Goal: Task Accomplishment & Management: Manage account settings

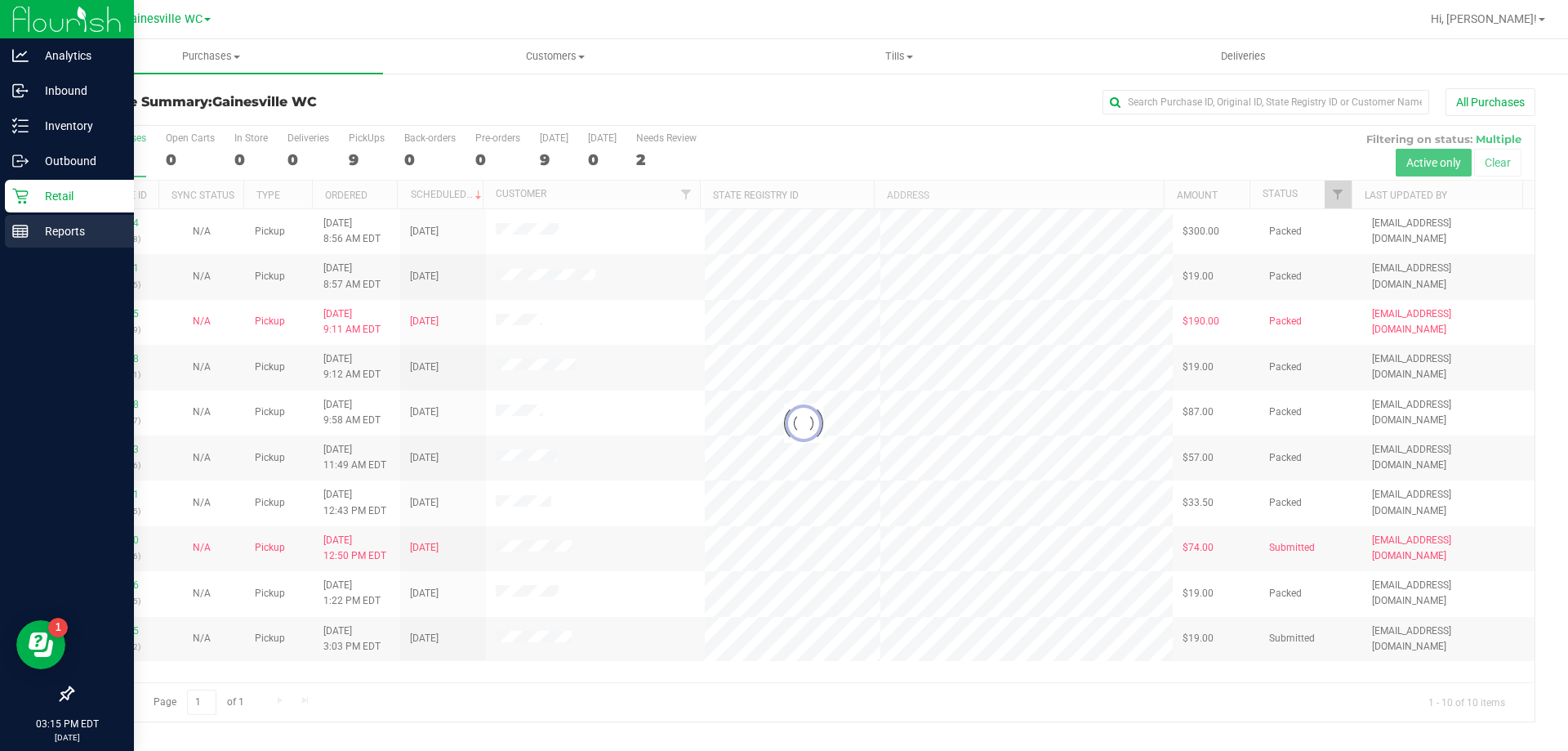
click at [28, 224] on div "Reports" at bounding box center [69, 231] width 129 height 32
click at [19, 221] on div "Reports" at bounding box center [69, 231] width 129 height 32
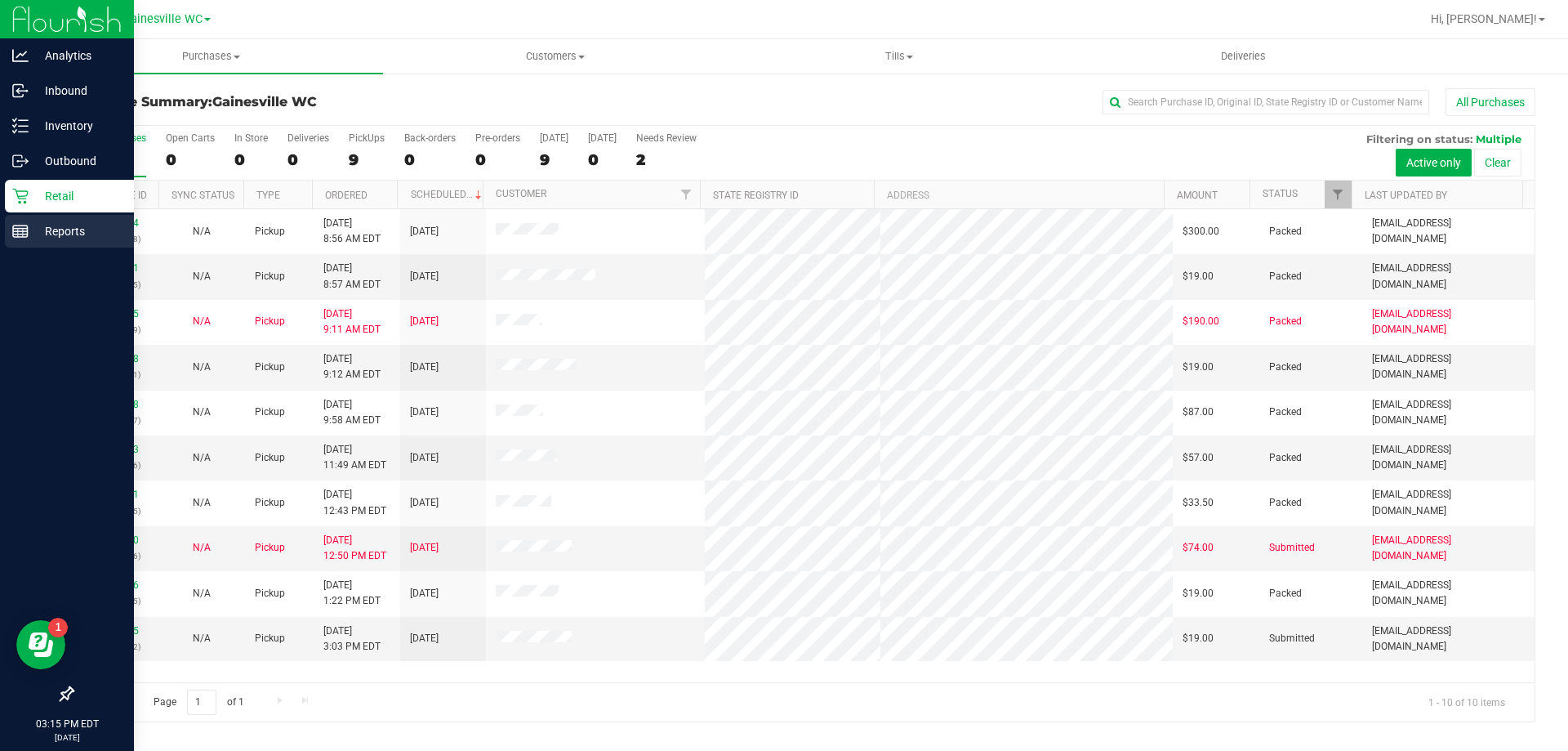
click at [26, 241] on div "Reports" at bounding box center [69, 231] width 129 height 32
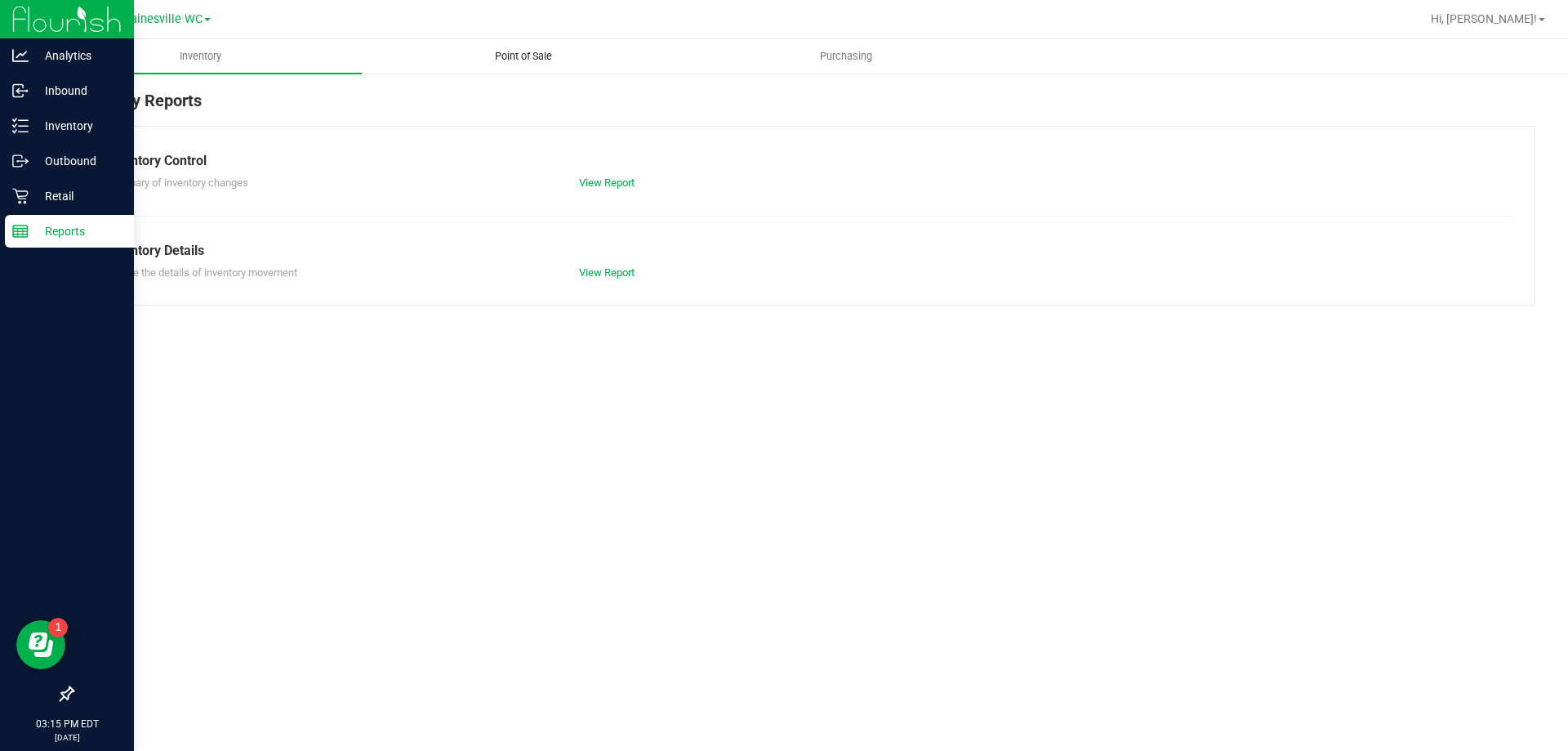
click at [526, 60] on span "Point of Sale" at bounding box center [523, 56] width 101 height 14
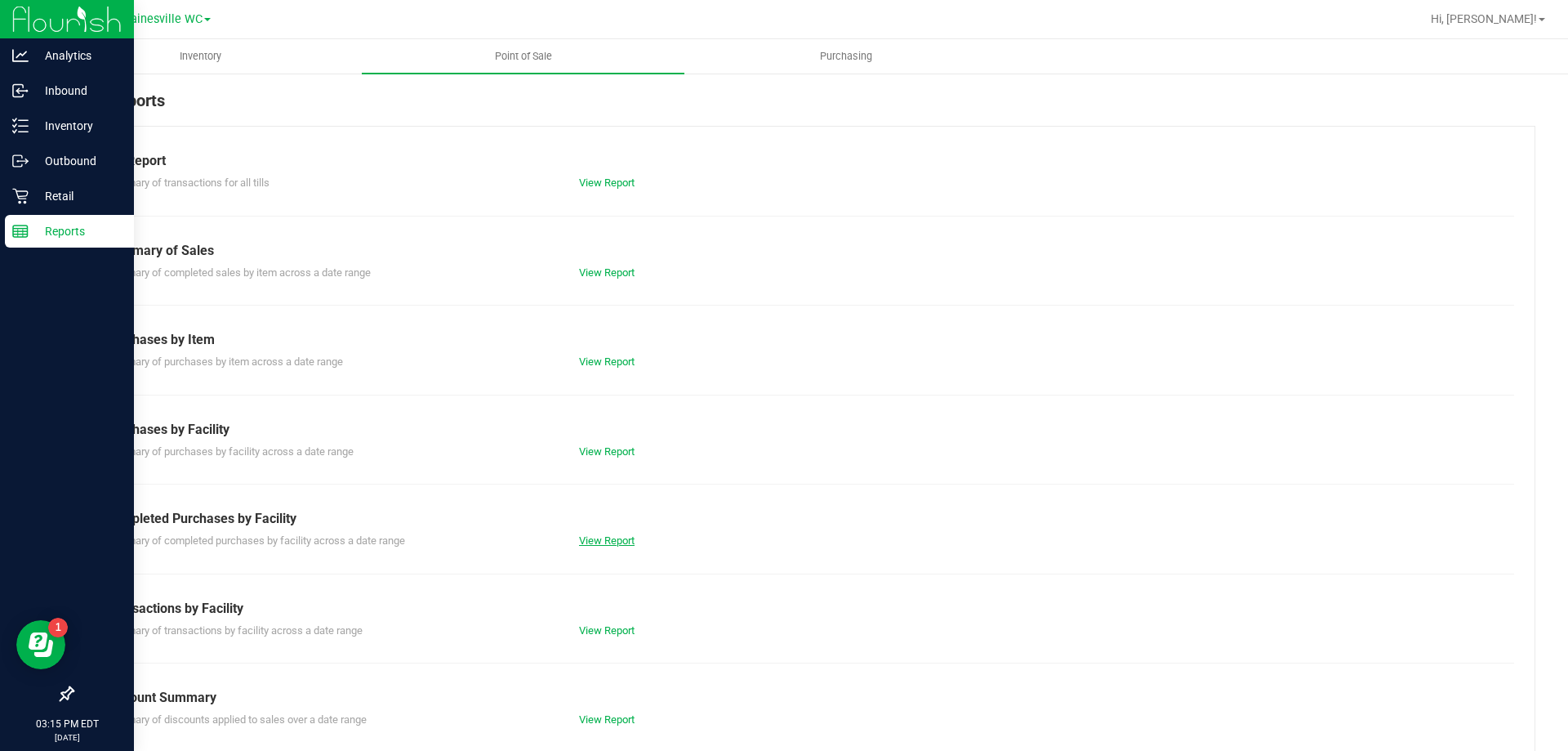
click at [588, 540] on link "View Report" at bounding box center [607, 540] width 55 height 12
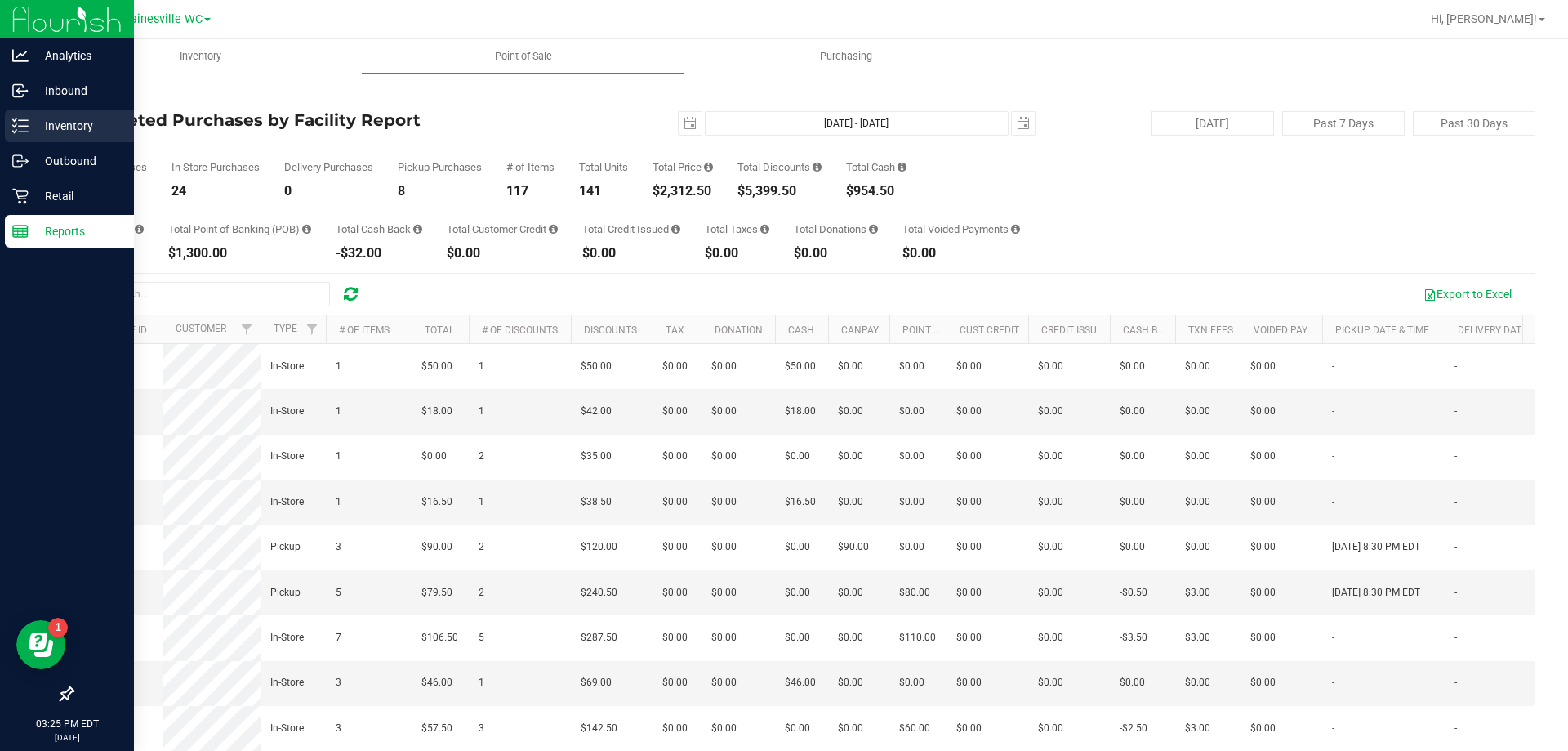
click at [58, 127] on p "Inventory" at bounding box center [77, 126] width 98 height 20
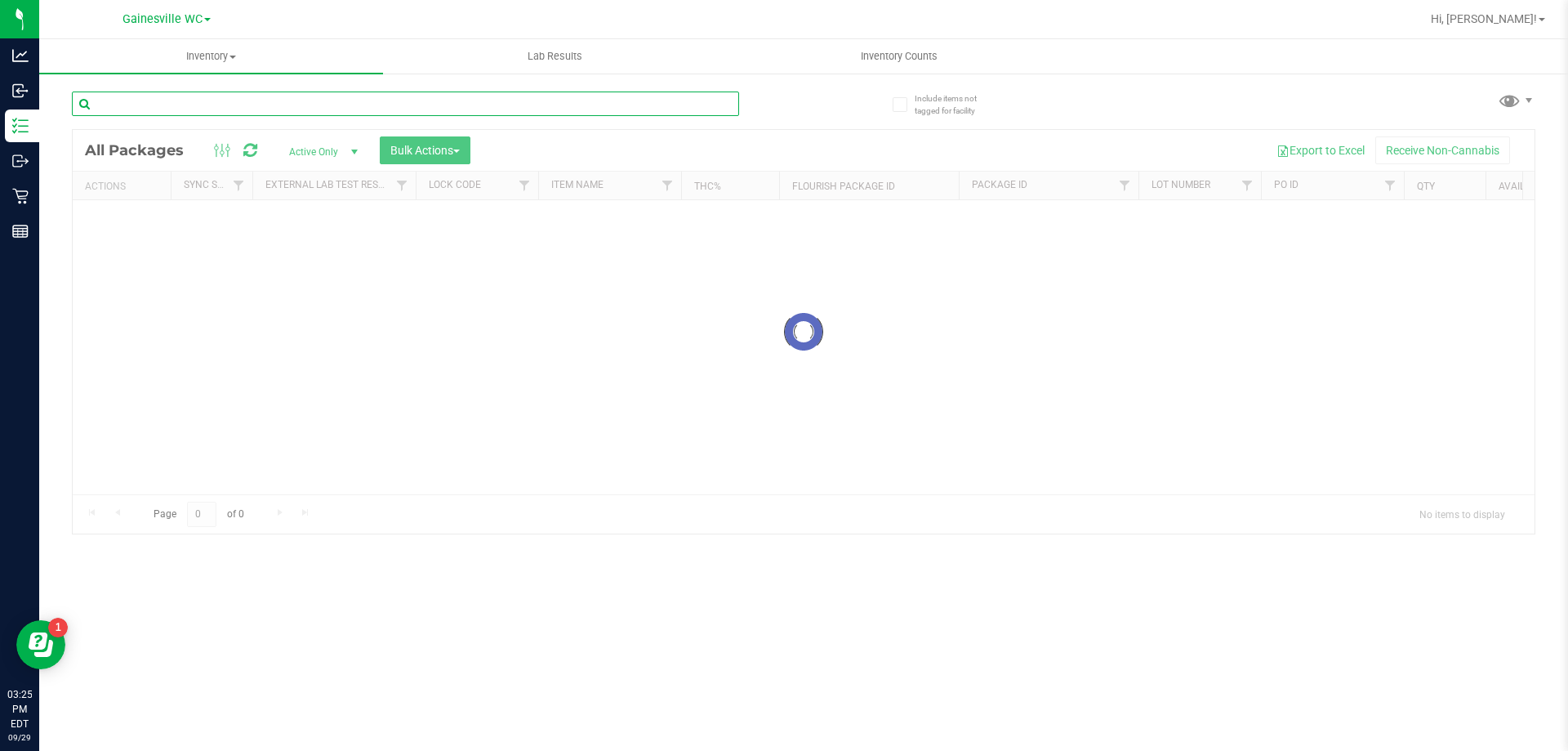
click at [284, 105] on input "text" at bounding box center [405, 104] width 667 height 25
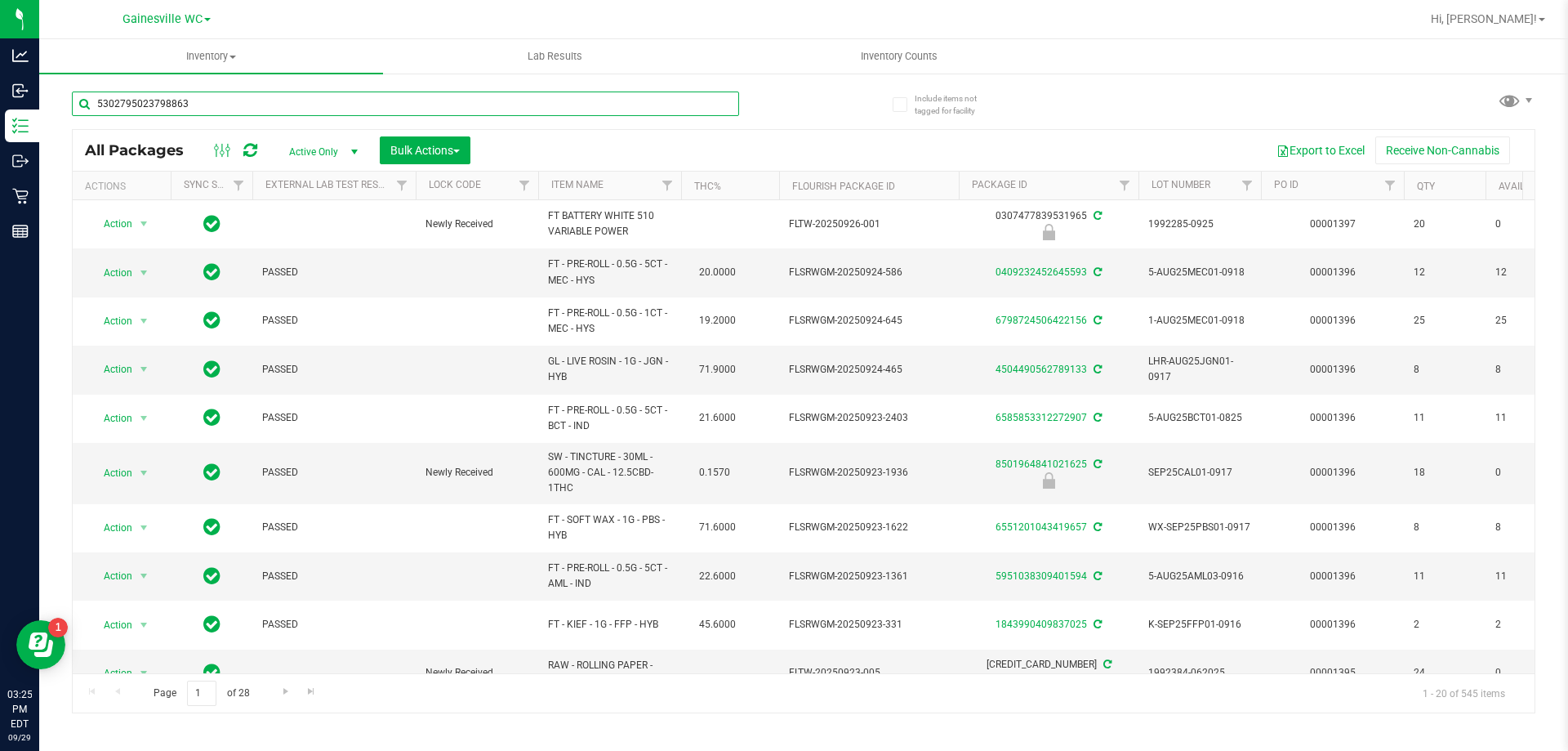
type input "5302795023798863"
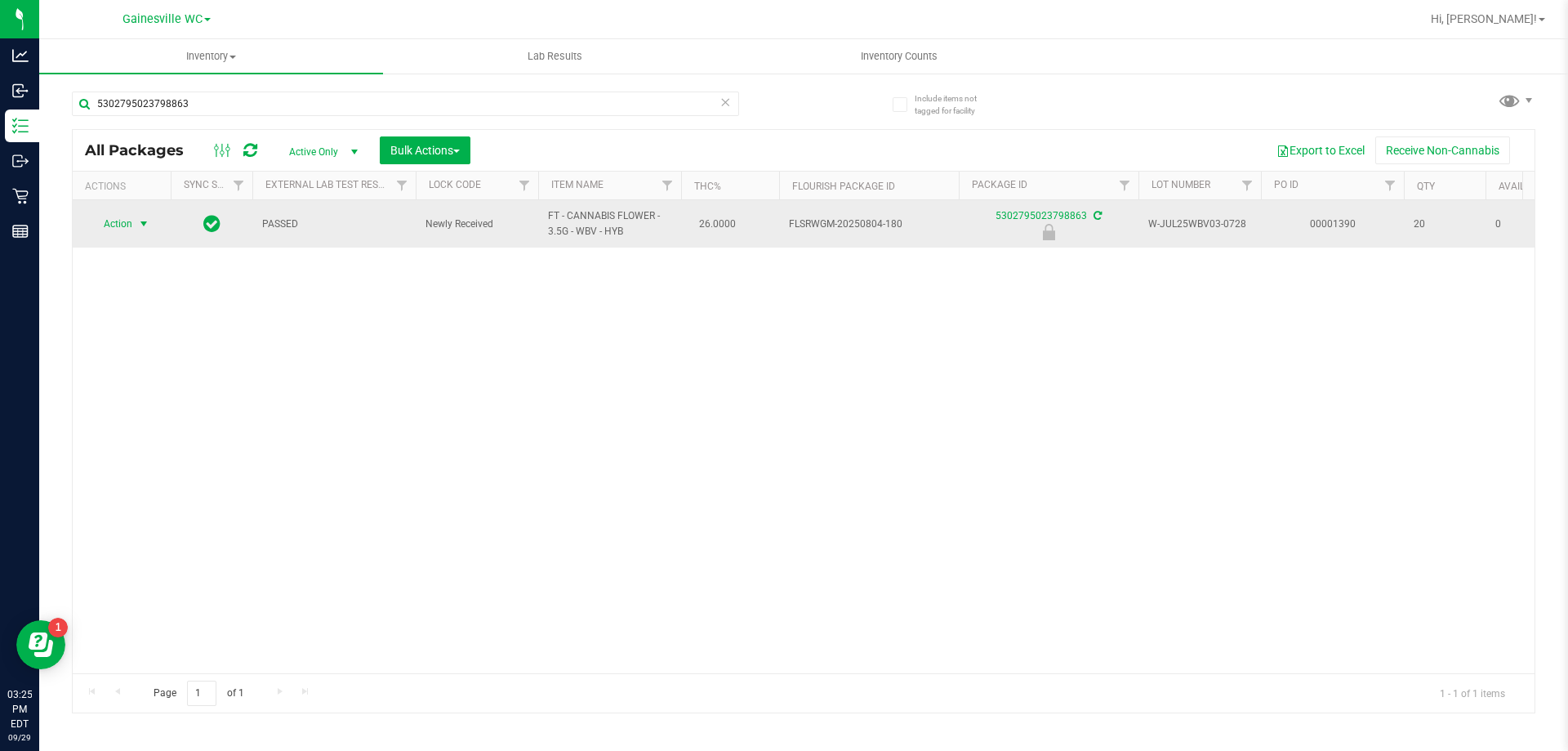
click at [115, 228] on span "Action" at bounding box center [111, 224] width 44 height 23
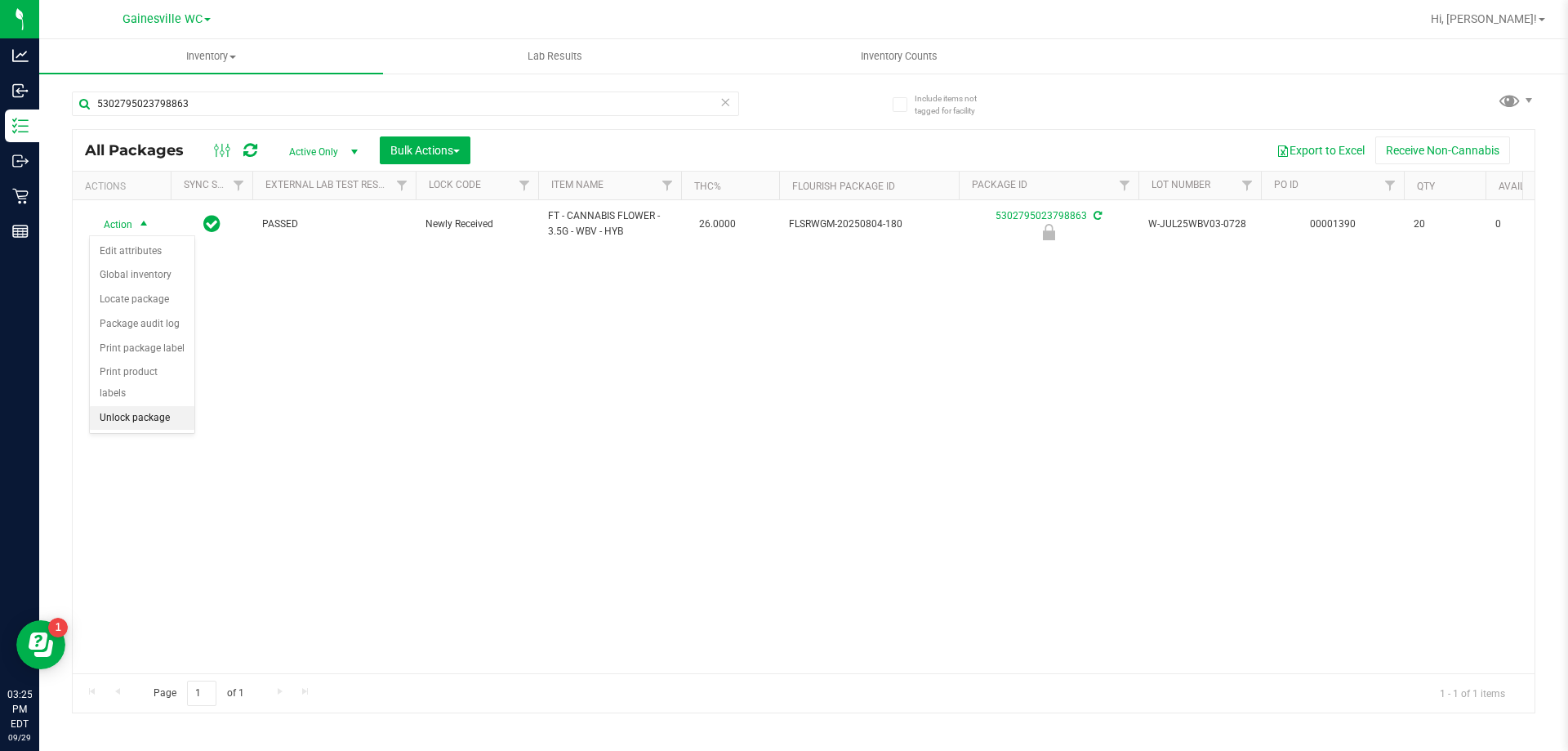
click at [149, 406] on li "Unlock package" at bounding box center [142, 419] width 105 height 25
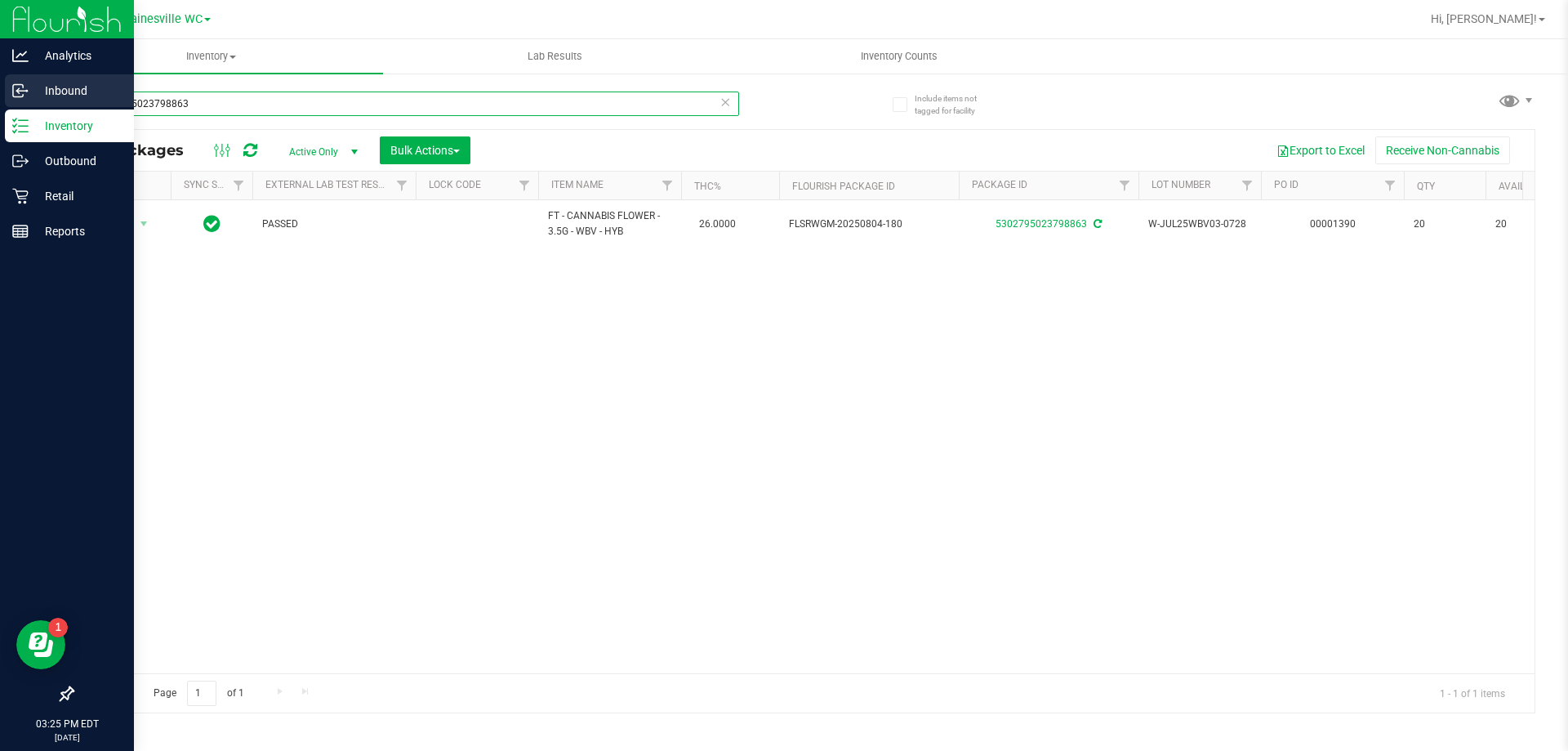
drag, startPoint x: 213, startPoint y: 99, endPoint x: 0, endPoint y: 103, distance: 213.0
click at [0, 101] on div "Analytics Inbound Inventory Outbound Retail Reports 03:25 PM EDT 09/29/2025 09/…" at bounding box center [784, 375] width 1568 height 751
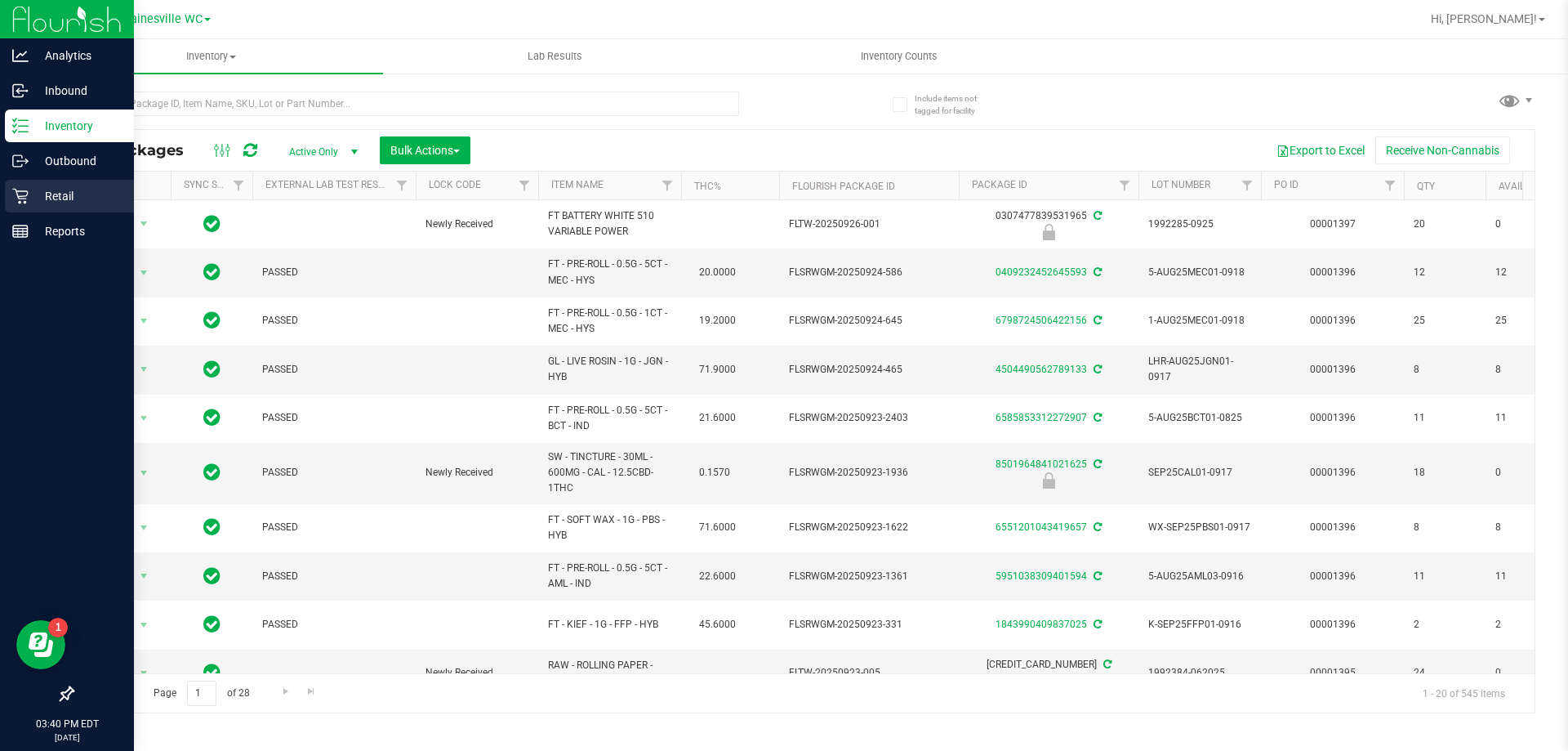
click at [24, 186] on div "Retail" at bounding box center [69, 196] width 129 height 32
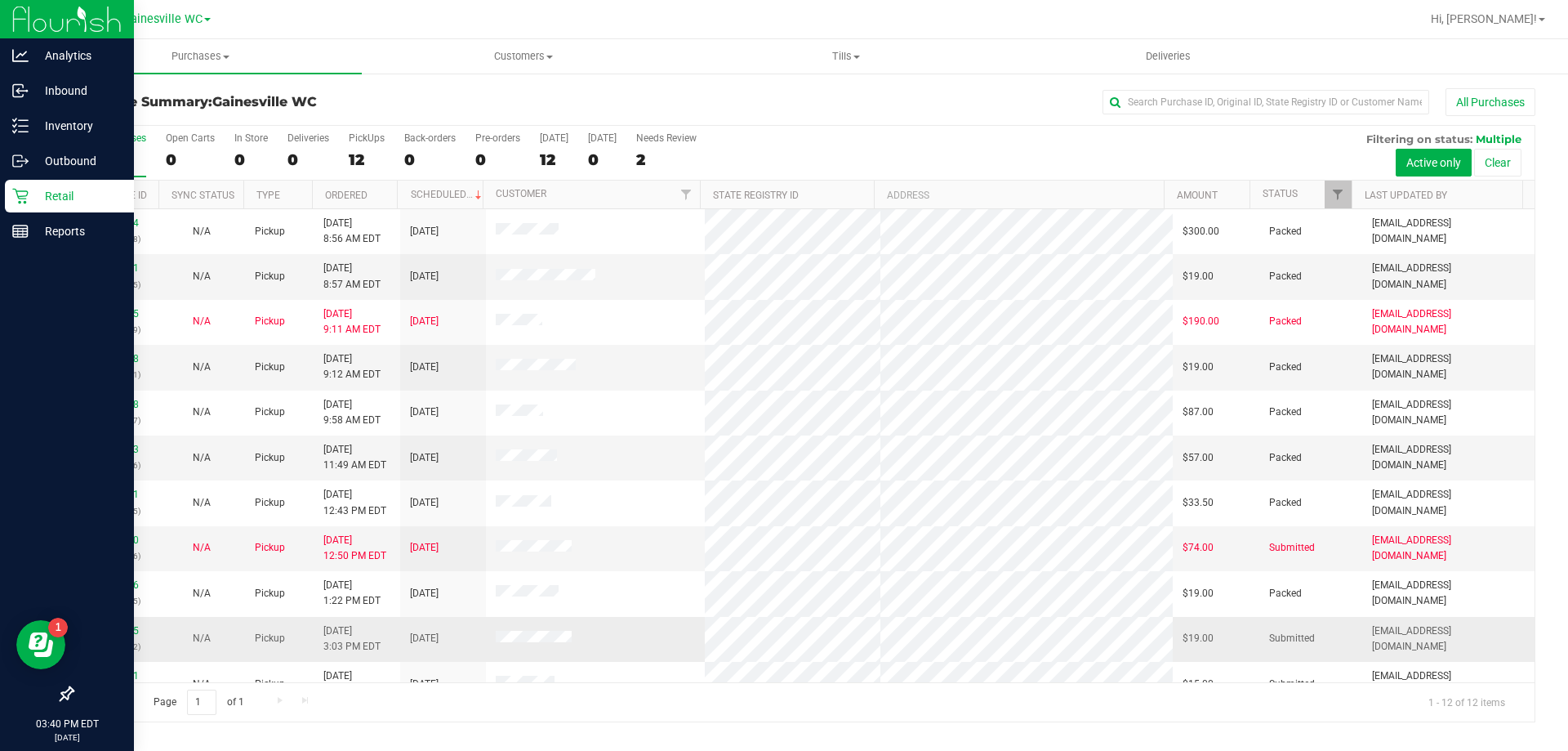
scroll to position [69, 0]
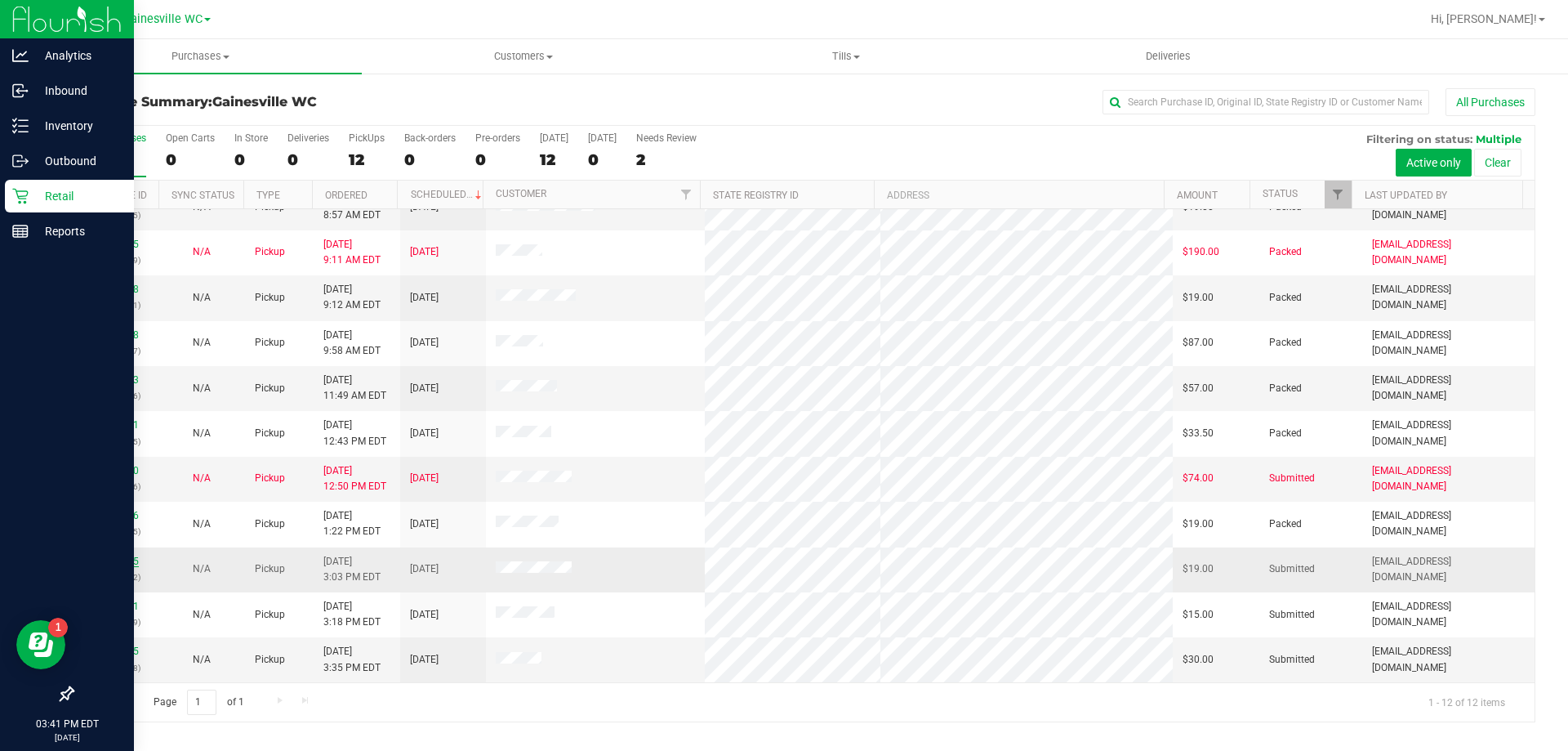
click at [127, 564] on link "12025645" at bounding box center [116, 562] width 46 height 11
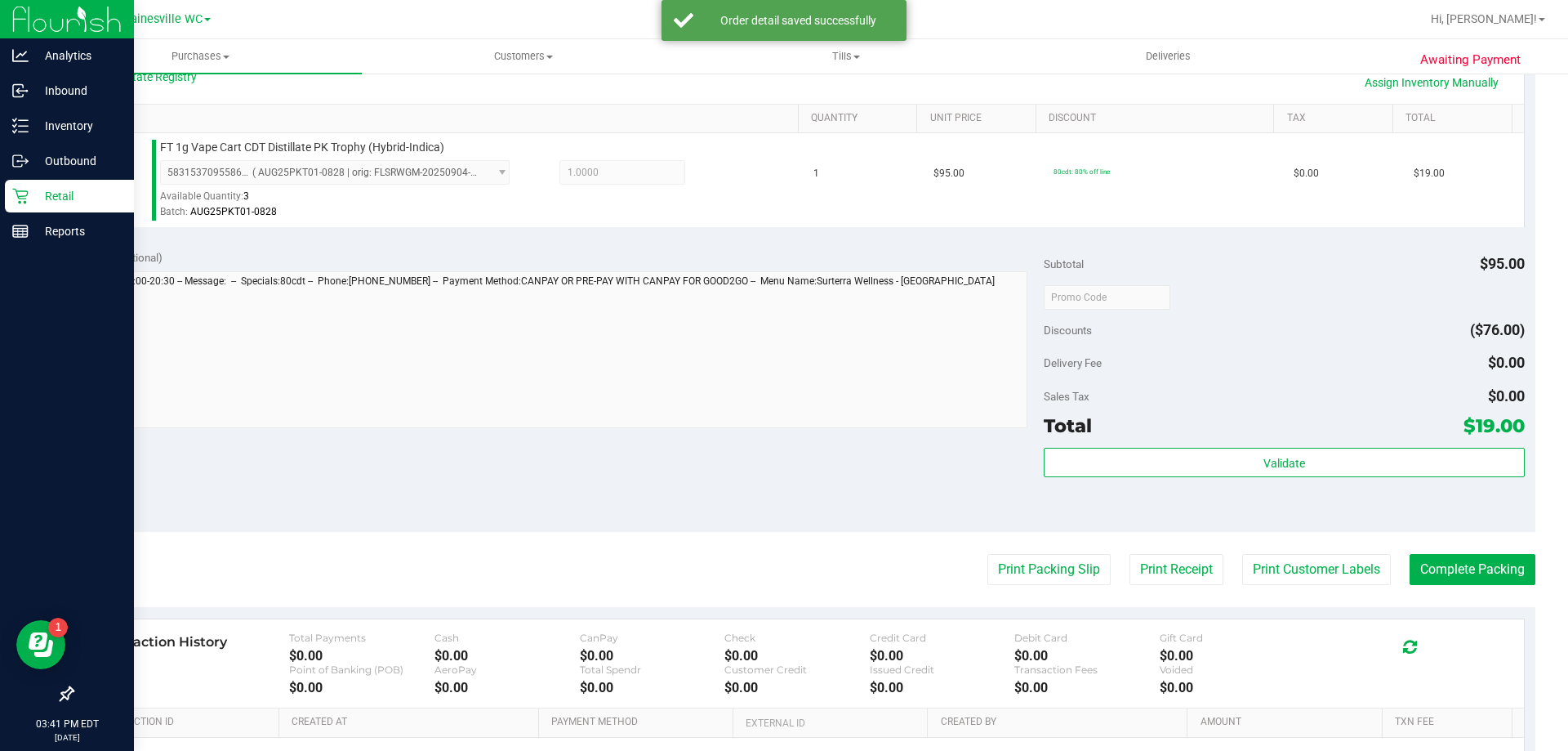
scroll to position [490, 0]
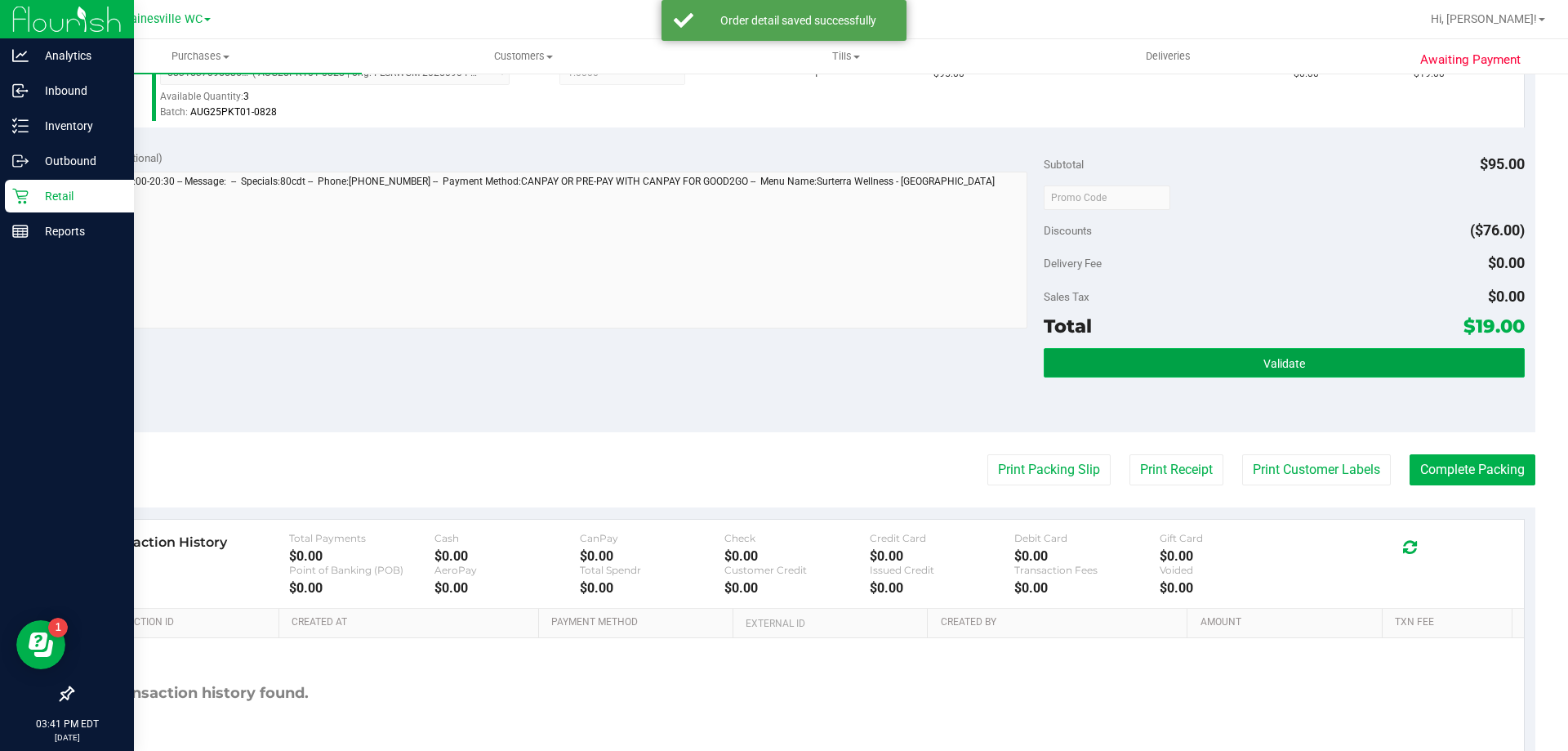
click at [1283, 357] on span "Validate" at bounding box center [1284, 364] width 42 height 13
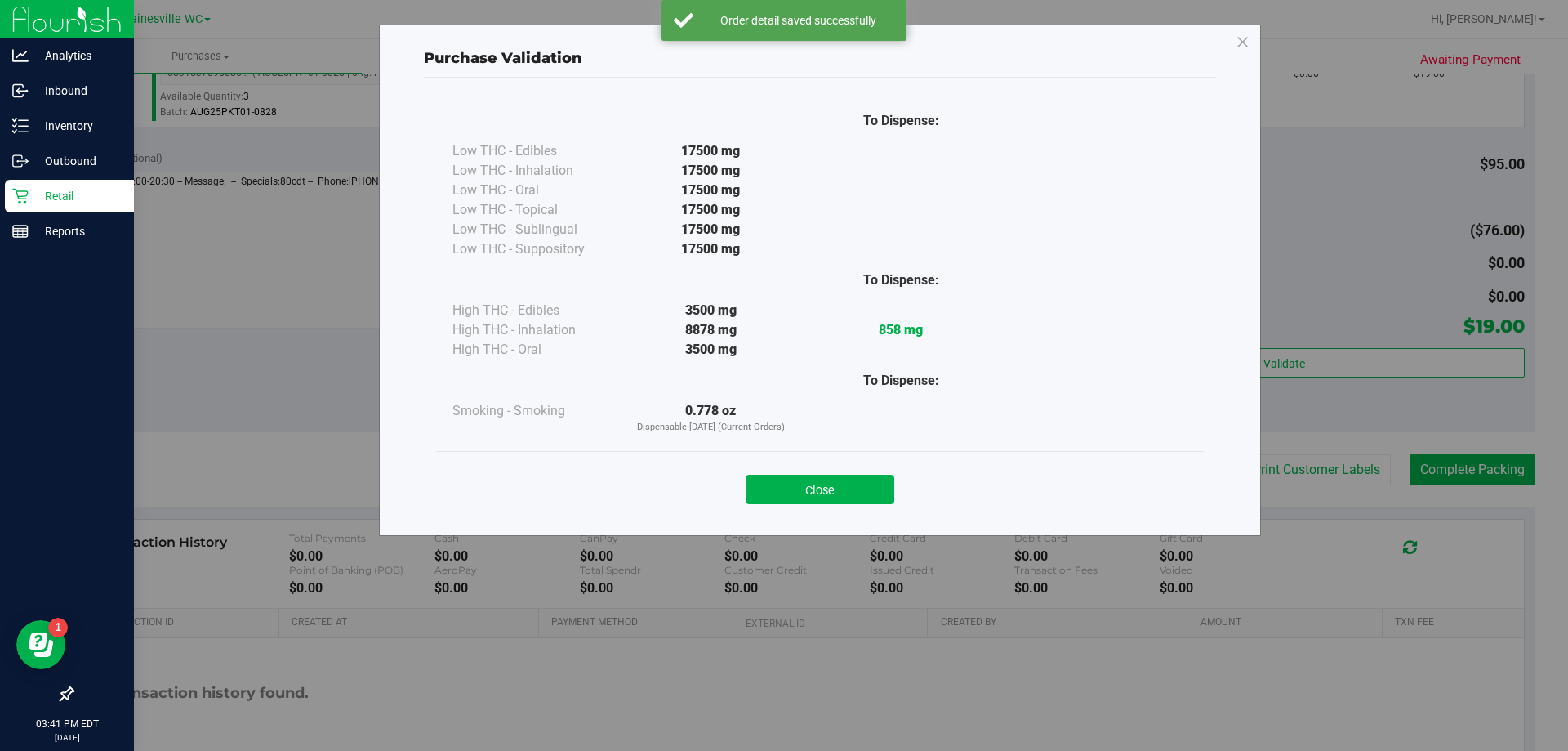
click at [865, 480] on button "Close" at bounding box center [820, 489] width 148 height 30
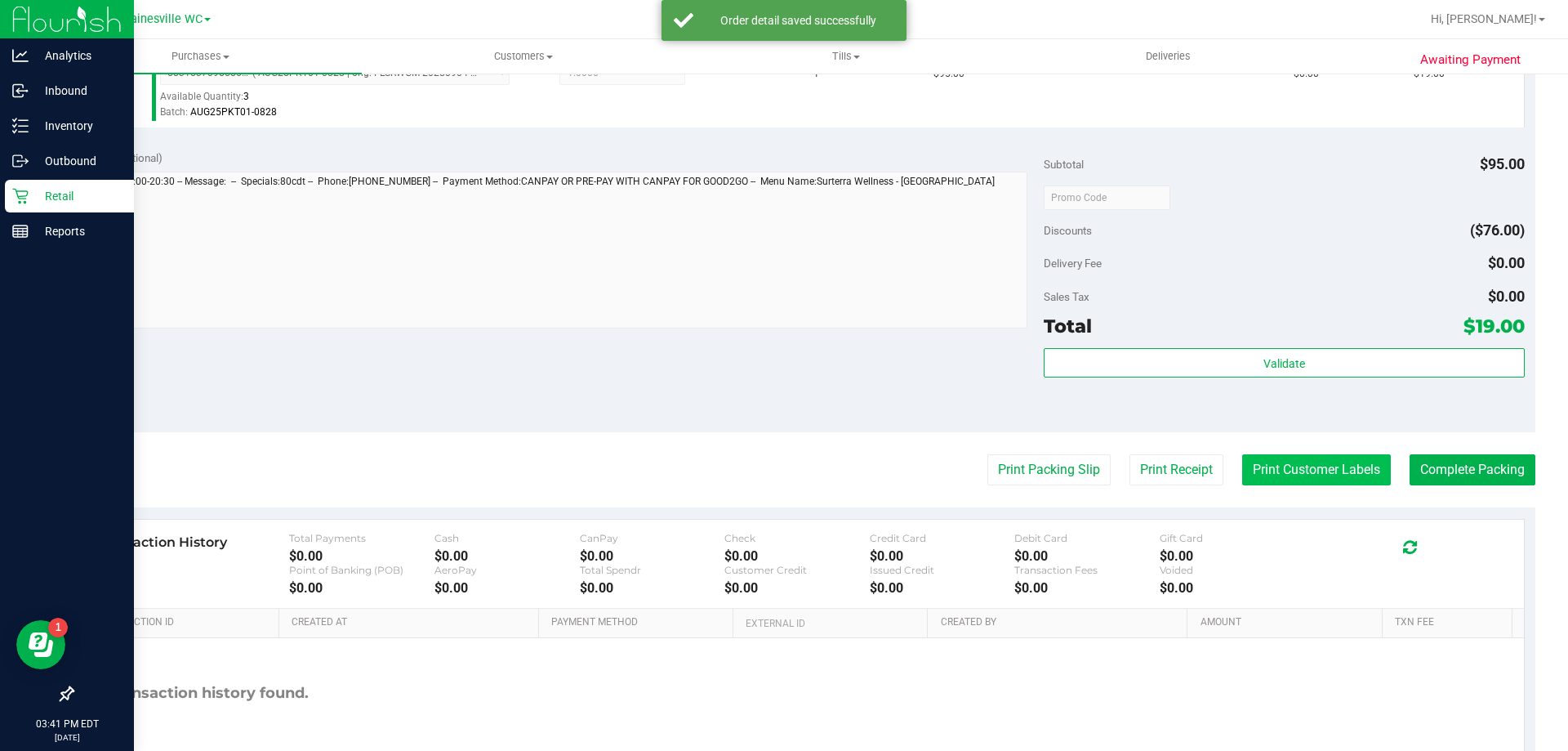
click at [1333, 465] on button "Print Customer Labels" at bounding box center [1317, 469] width 148 height 31
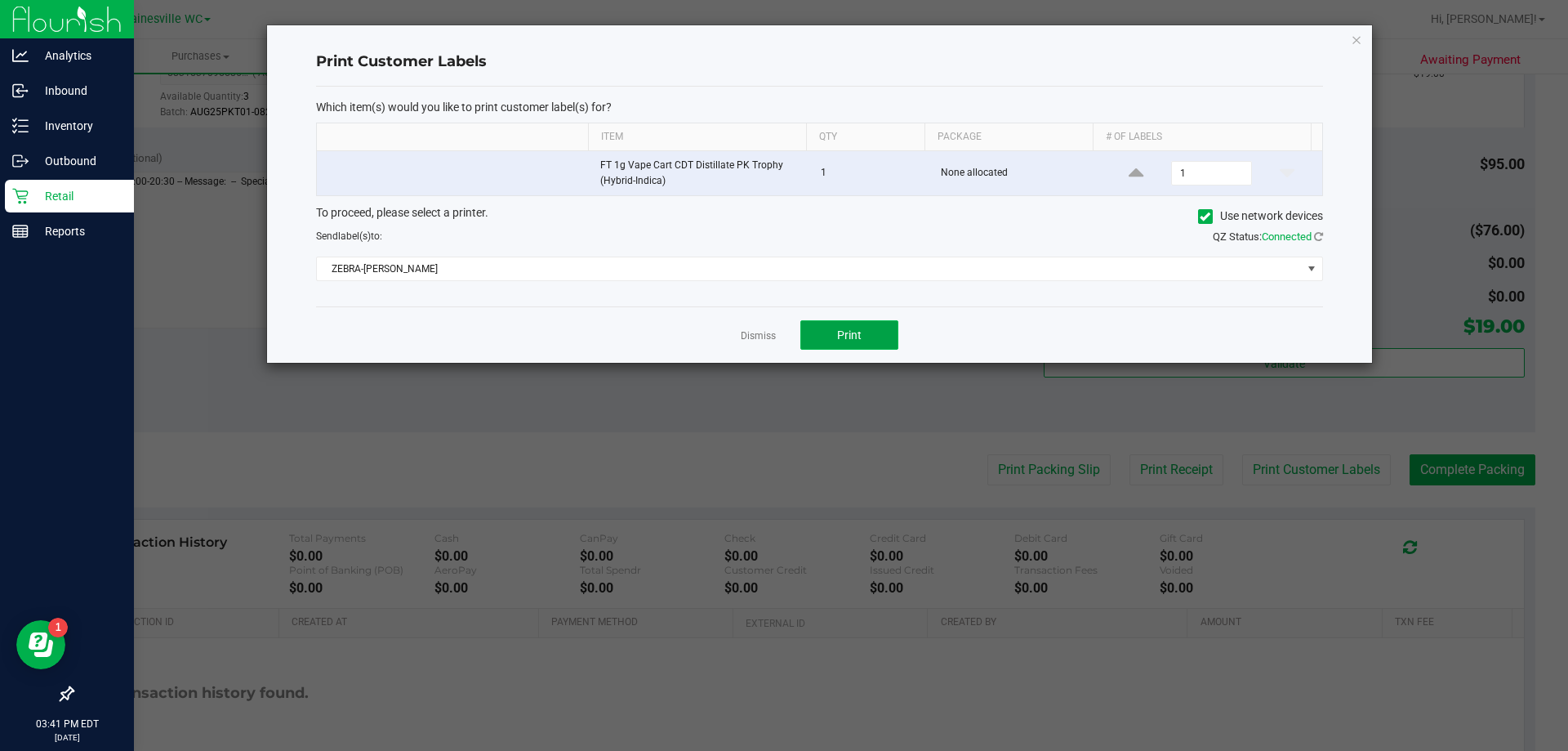
click at [821, 334] on button "Print" at bounding box center [849, 335] width 98 height 30
click at [1360, 33] on icon "button" at bounding box center [1357, 39] width 11 height 20
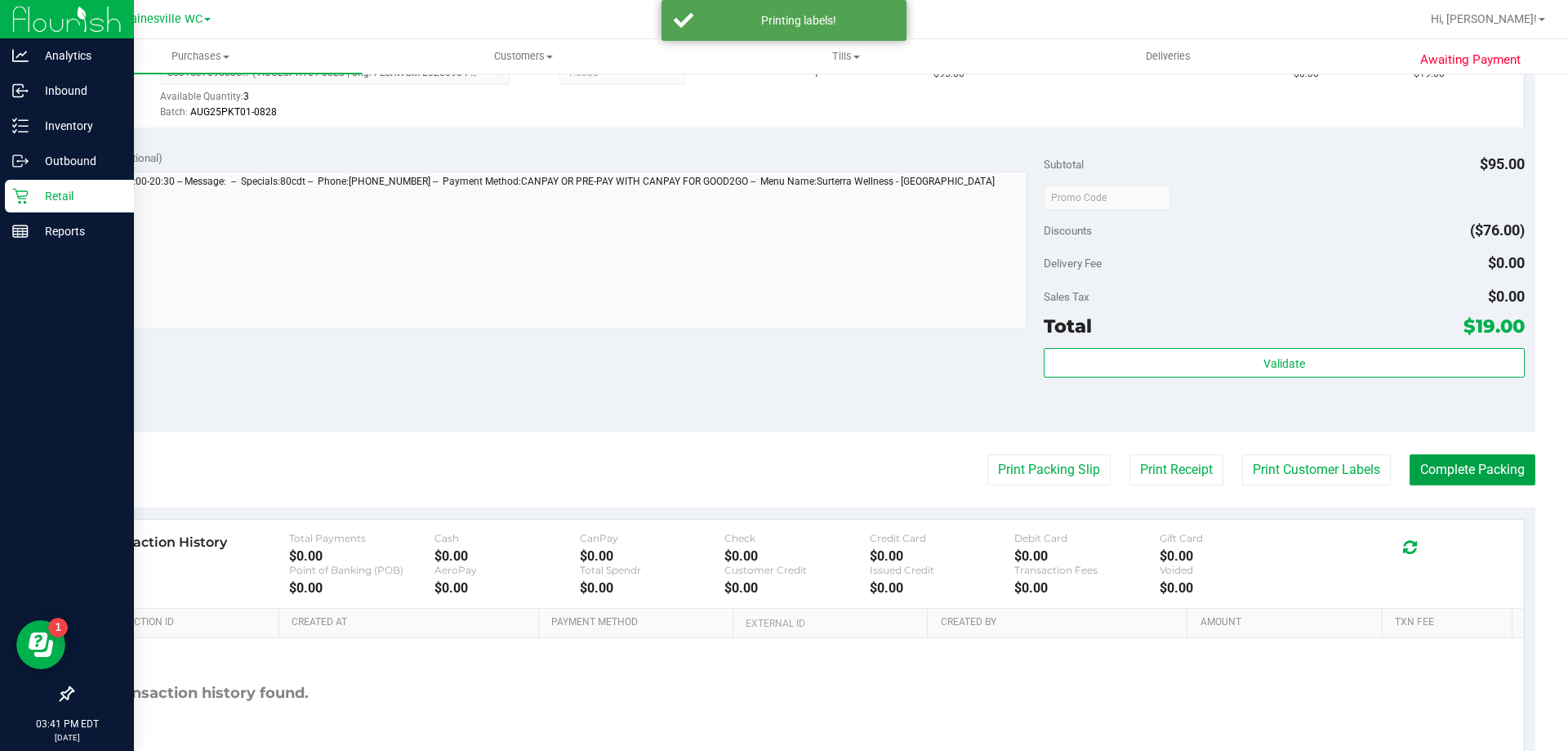
drag, startPoint x: 1461, startPoint y: 460, endPoint x: 1134, endPoint y: 315, distance: 357.7
click at [1461, 456] on button "Complete Packing" at bounding box center [1473, 469] width 126 height 31
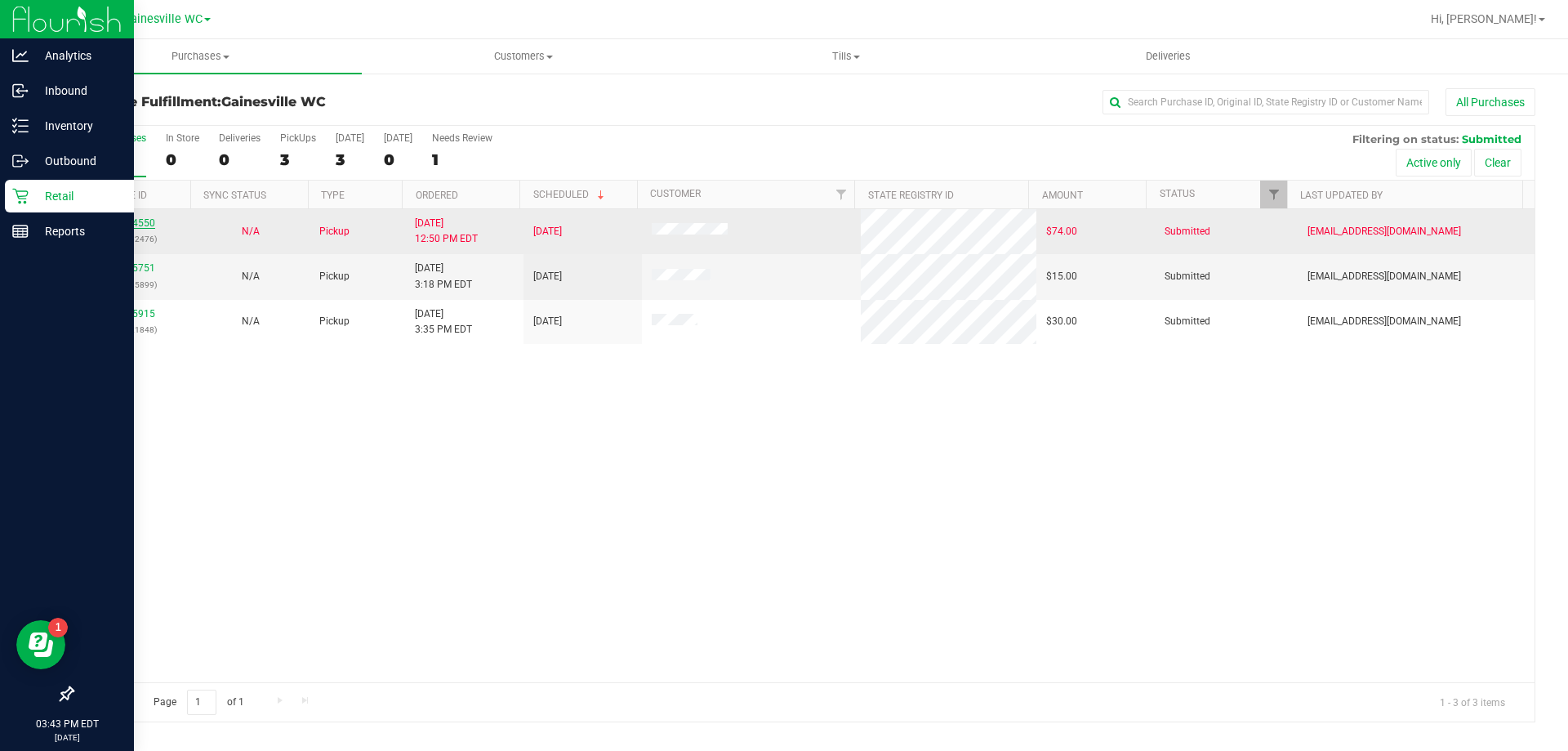
click at [127, 223] on link "12024550" at bounding box center [132, 223] width 46 height 11
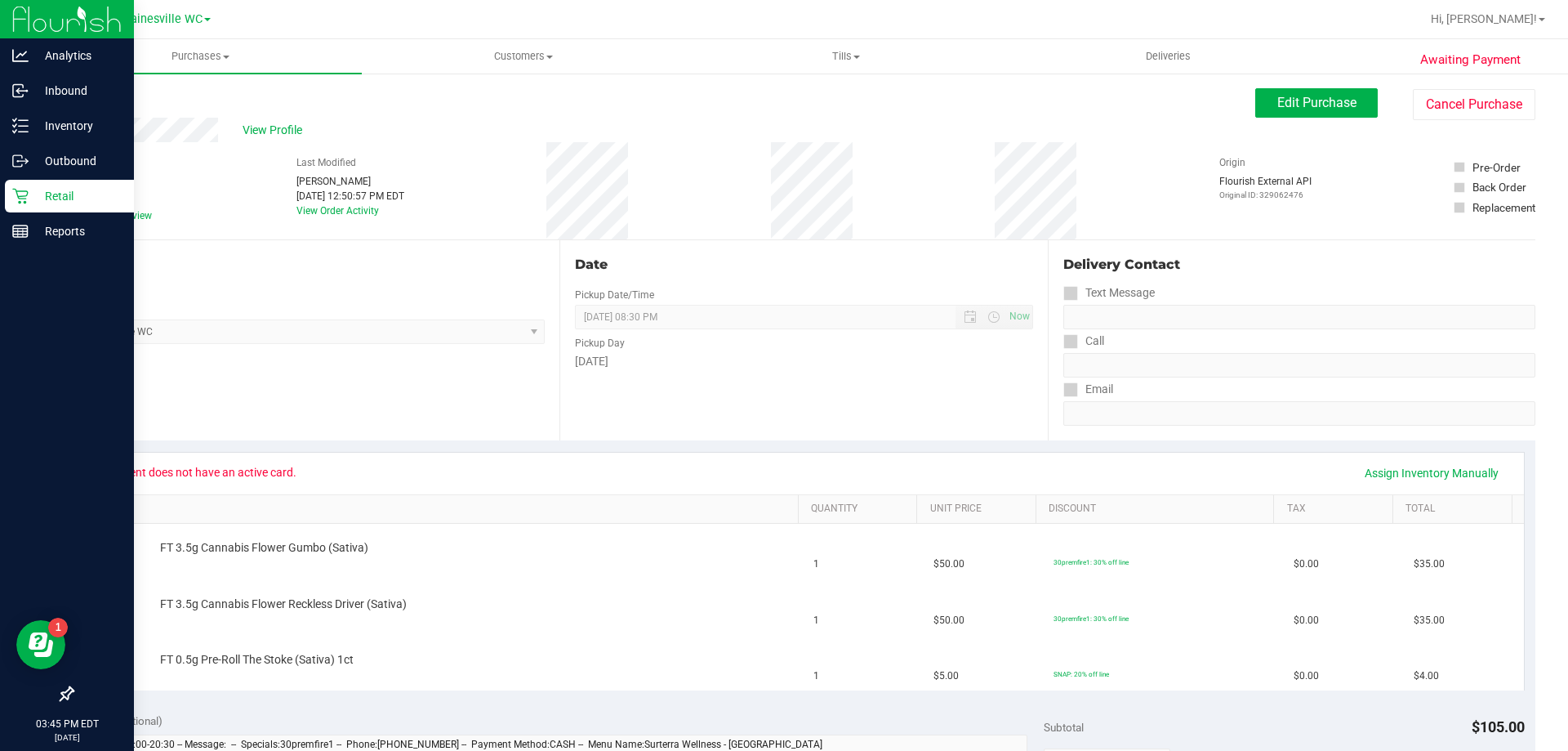
click at [18, 187] on div "Retail" at bounding box center [69, 196] width 129 height 32
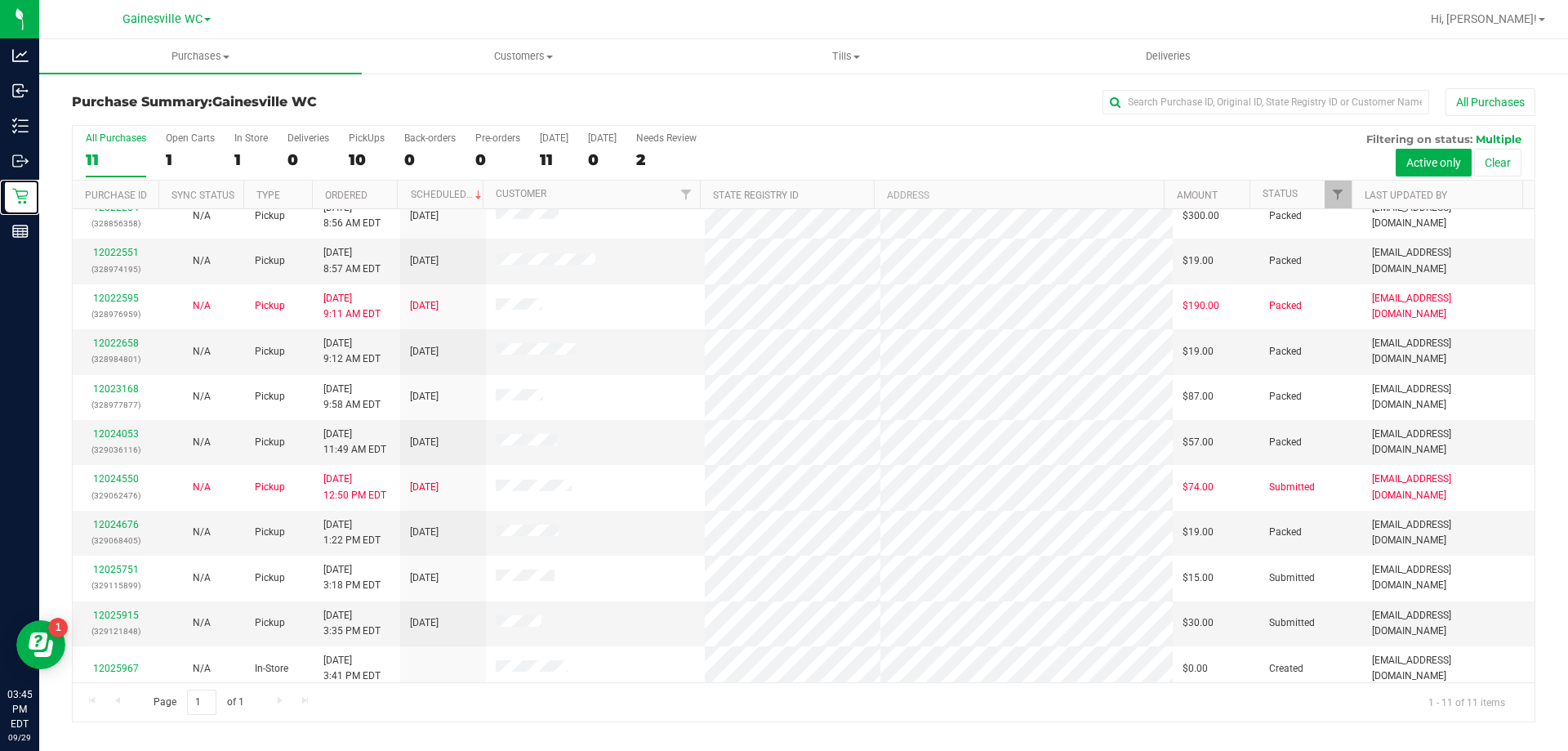
scroll to position [24, 0]
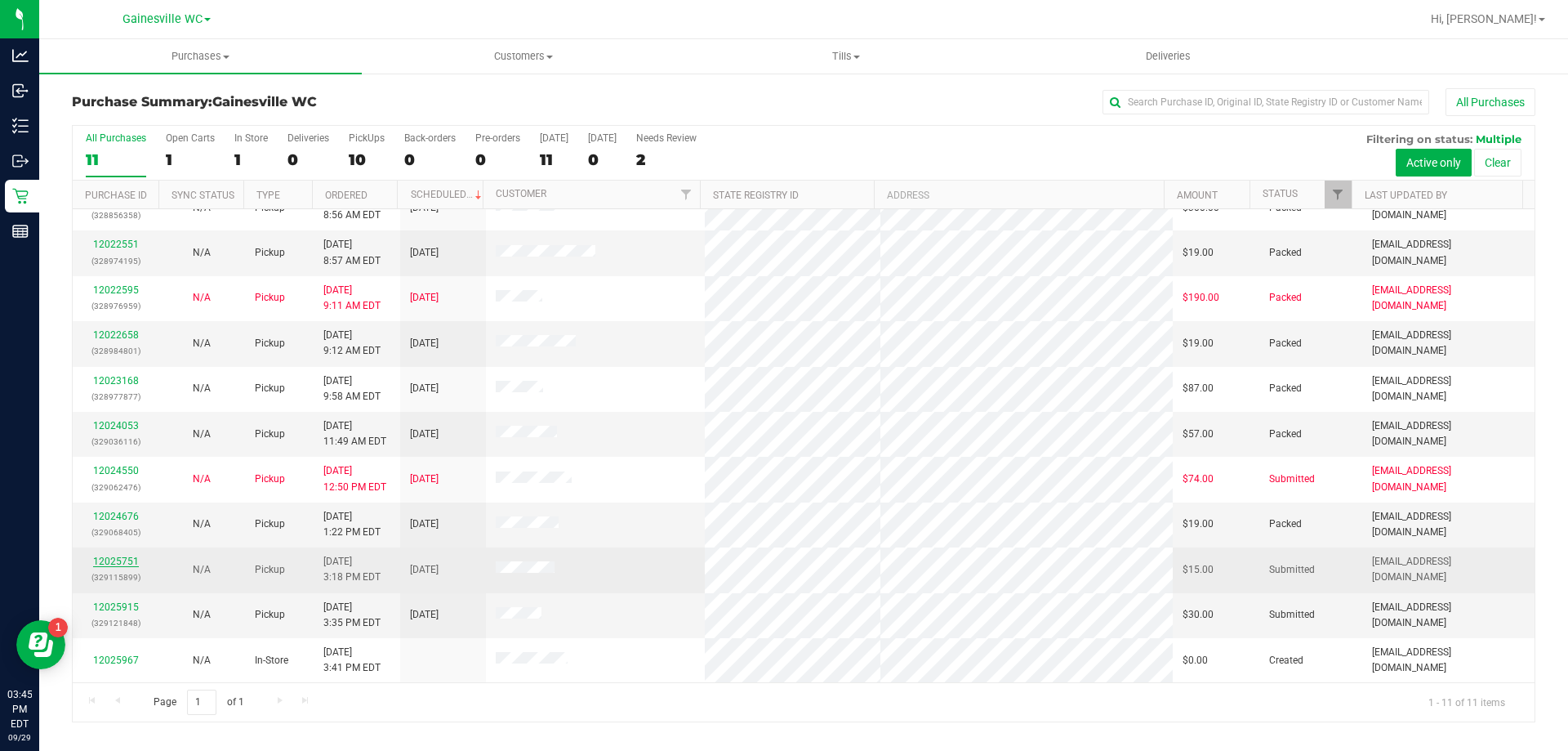
click at [127, 561] on link "12025751" at bounding box center [116, 562] width 46 height 11
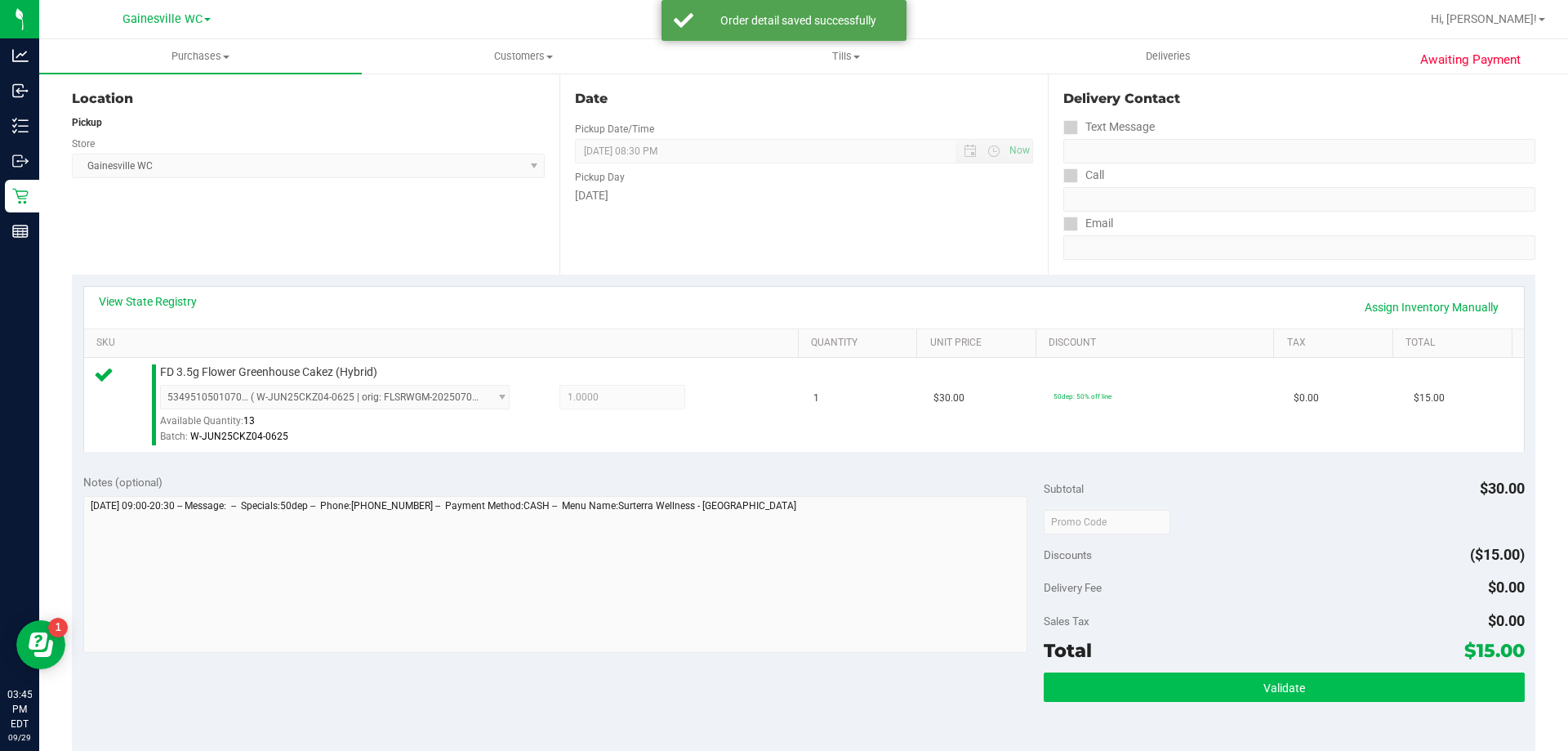
scroll to position [326, 0]
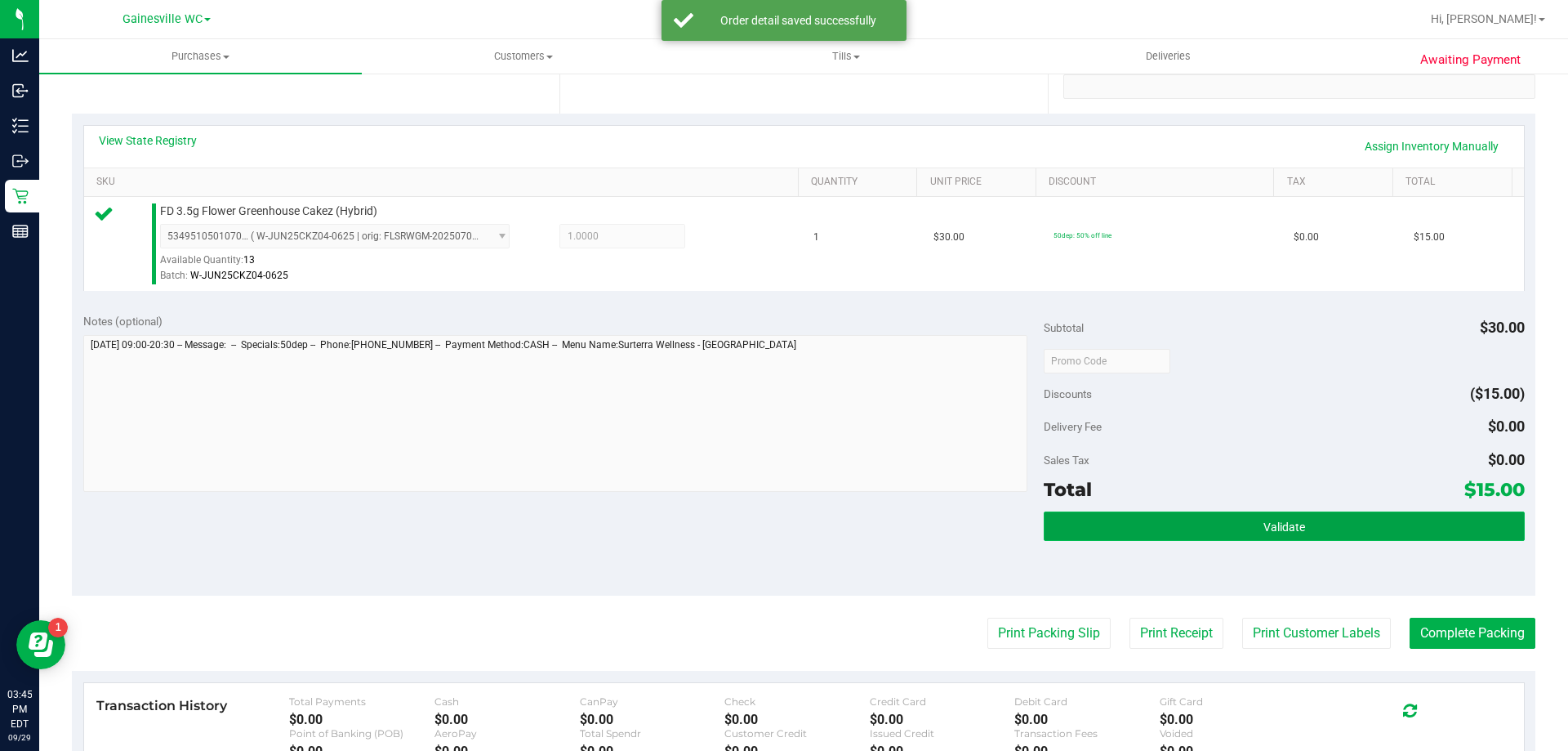
click at [1263, 541] on button "Validate" at bounding box center [1284, 525] width 480 height 30
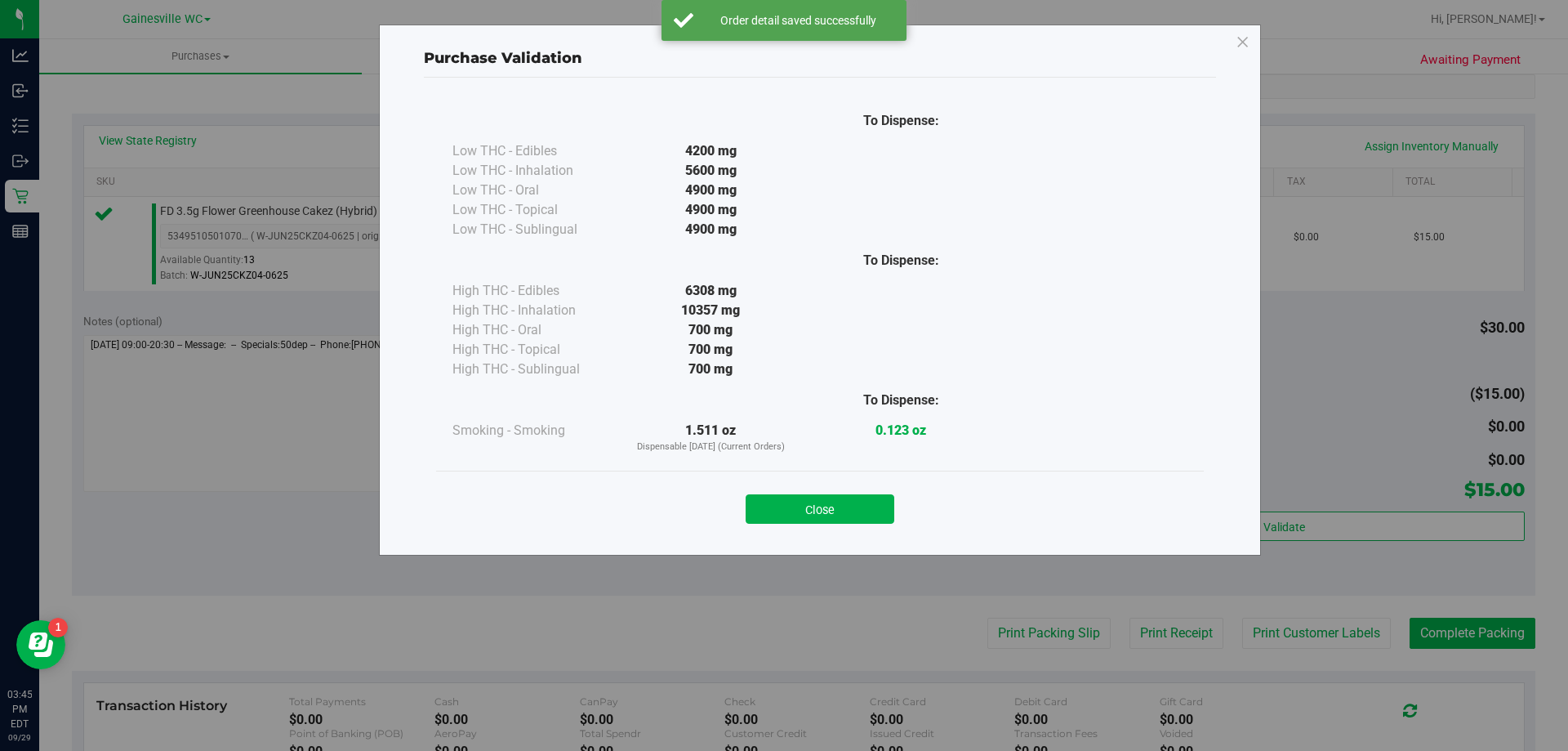
drag, startPoint x: 854, startPoint y: 515, endPoint x: 908, endPoint y: 565, distance: 73.6
click at [854, 517] on button "Close" at bounding box center [820, 508] width 148 height 30
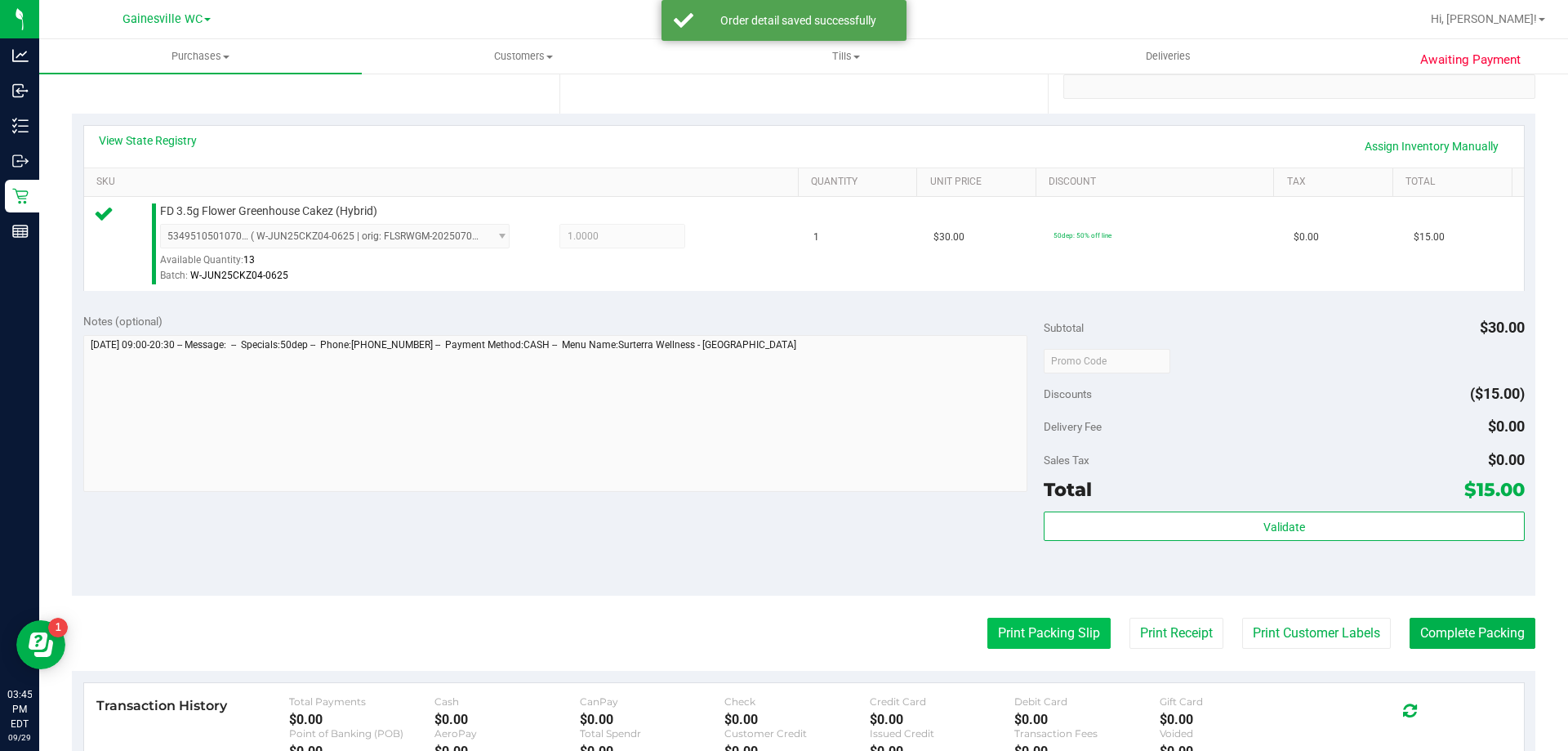
click at [1013, 643] on button "Print Packing Slip" at bounding box center [1049, 633] width 124 height 31
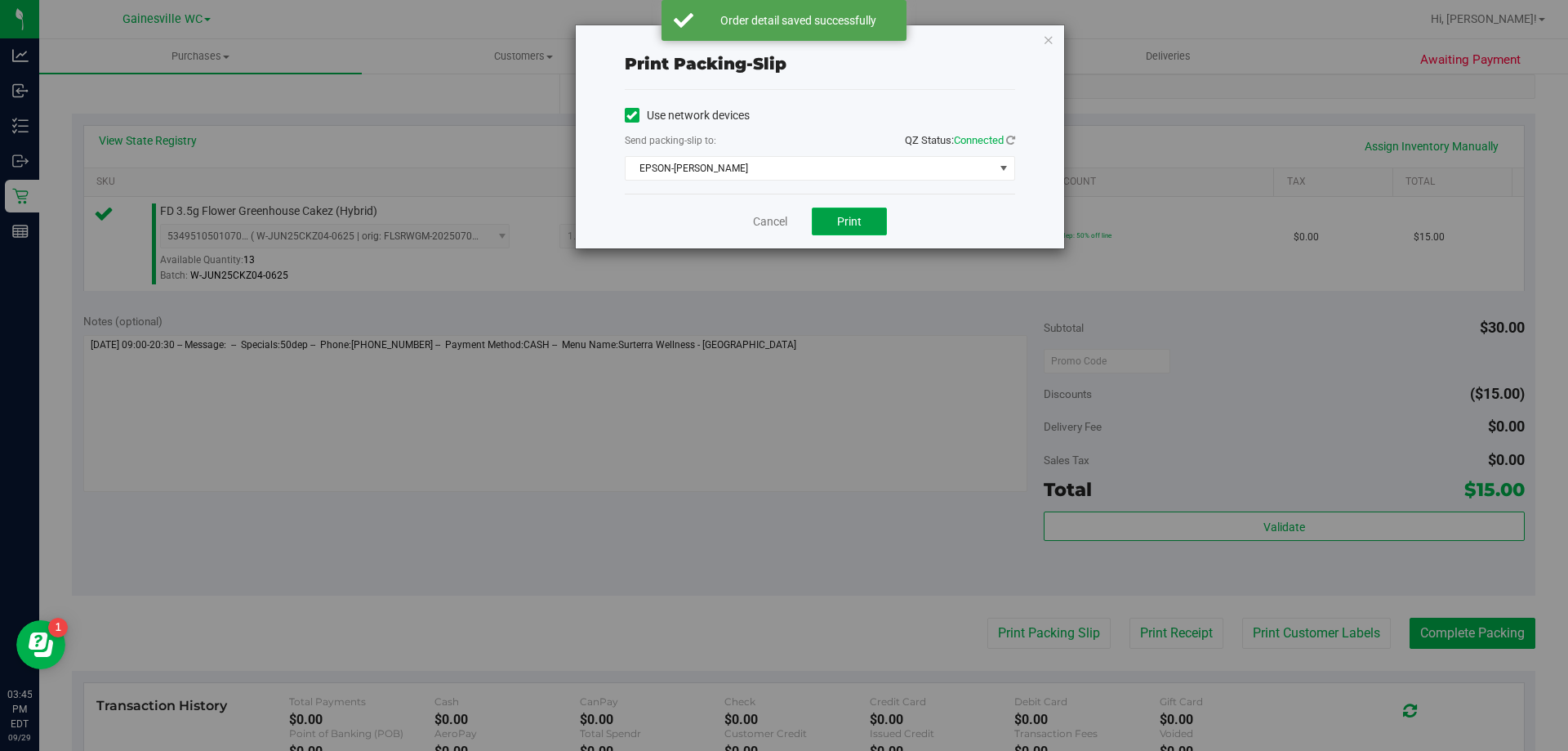
click at [876, 227] on button "Print" at bounding box center [849, 221] width 75 height 28
click at [769, 220] on link "Cancel" at bounding box center [771, 222] width 34 height 17
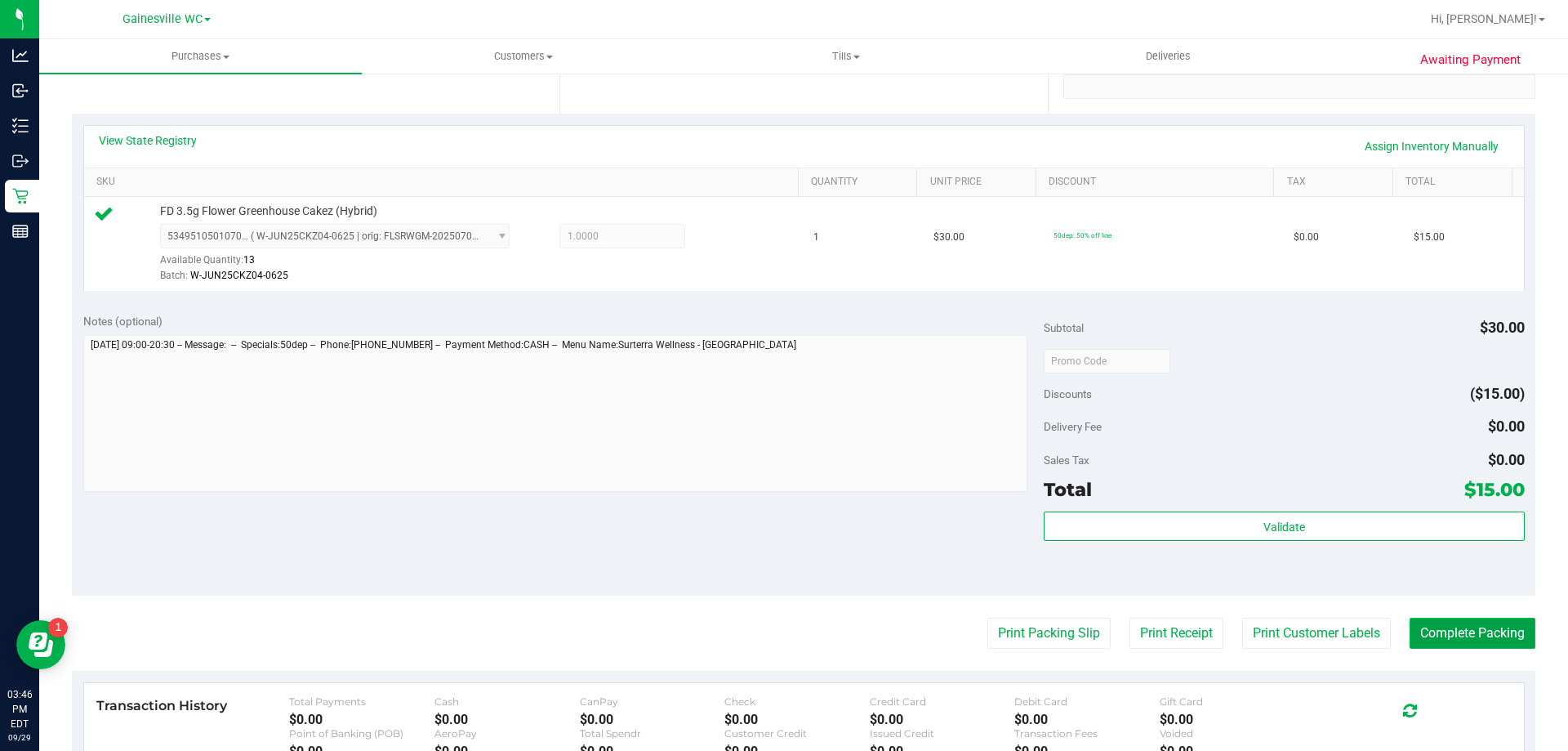
click at [1511, 618] on button "Complete Packing" at bounding box center [1473, 633] width 126 height 31
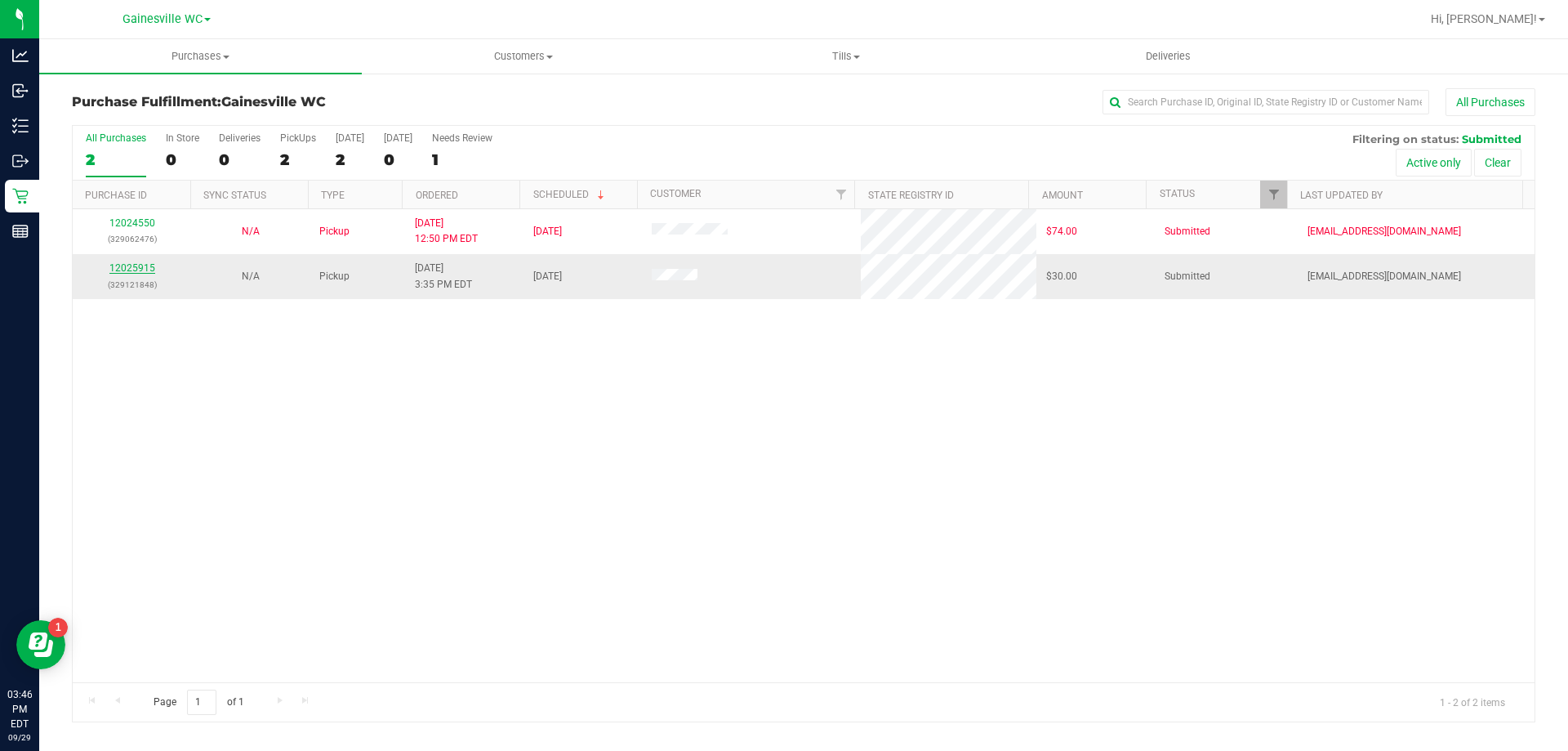
click at [135, 264] on link "12025915" at bounding box center [132, 268] width 46 height 11
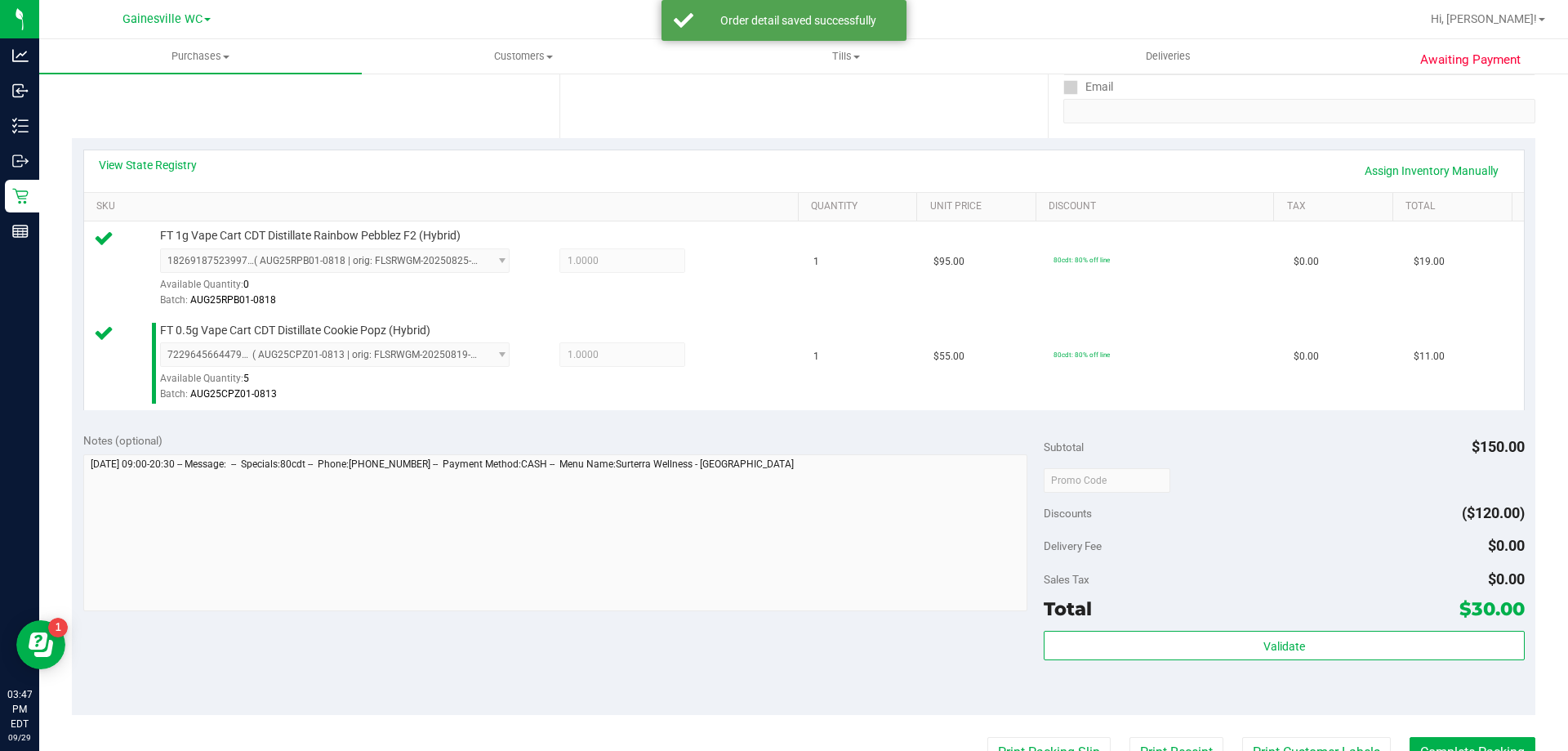
scroll to position [326, 0]
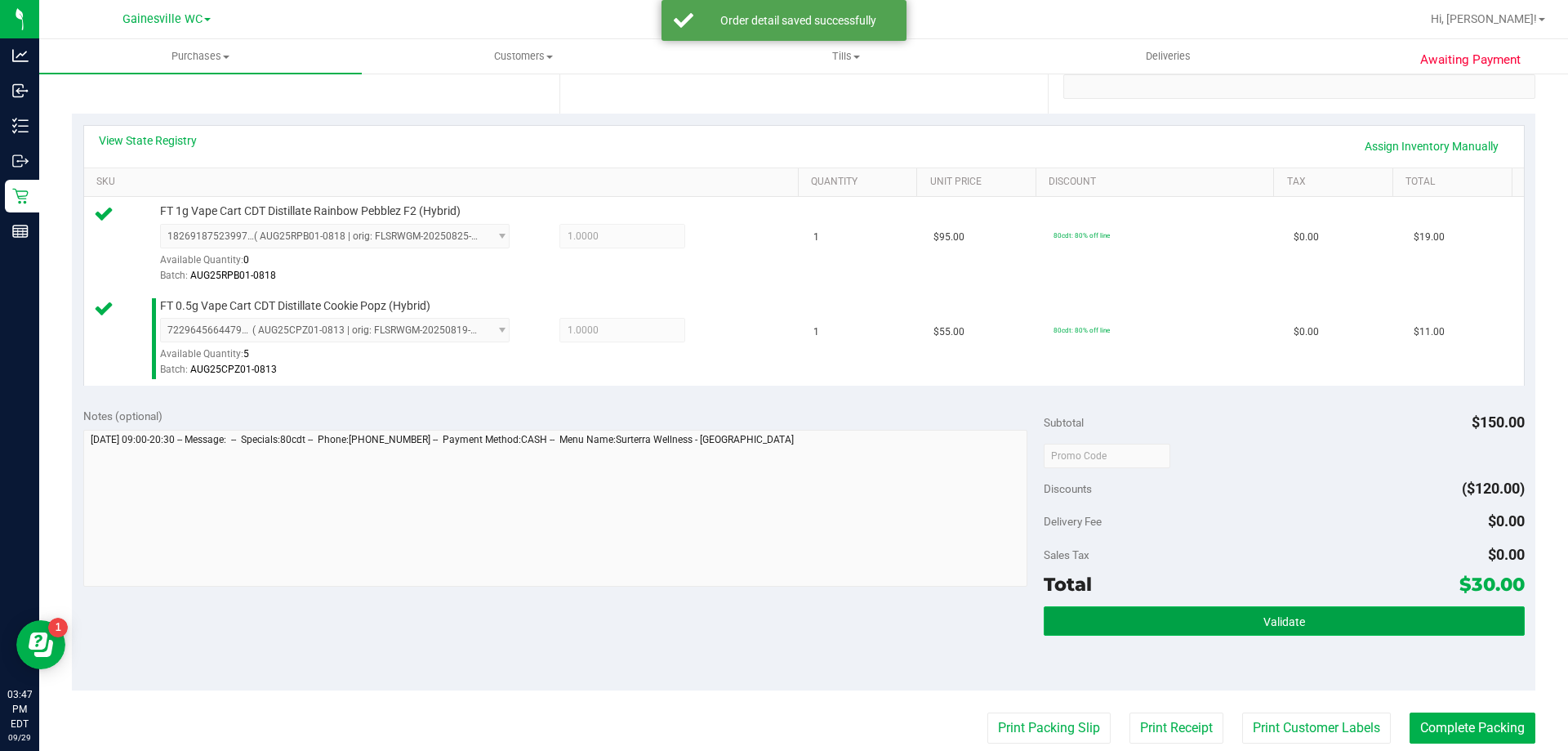
click at [1296, 609] on button "Validate" at bounding box center [1284, 621] width 480 height 30
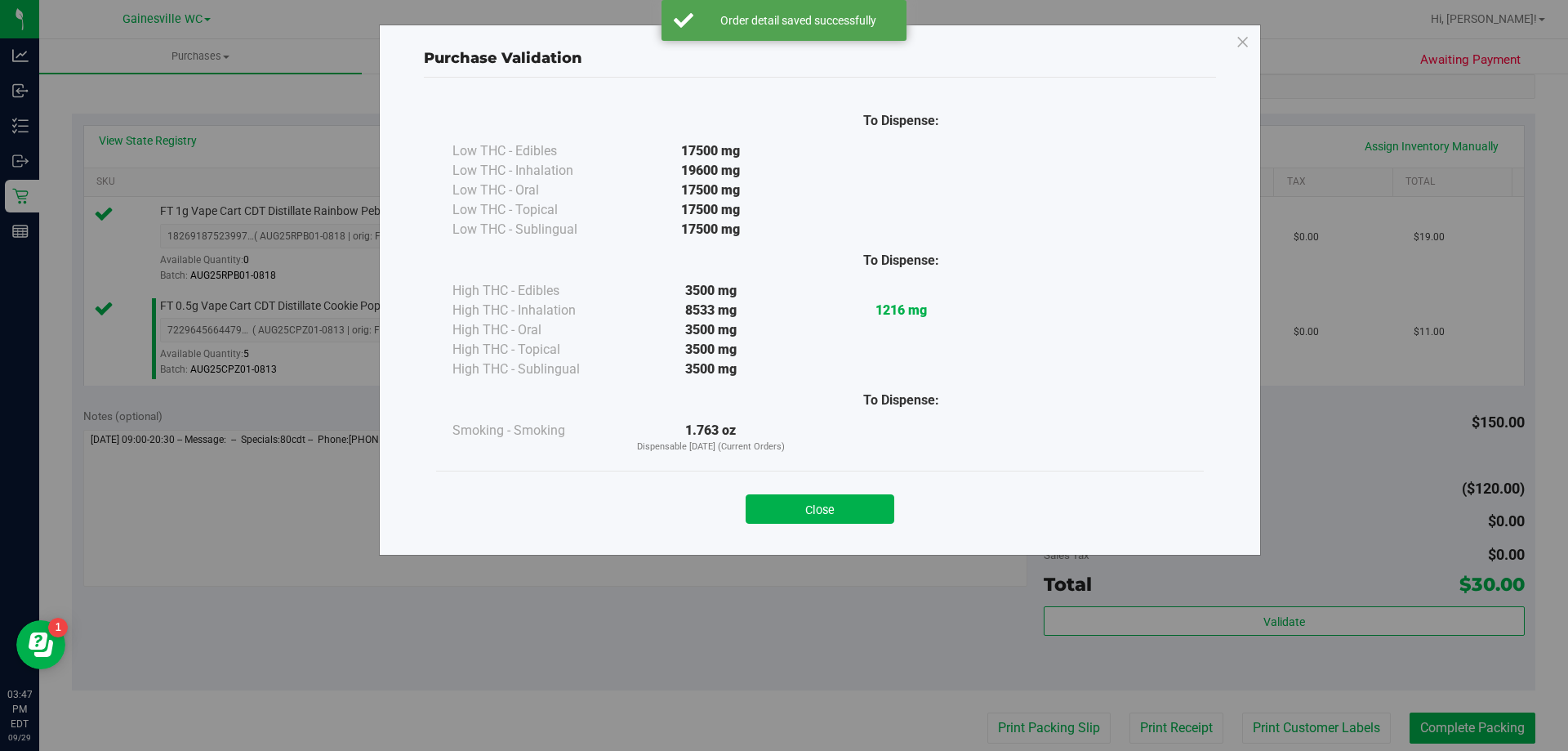
drag, startPoint x: 819, startPoint y: 515, endPoint x: 1100, endPoint y: 654, distance: 313.5
click at [819, 512] on button "Close" at bounding box center [820, 508] width 148 height 30
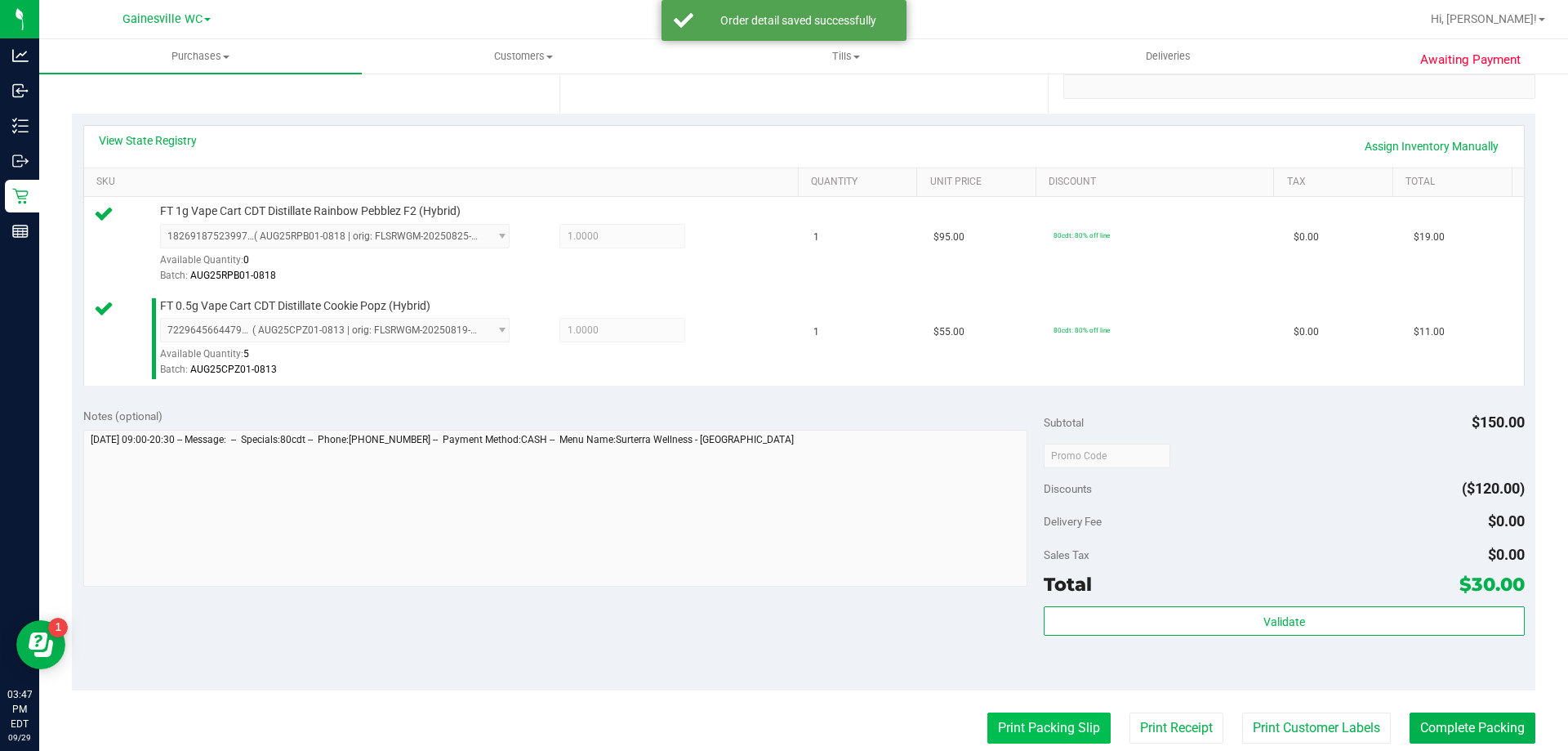
click at [1045, 726] on button "Print Packing Slip" at bounding box center [1049, 728] width 124 height 31
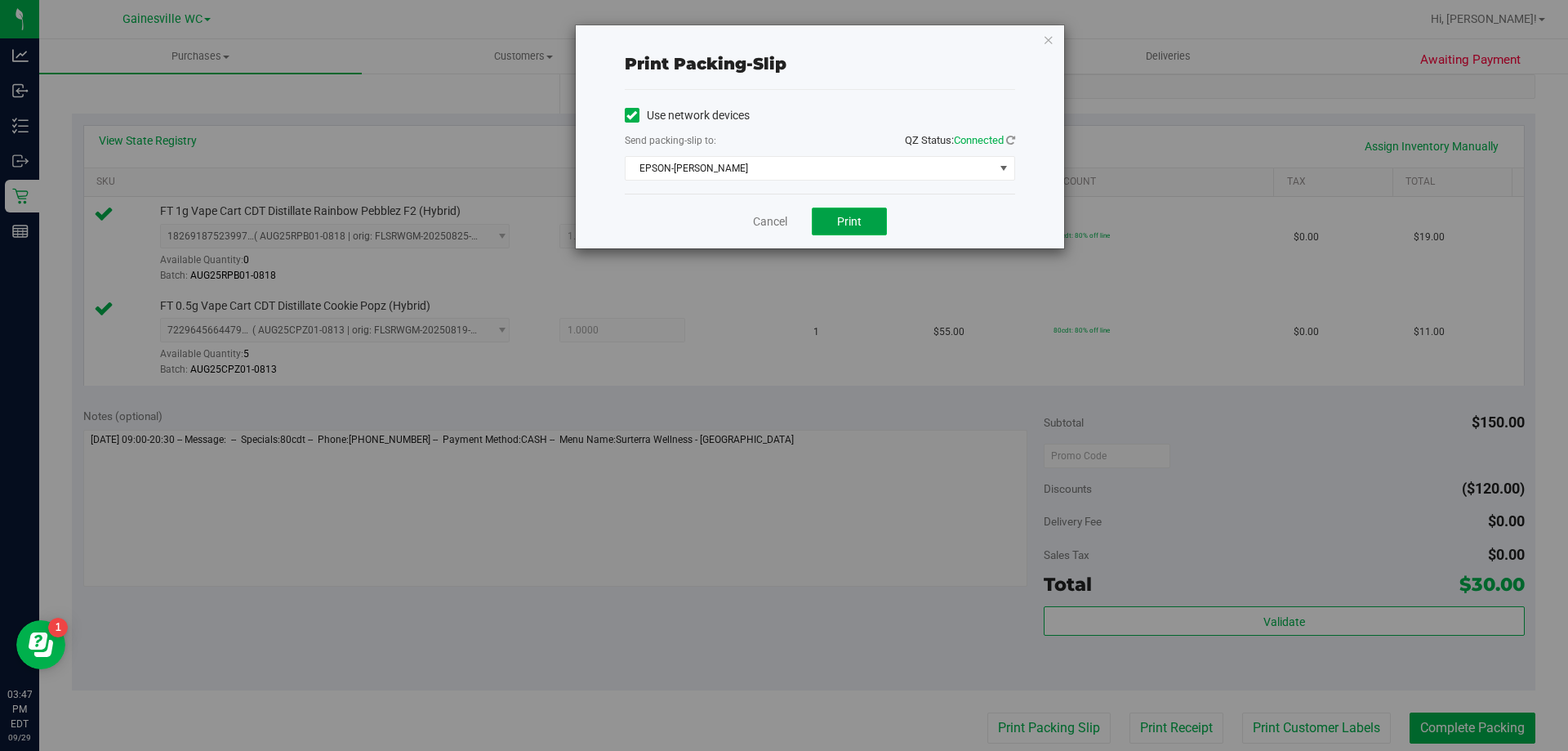
click at [845, 228] on button "Print" at bounding box center [849, 221] width 75 height 28
click at [786, 214] on link "Cancel" at bounding box center [771, 222] width 34 height 17
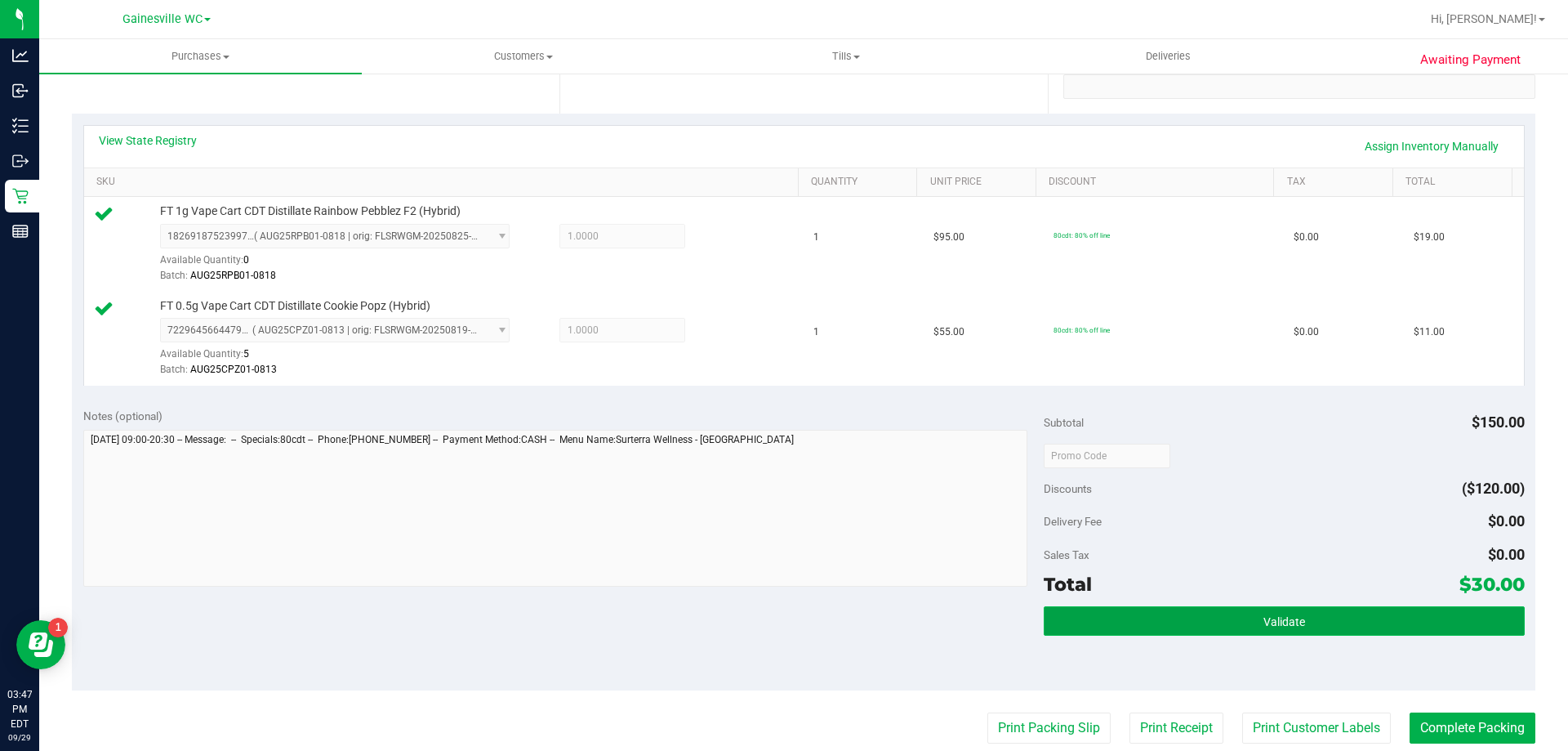
click at [1292, 615] on span "Validate" at bounding box center [1284, 622] width 42 height 13
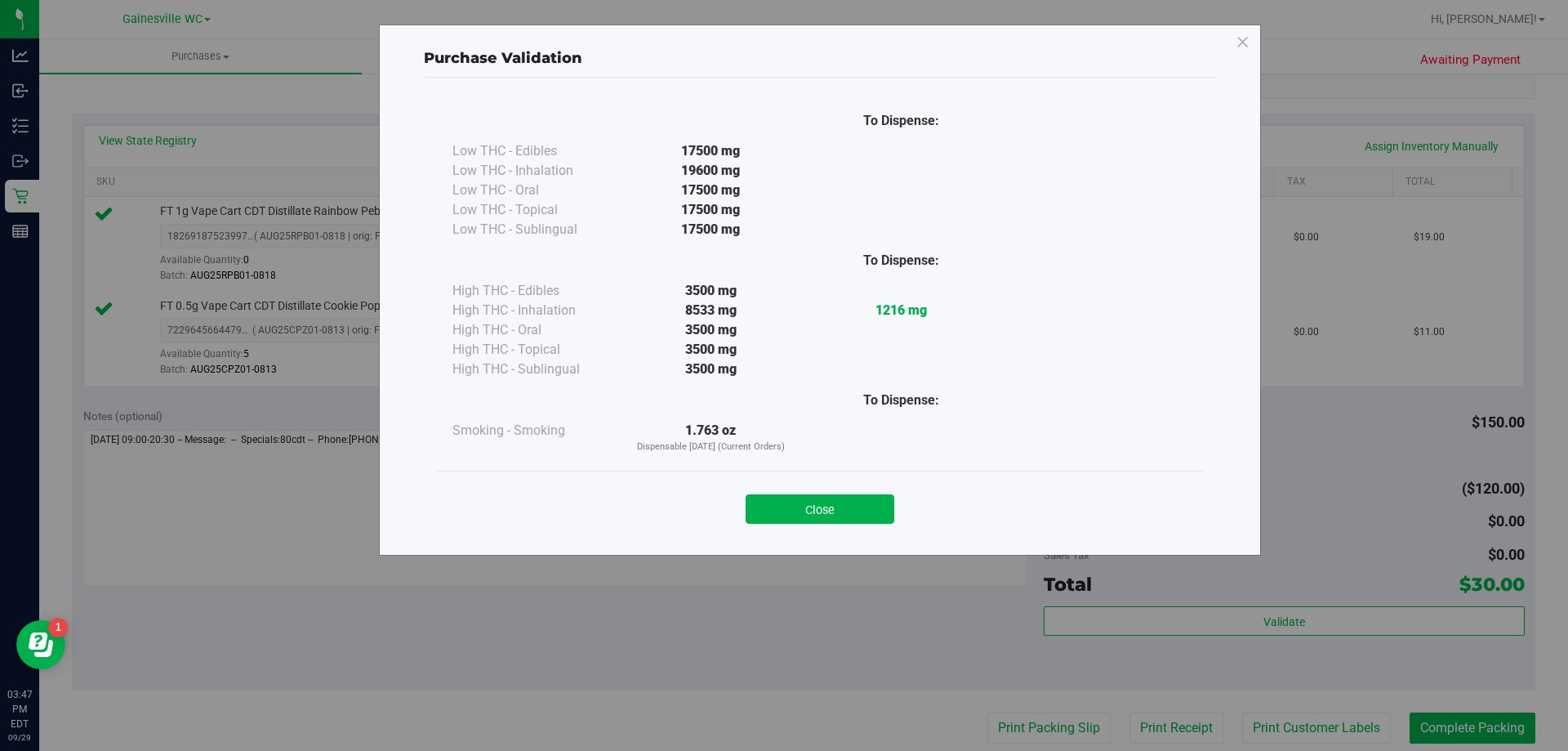
drag, startPoint x: 877, startPoint y: 505, endPoint x: 849, endPoint y: 435, distance: 75.4
click at [878, 504] on button "Close" at bounding box center [820, 508] width 148 height 30
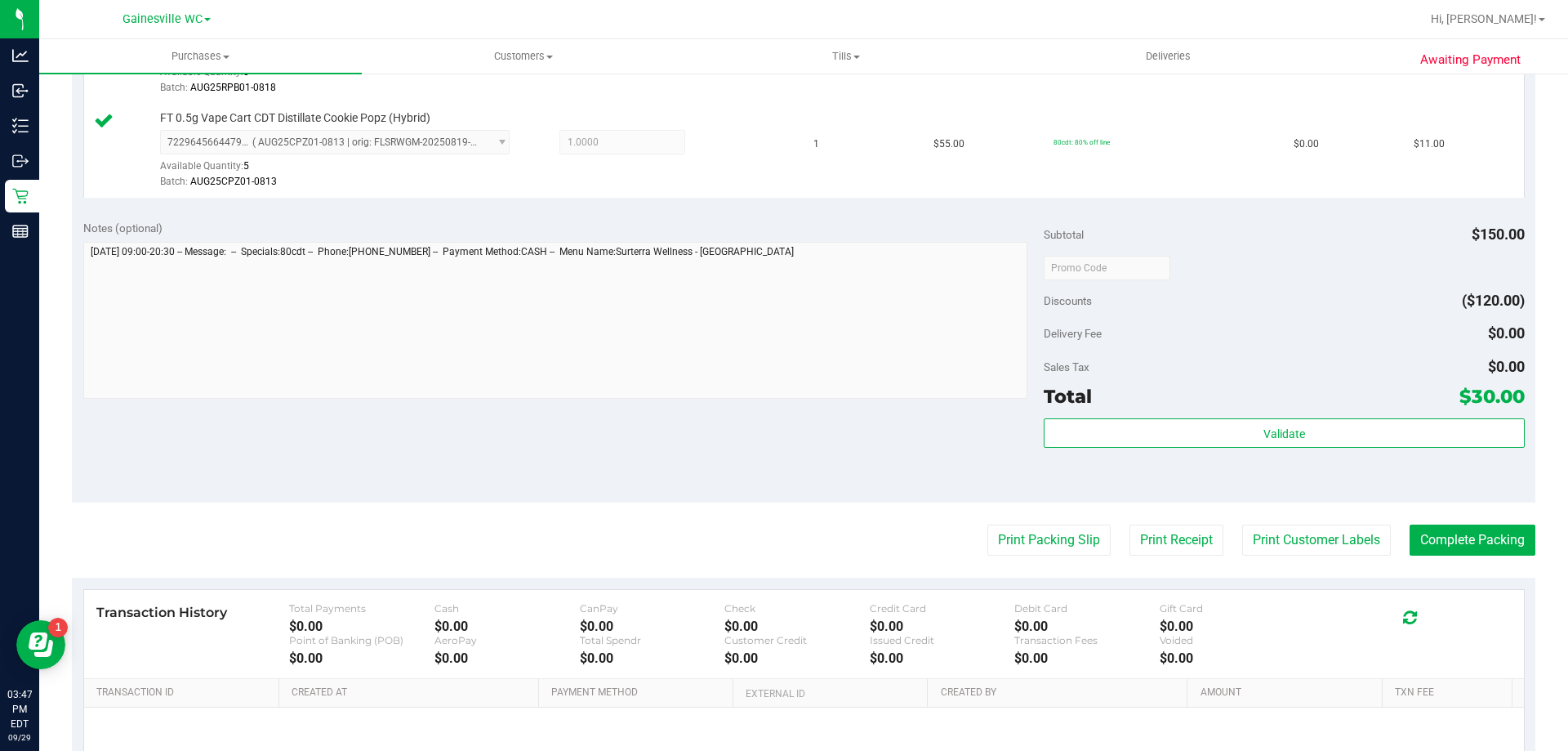
scroll to position [517, 0]
click at [1445, 545] on button "Complete Packing" at bounding box center [1473, 538] width 126 height 31
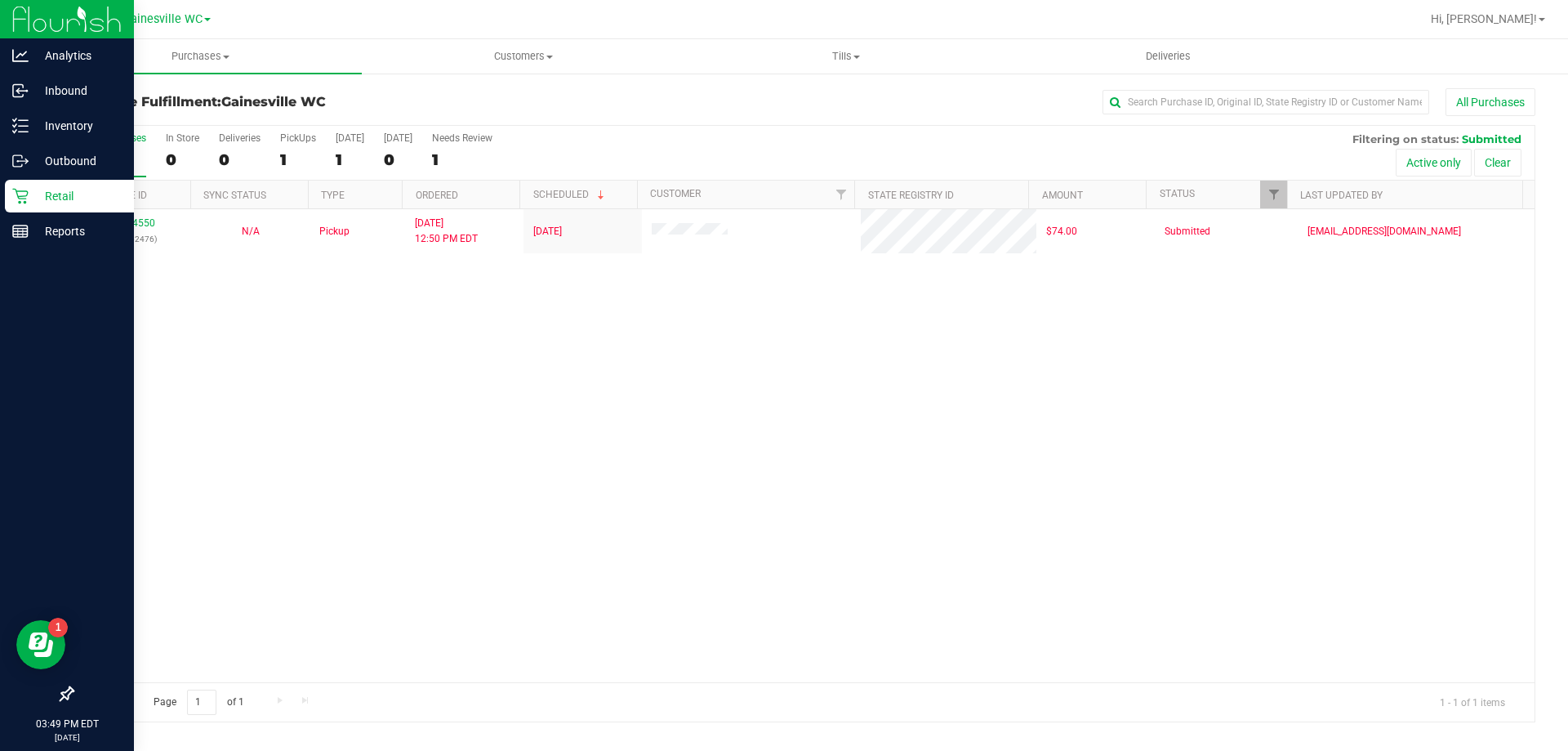
click at [28, 198] on div "Retail" at bounding box center [69, 196] width 129 height 32
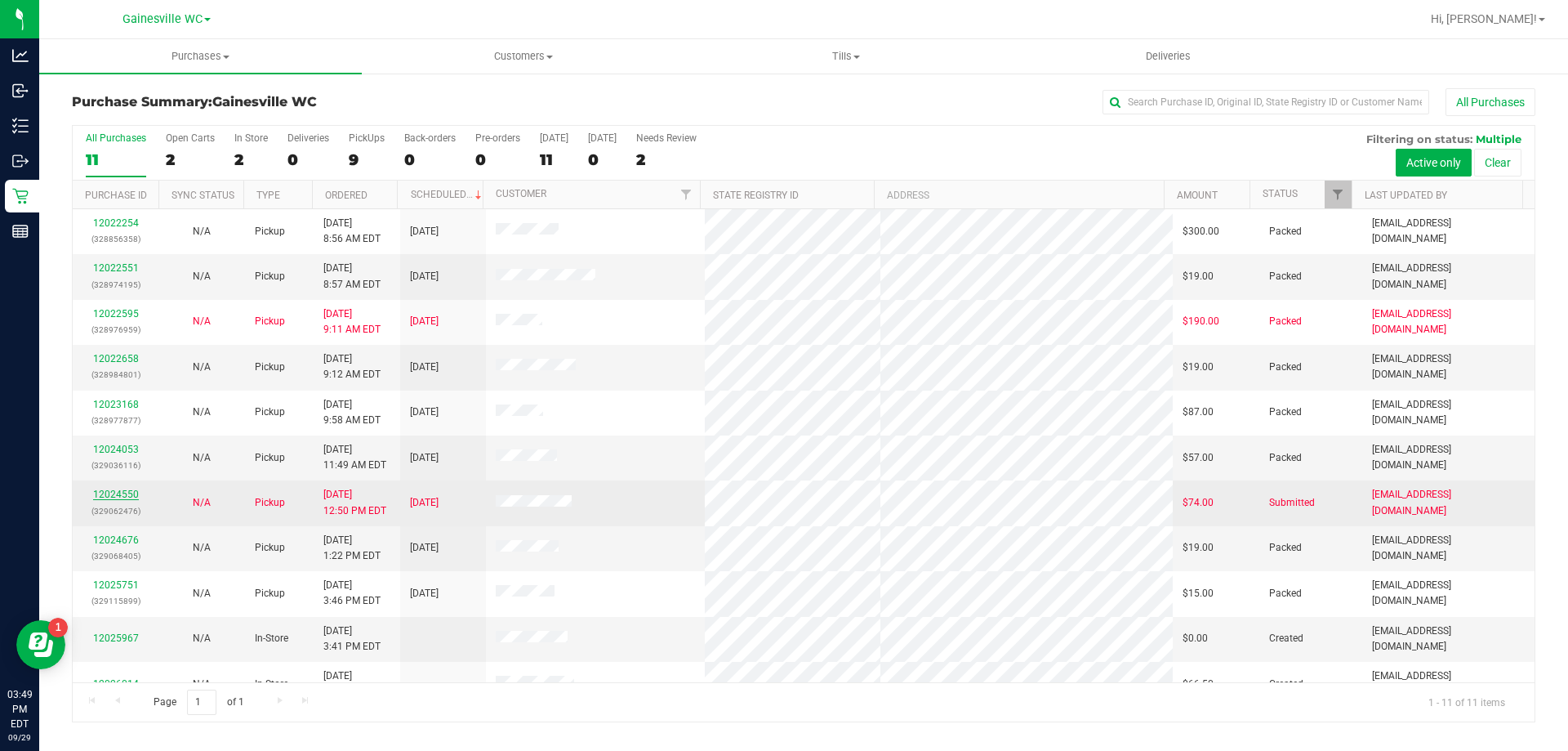
click at [130, 496] on link "12024550" at bounding box center [116, 494] width 46 height 11
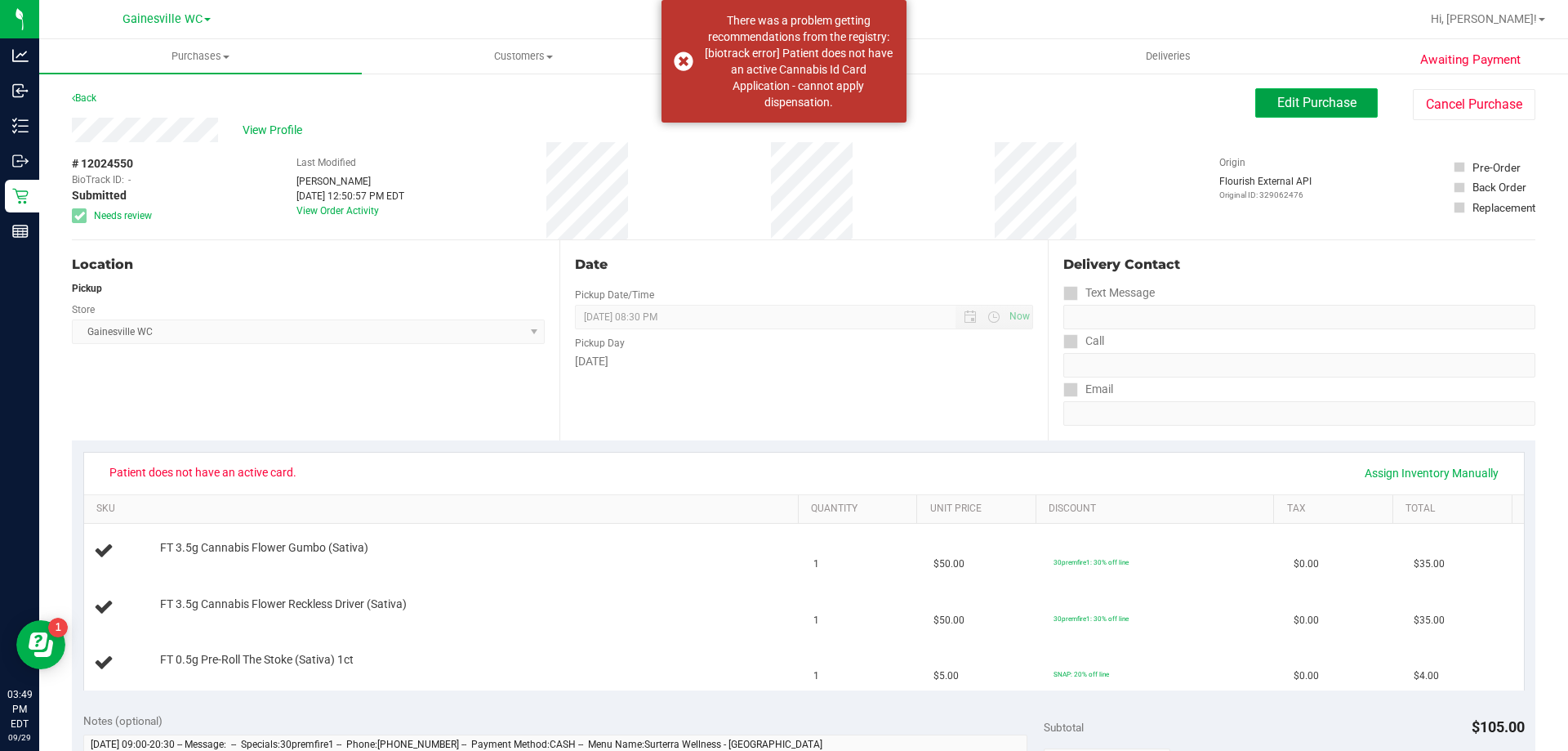
click at [1302, 115] on button "Edit Purchase" at bounding box center [1317, 103] width 123 height 30
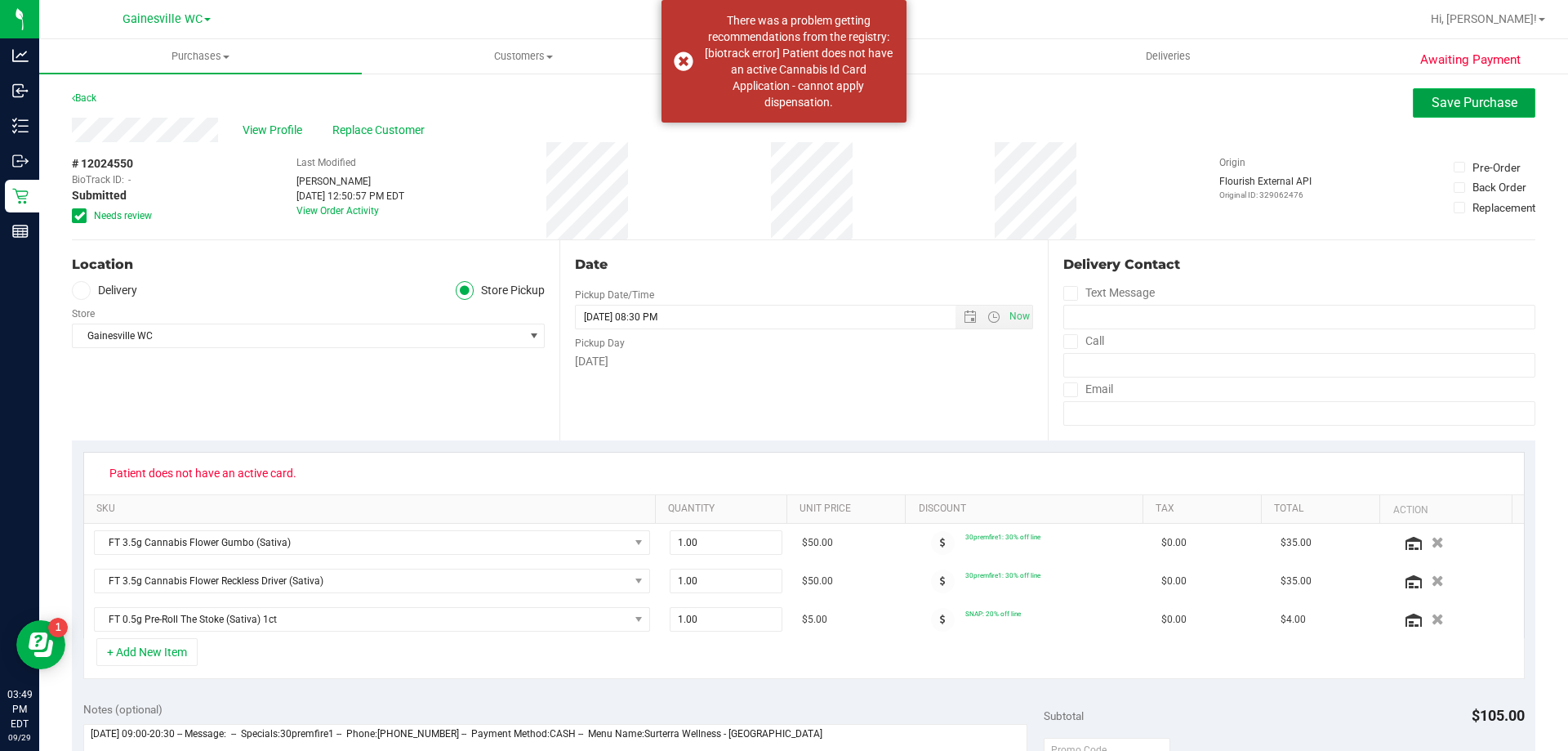
click at [1456, 112] on button "Save Purchase" at bounding box center [1474, 103] width 123 height 30
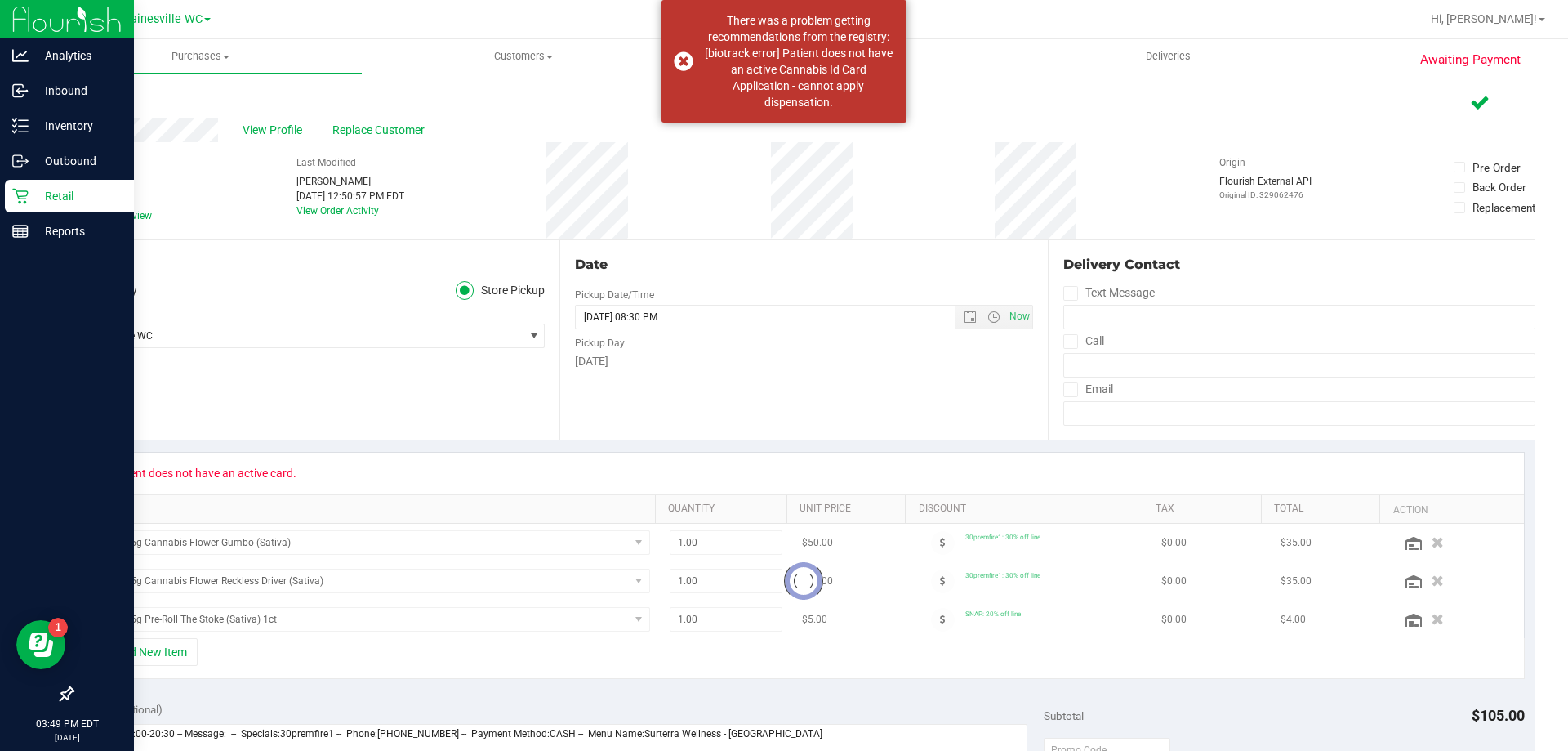
click at [28, 203] on div "Retail" at bounding box center [69, 196] width 129 height 32
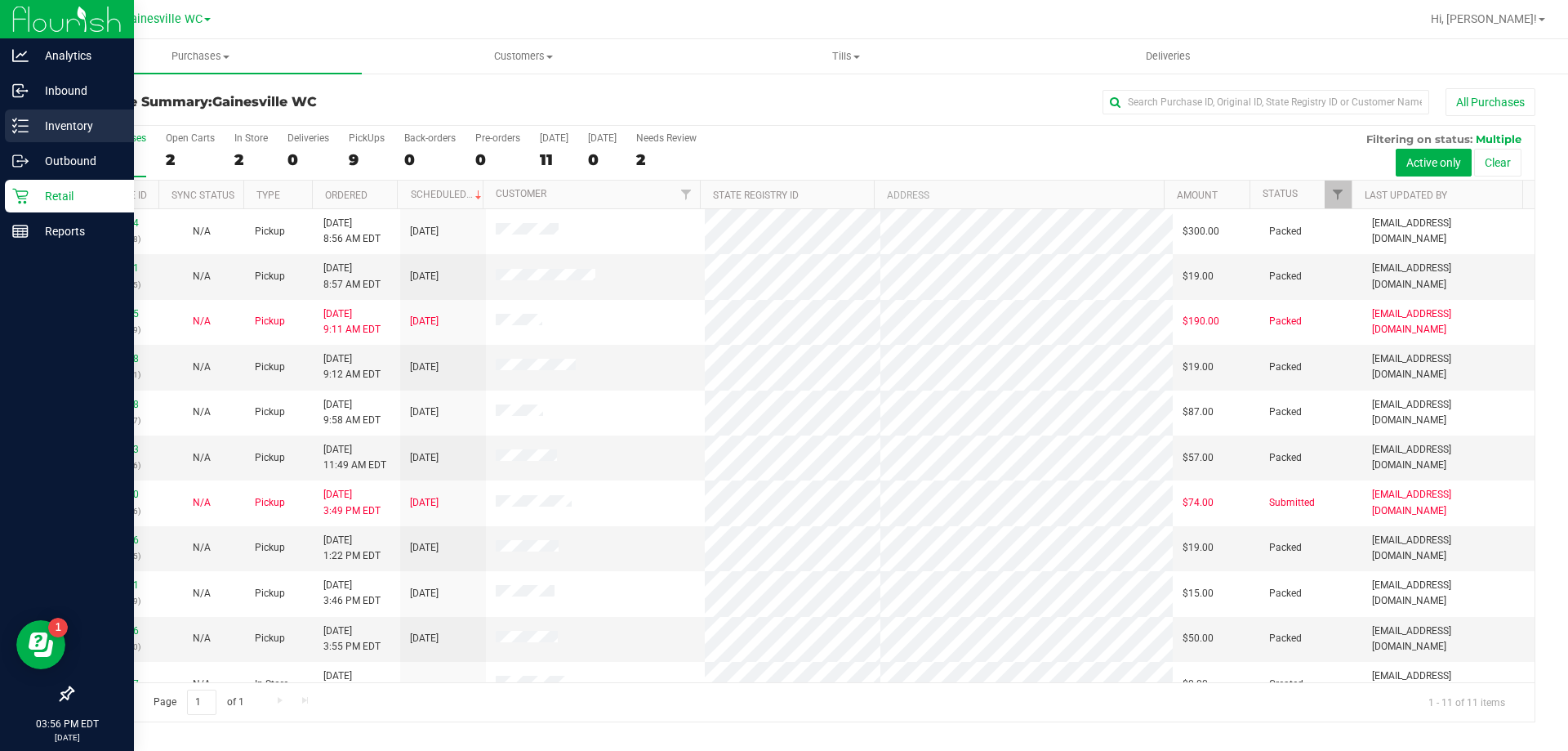
click at [34, 132] on p "Inventory" at bounding box center [77, 126] width 98 height 20
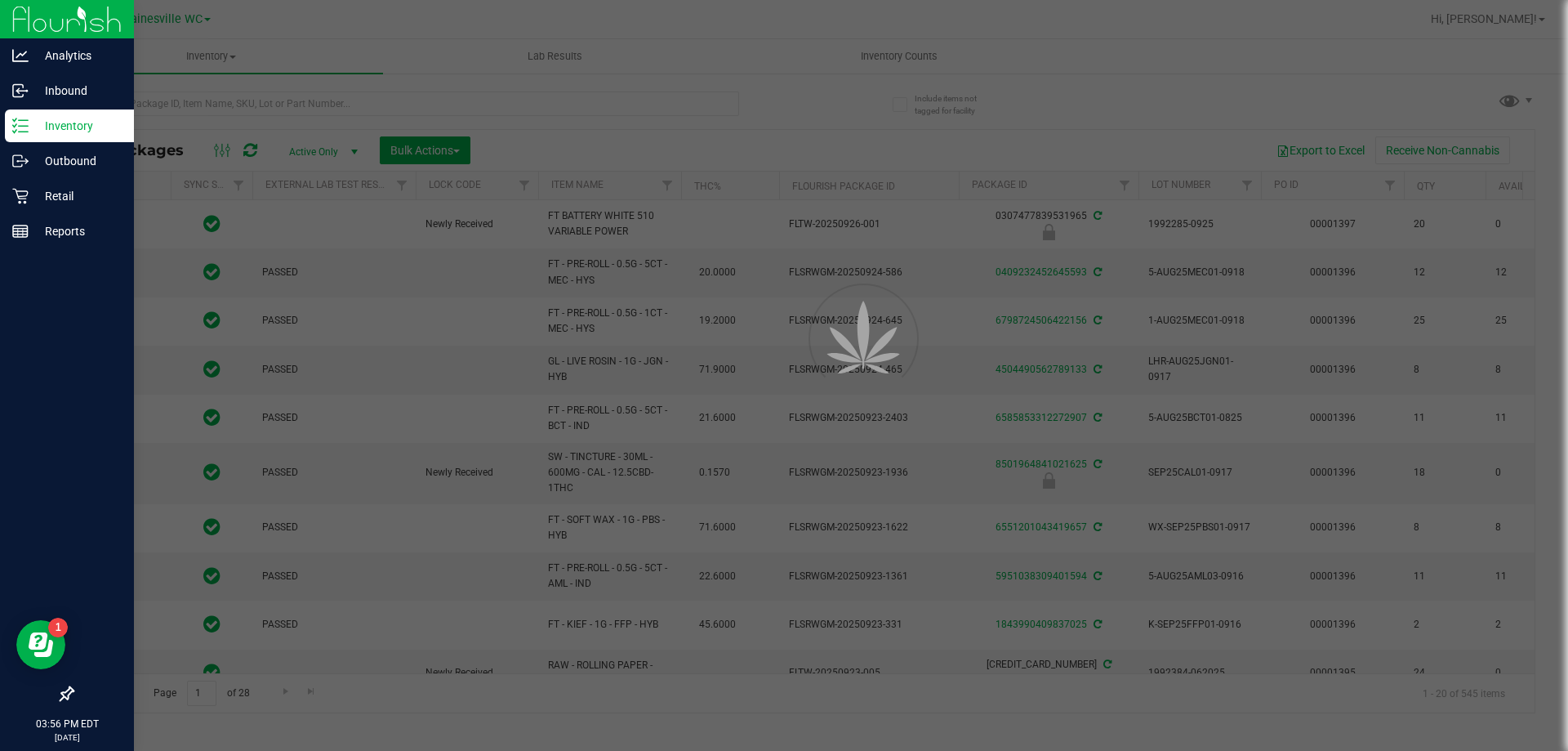
click at [353, 101] on div at bounding box center [784, 375] width 1568 height 751
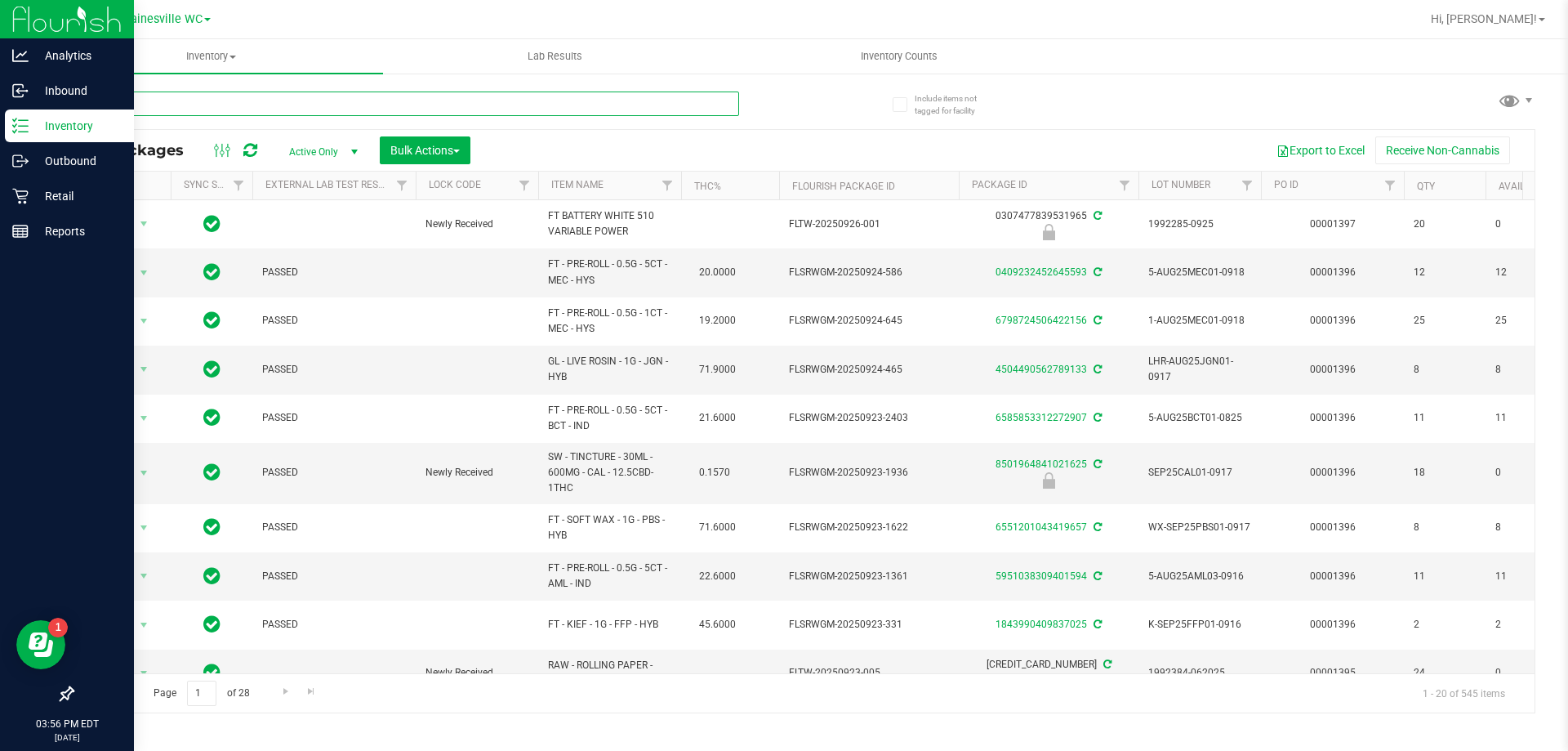
click at [353, 101] on input "text" at bounding box center [405, 104] width 667 height 25
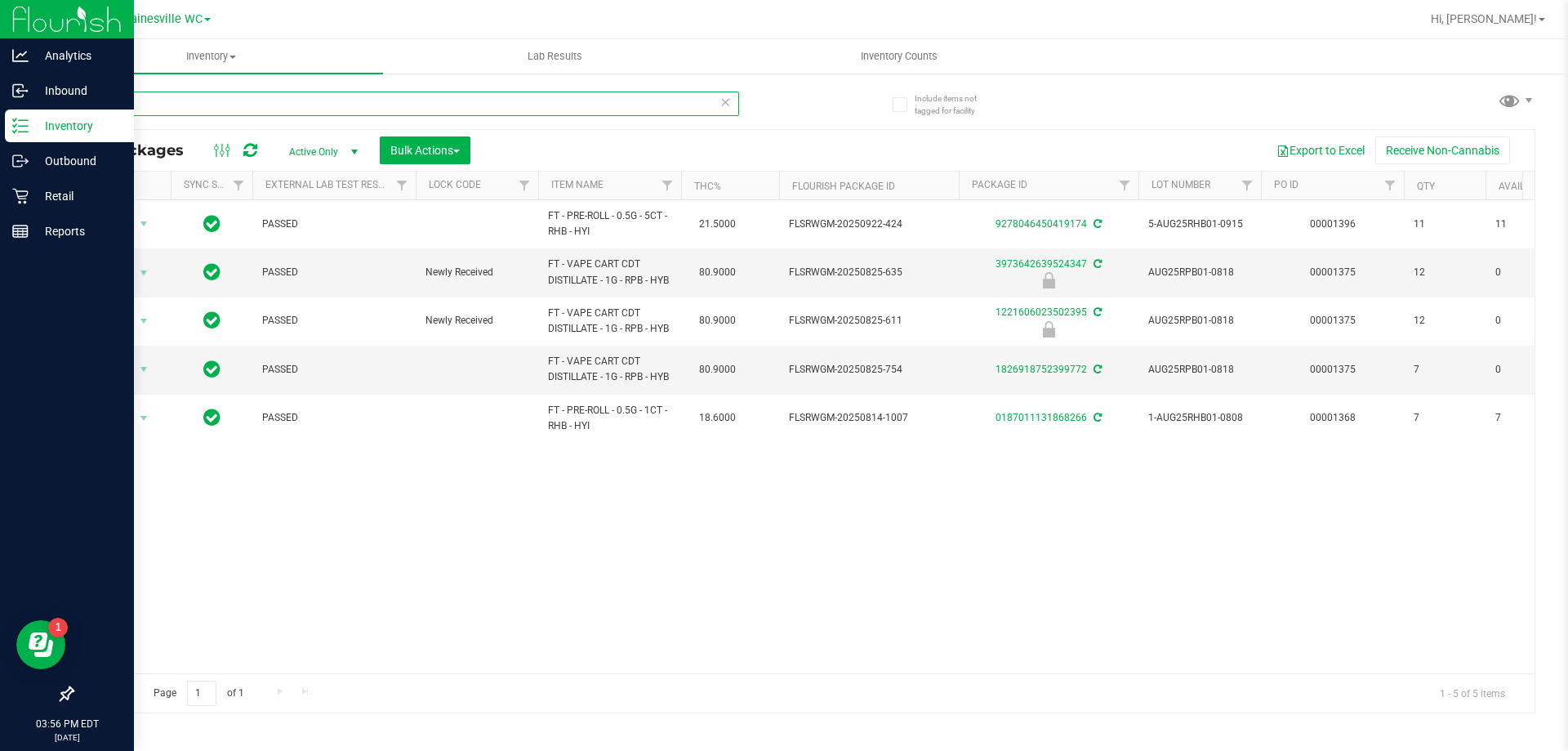
type input "rainbow"
drag, startPoint x: 129, startPoint y: 108, endPoint x: 0, endPoint y: 104, distance: 129.1
click at [51, 91] on div "Include items not tagged for facility rainbow All Packages Active Only Active O…" at bounding box center [803, 322] width 1529 height 499
click at [71, 124] on p "Inventory" at bounding box center [77, 126] width 98 height 20
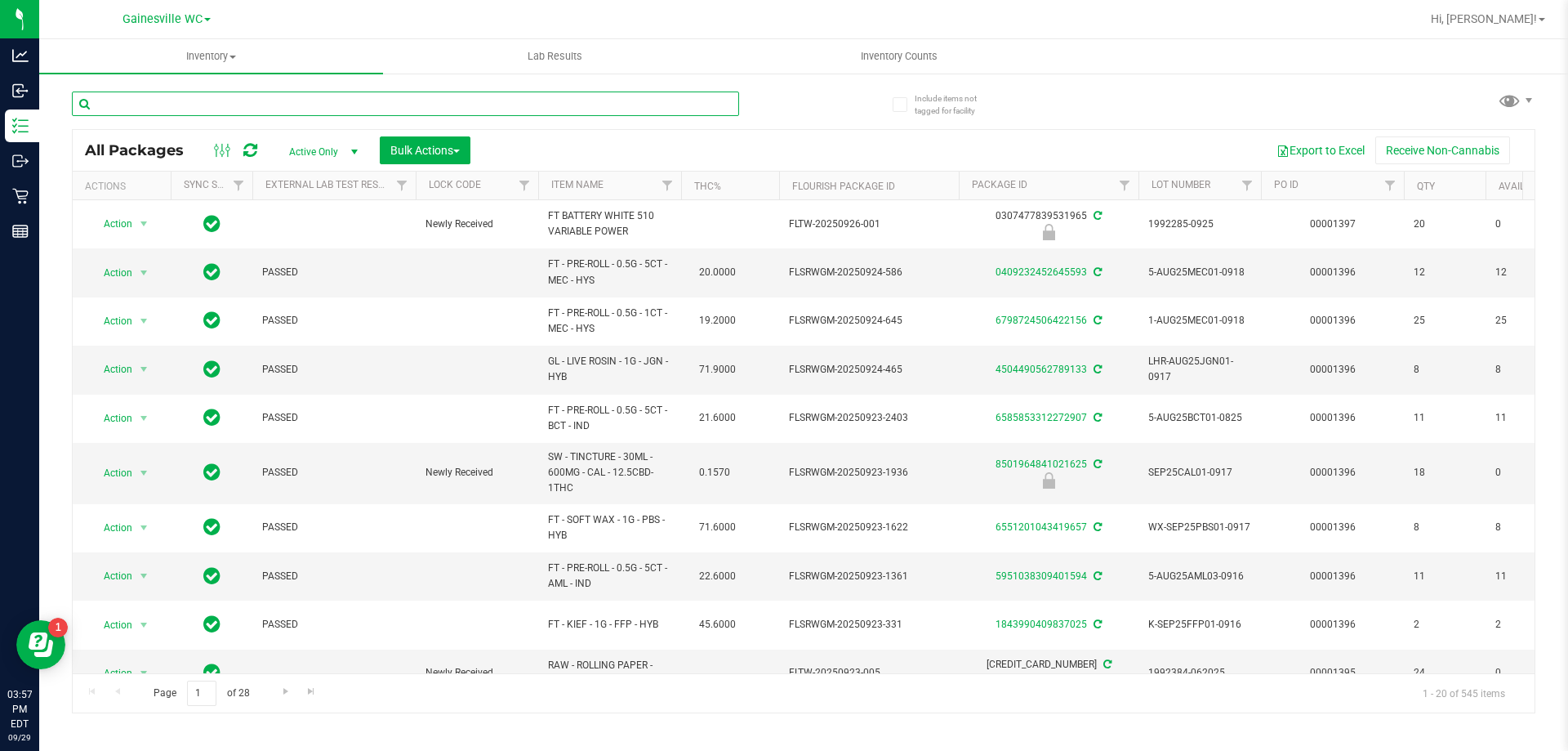
click at [415, 109] on input "text" at bounding box center [405, 104] width 667 height 25
type input "1221606023502395"
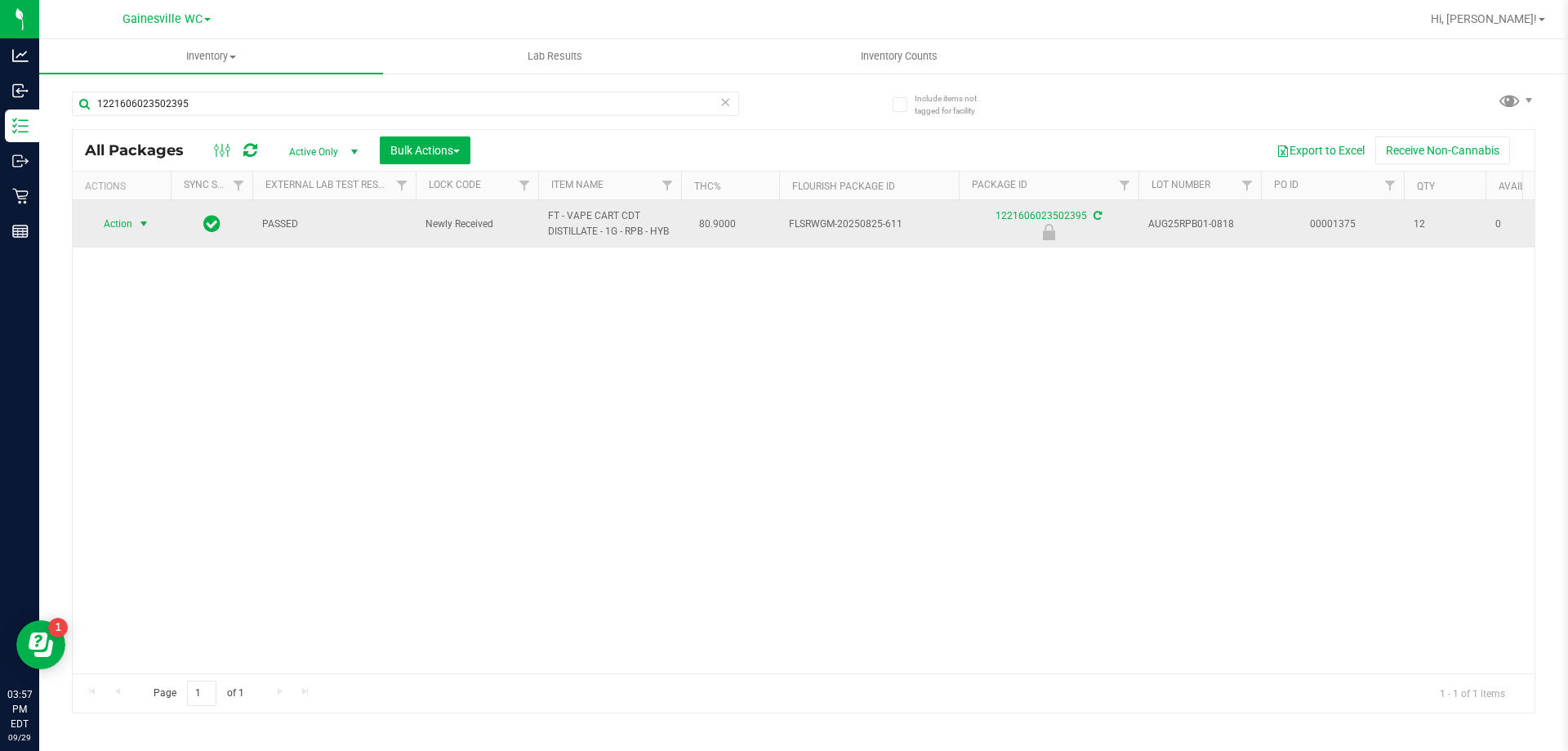
click at [119, 230] on span "Action" at bounding box center [111, 224] width 44 height 23
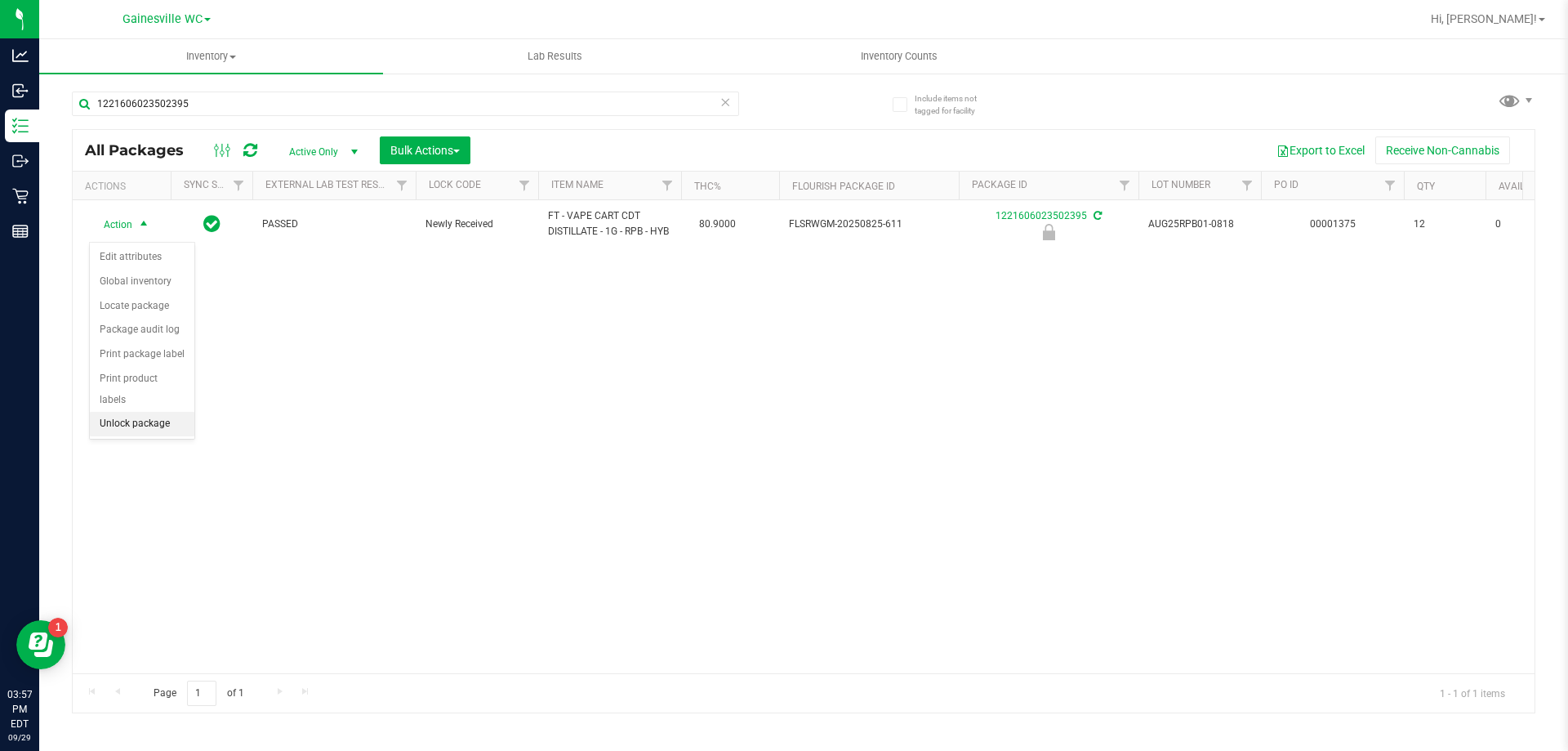
click at [132, 413] on li "Unlock package" at bounding box center [142, 425] width 105 height 25
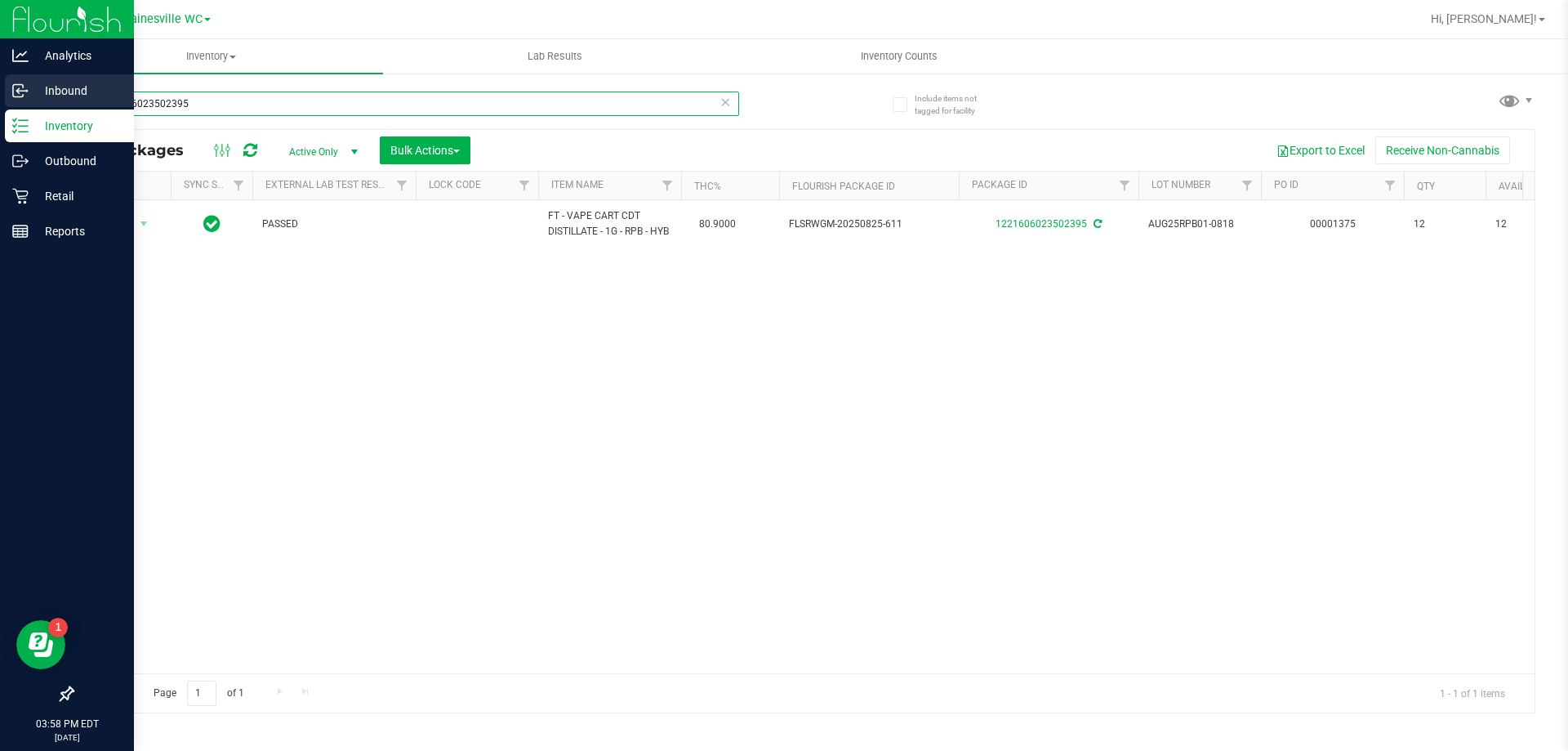
drag, startPoint x: 251, startPoint y: 109, endPoint x: 0, endPoint y: 100, distance: 251.2
click at [0, 95] on div "Analytics Inbound Inventory Outbound Retail Reports 03:58 PM EDT 09/29/2025 09/…" at bounding box center [784, 375] width 1568 height 751
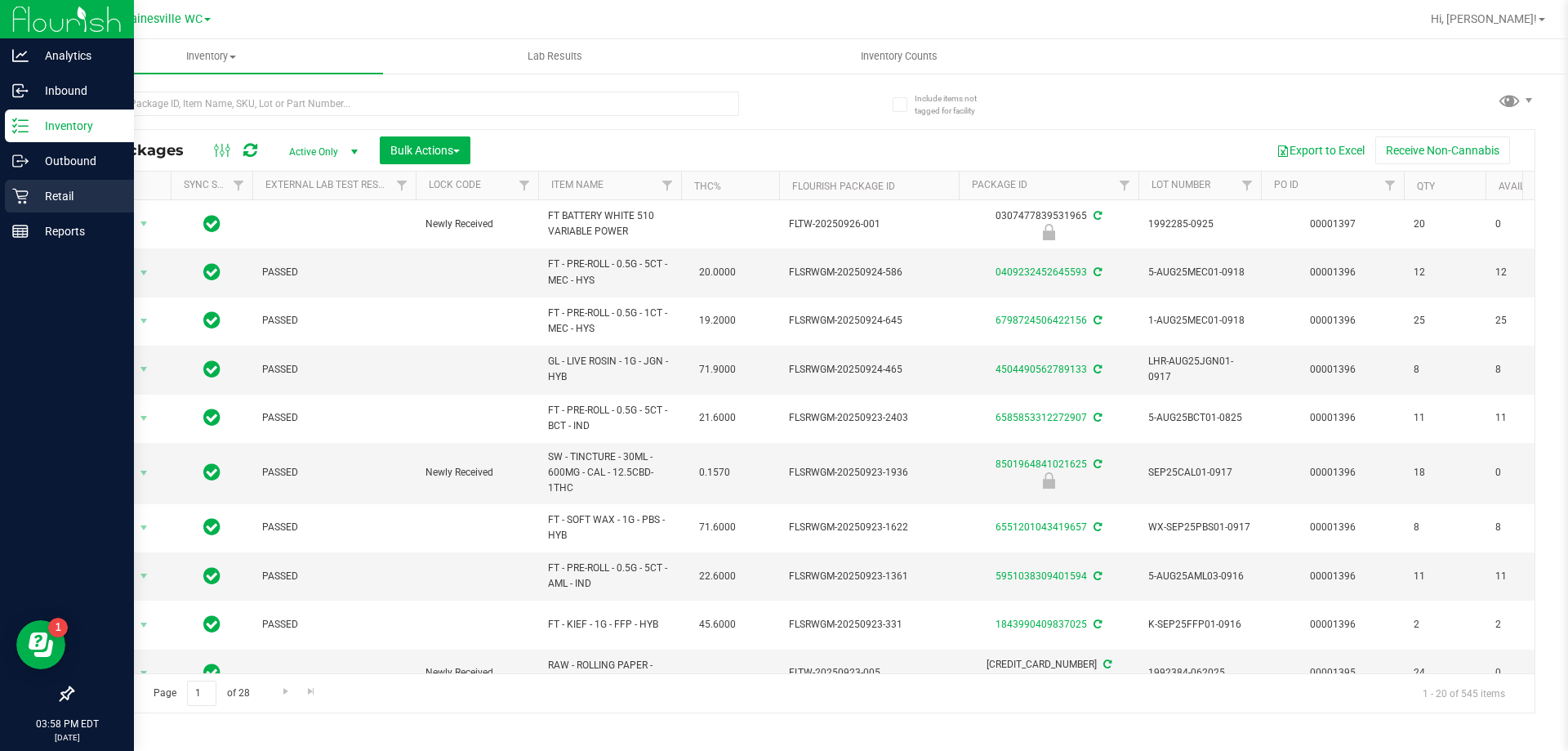
click at [29, 204] on p "Retail" at bounding box center [77, 196] width 98 height 20
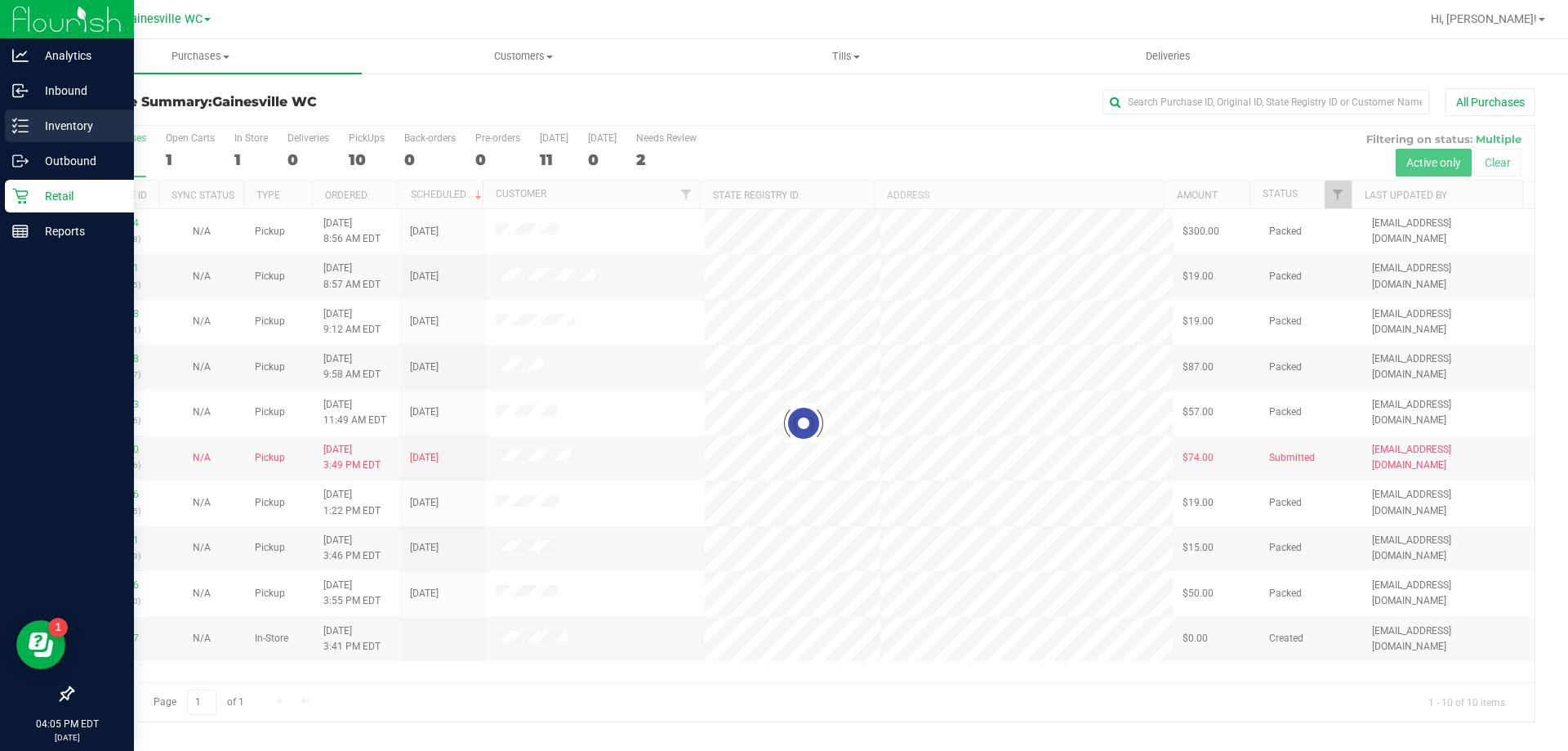
click at [26, 124] on icon at bounding box center [20, 126] width 16 height 16
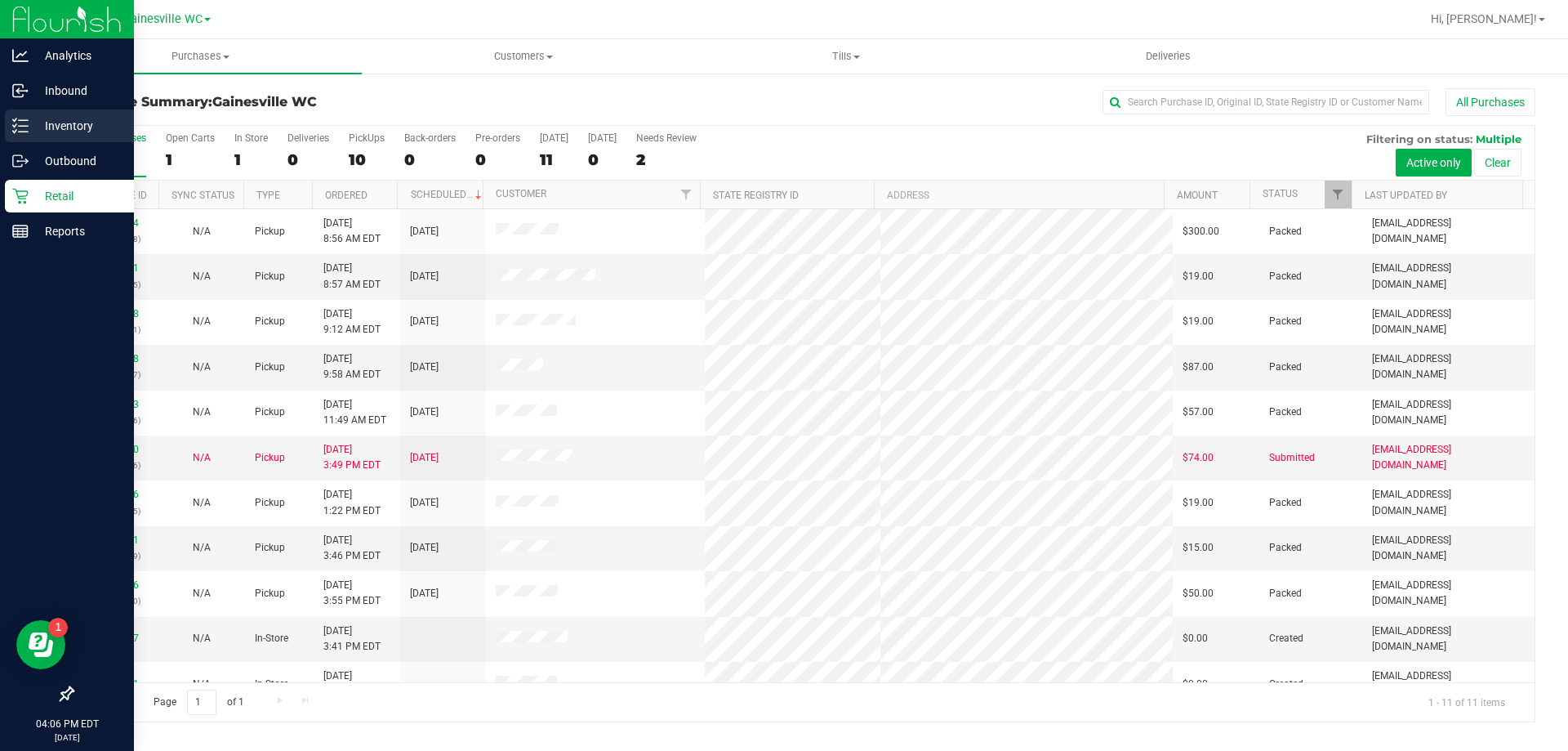
click at [31, 116] on p "Inventory" at bounding box center [77, 126] width 98 height 20
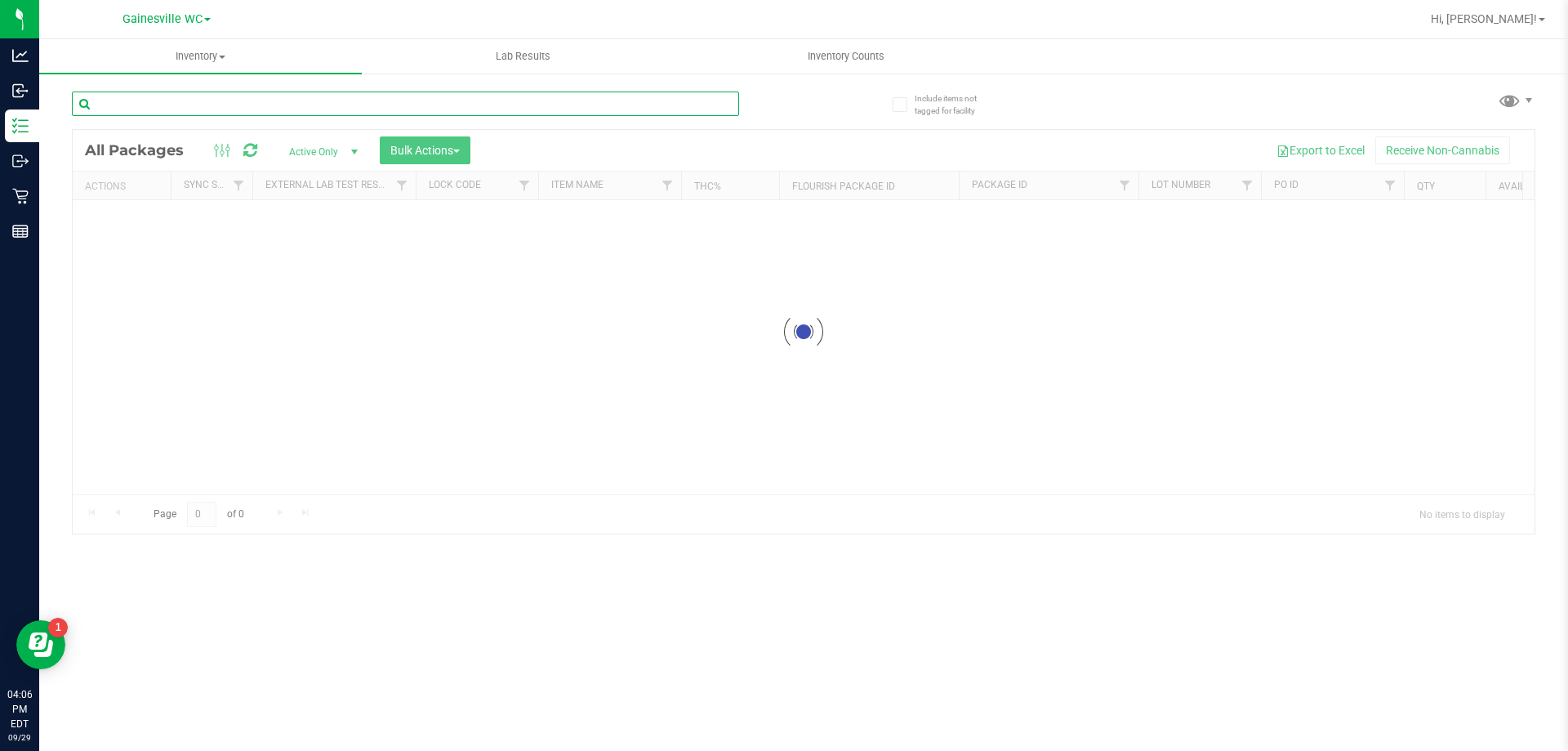
click at [204, 97] on input "text" at bounding box center [405, 104] width 667 height 25
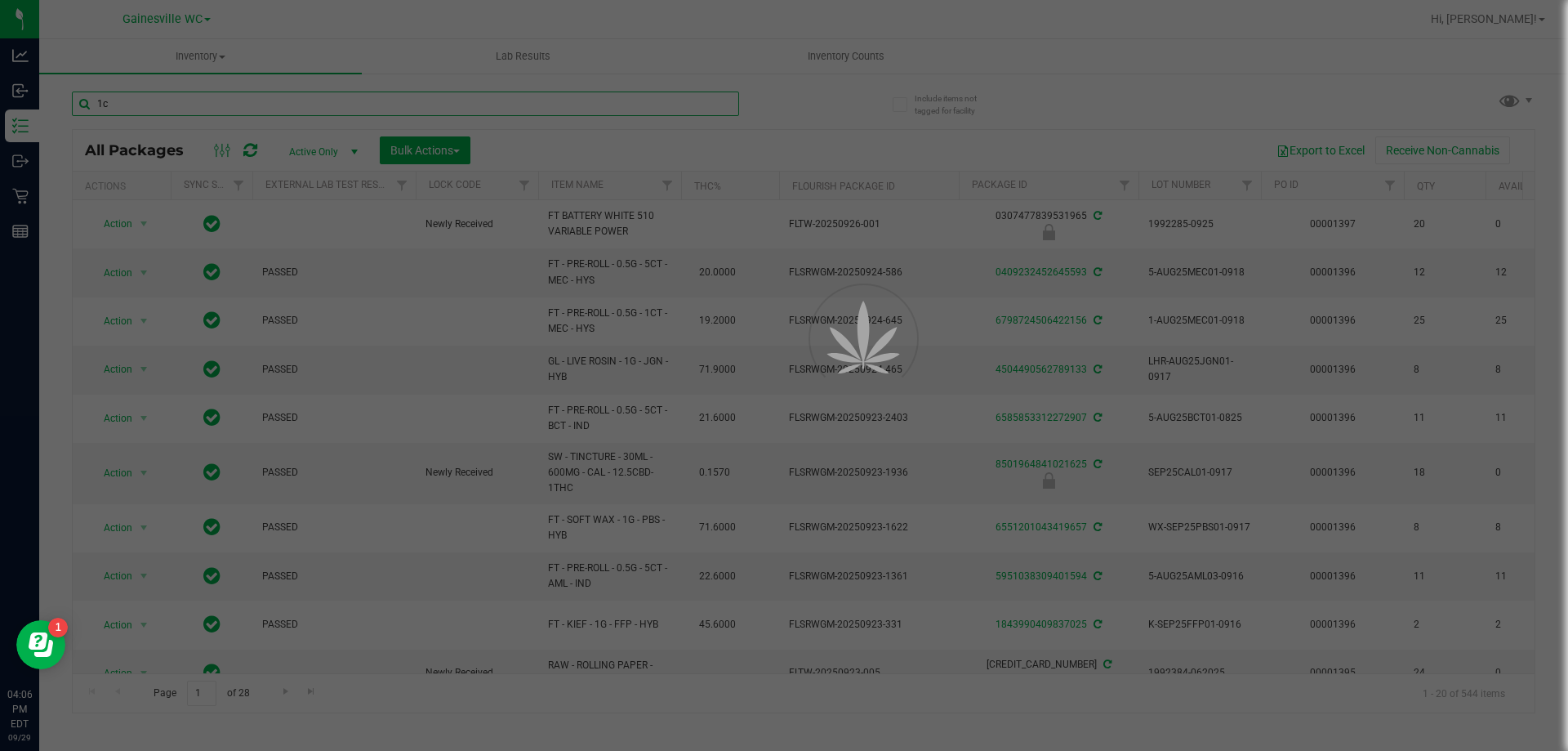
type input "1ct"
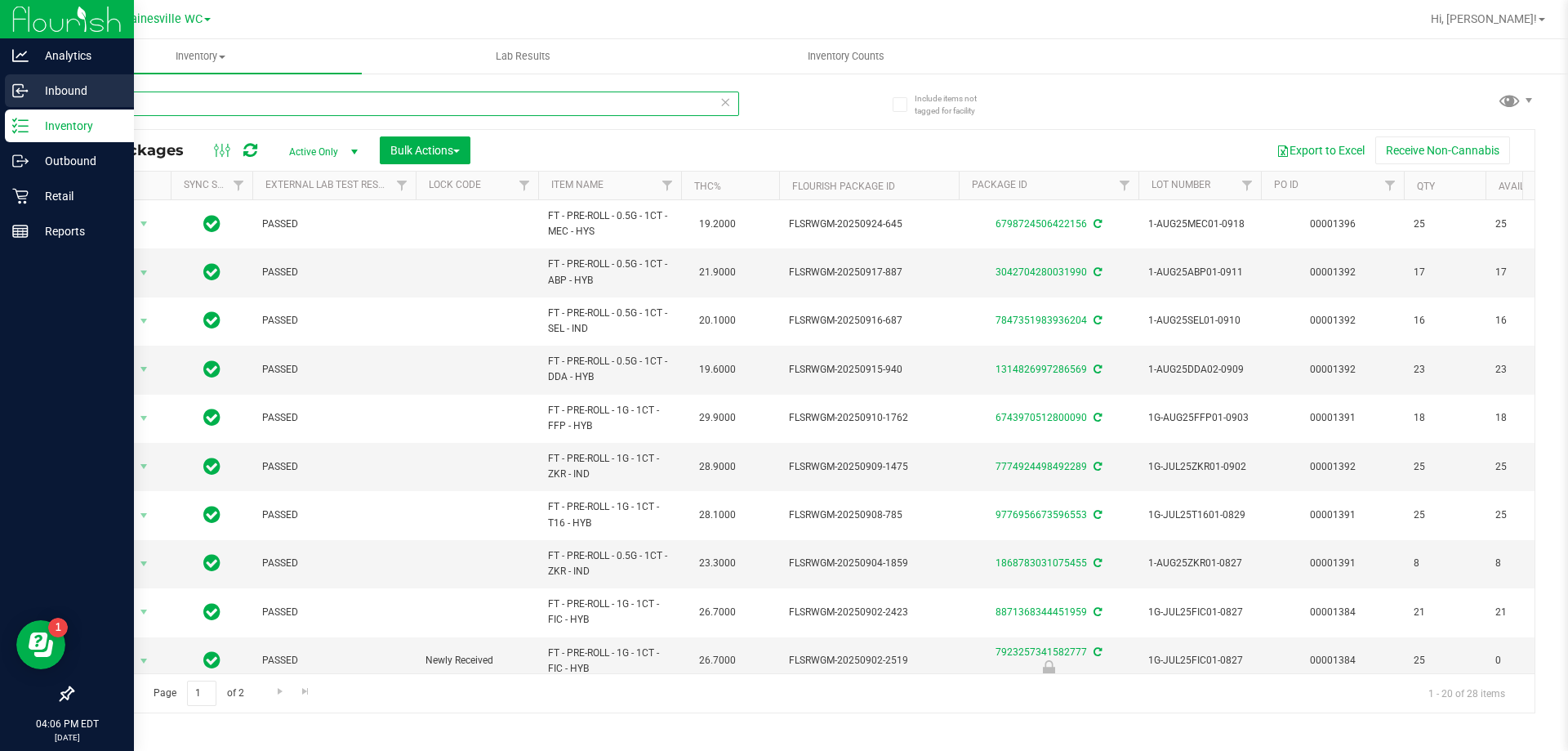
drag, startPoint x: 143, startPoint y: 99, endPoint x: 0, endPoint y: 97, distance: 143.0
click at [0, 97] on div "Analytics Inbound Inventory Outbound Retail Reports 04:06 PM EDT 09/29/2025 09/…" at bounding box center [784, 375] width 1568 height 751
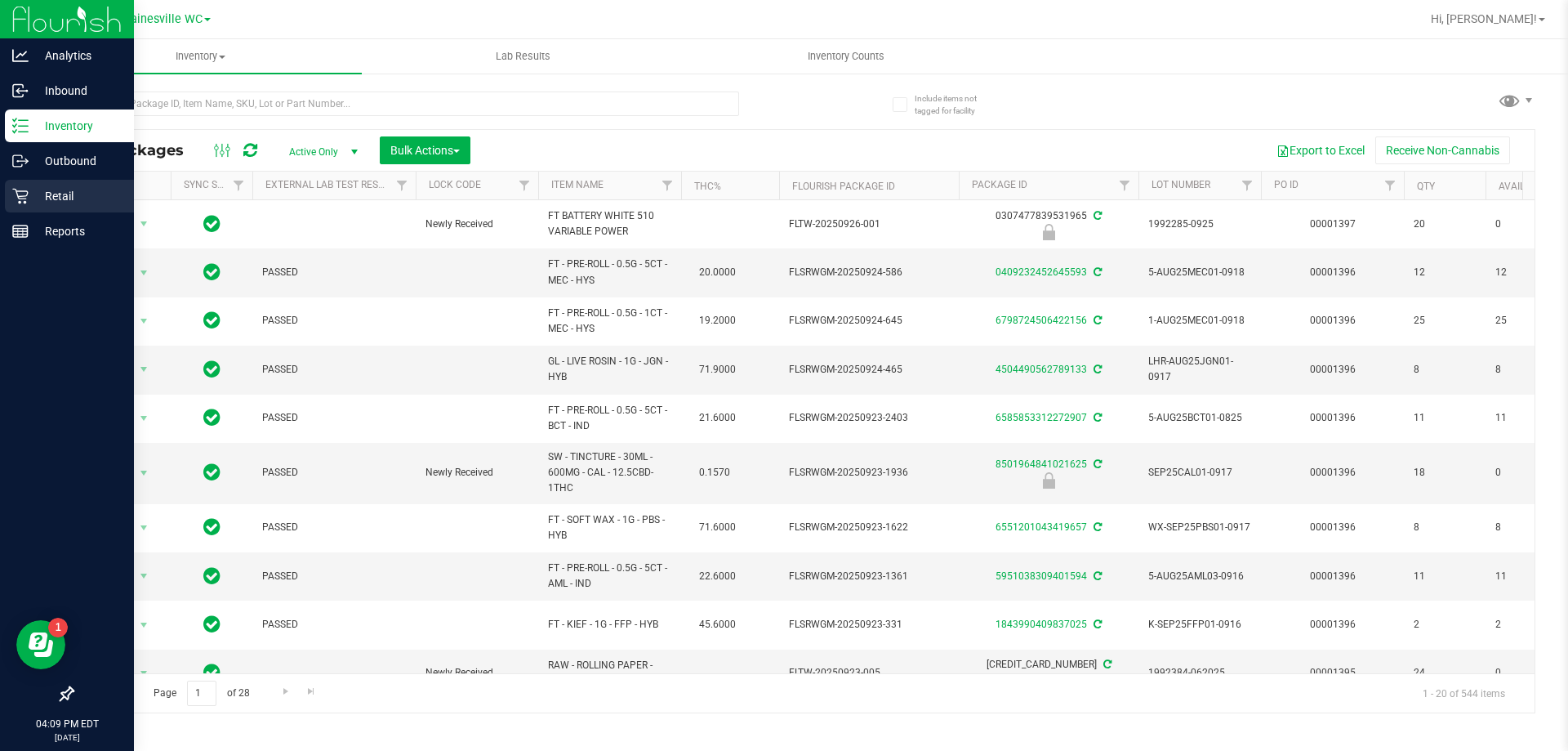
click at [27, 205] on div "Retail" at bounding box center [69, 196] width 129 height 32
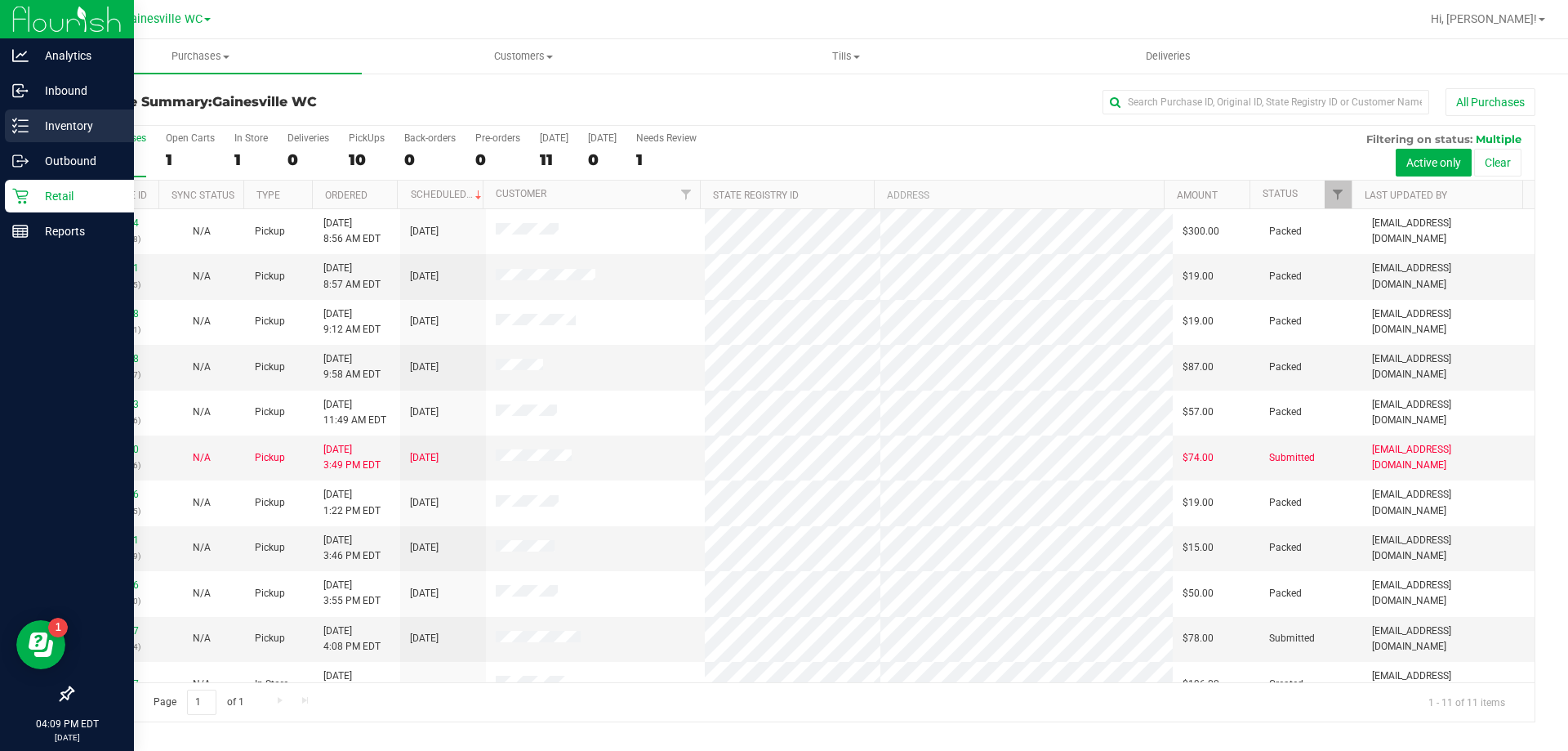
click at [39, 129] on p "Inventory" at bounding box center [77, 126] width 98 height 20
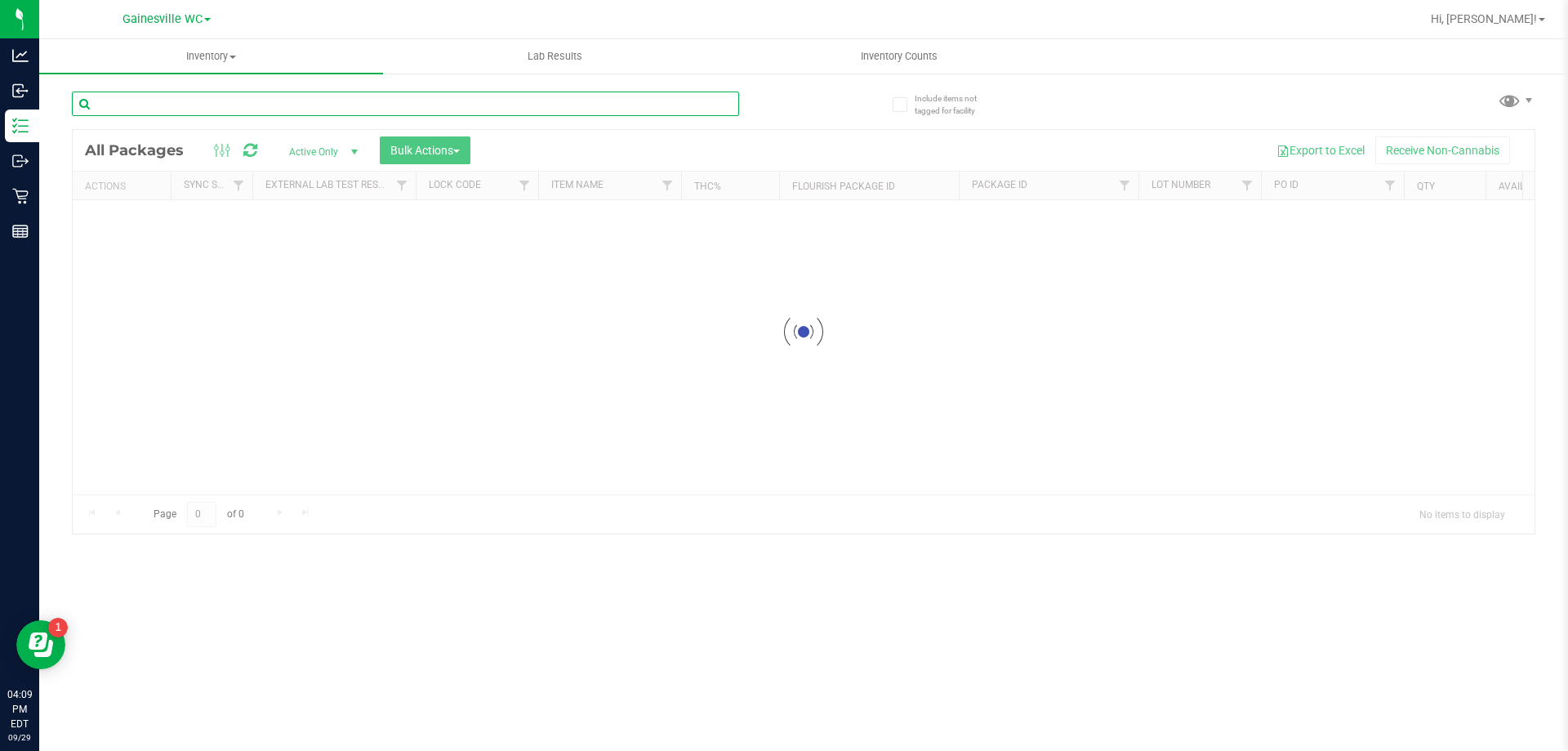
click at [270, 98] on input "text" at bounding box center [405, 104] width 667 height 25
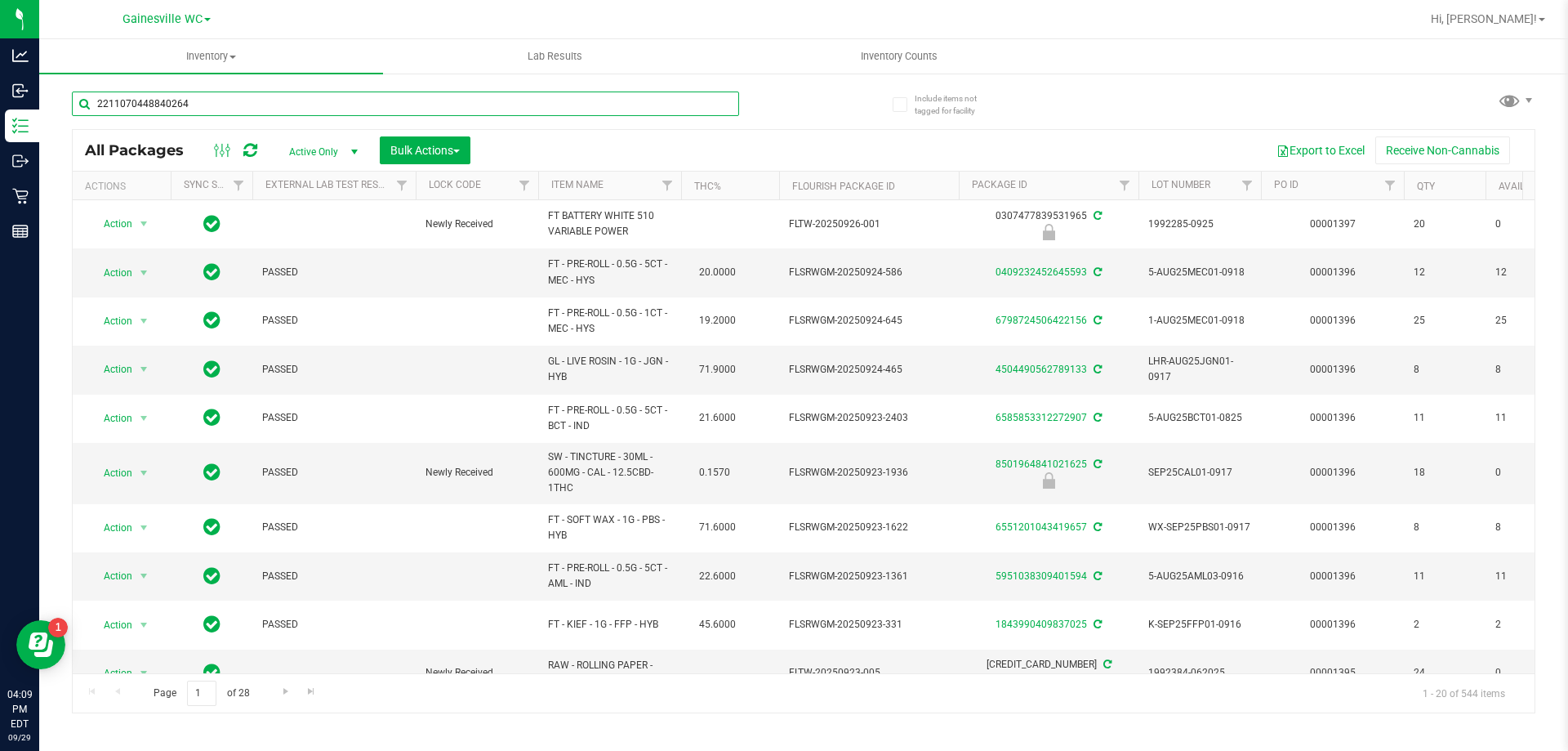
type input "2211070448840264"
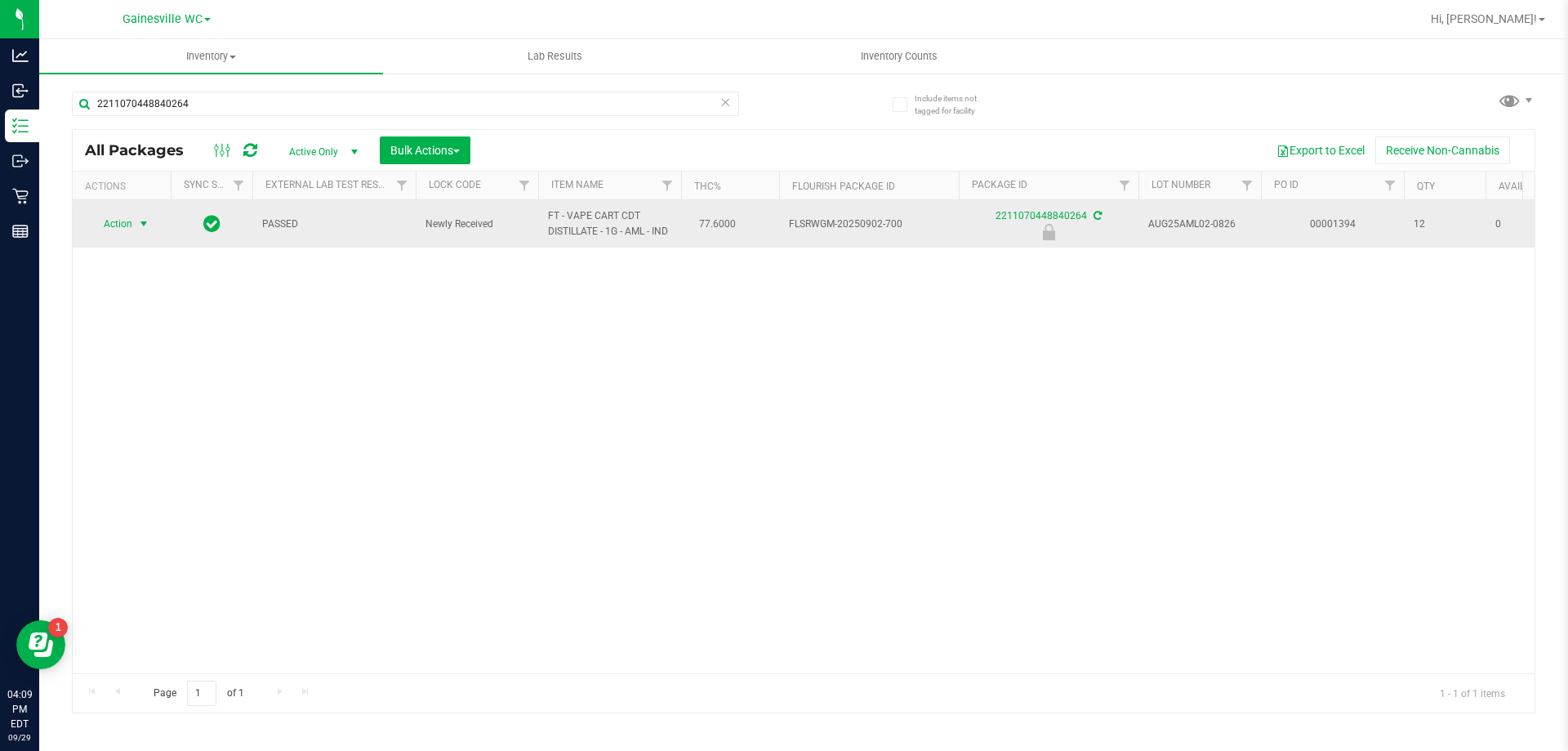
click at [118, 215] on span "Action" at bounding box center [111, 224] width 44 height 23
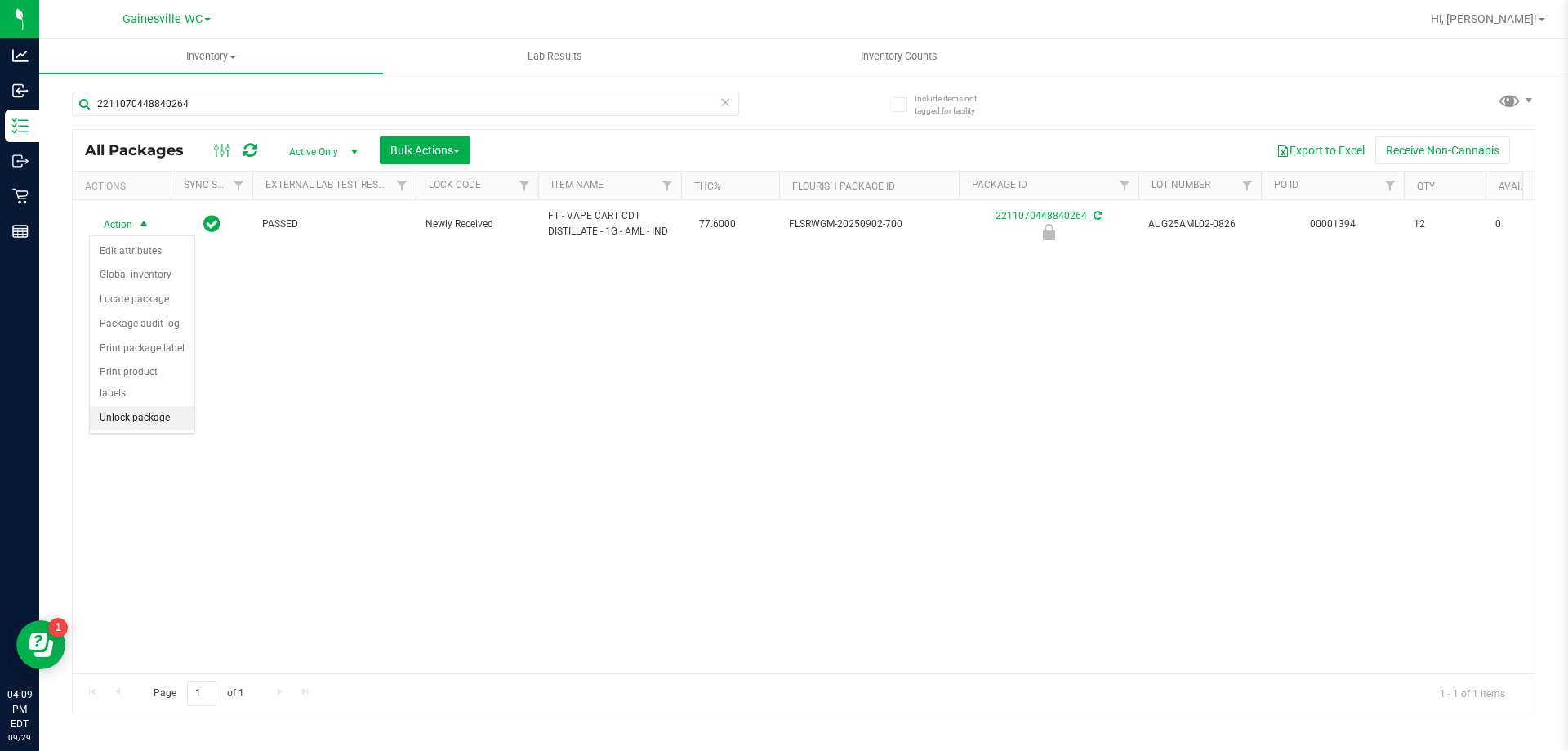
click at [130, 406] on li "Unlock package" at bounding box center [142, 419] width 105 height 25
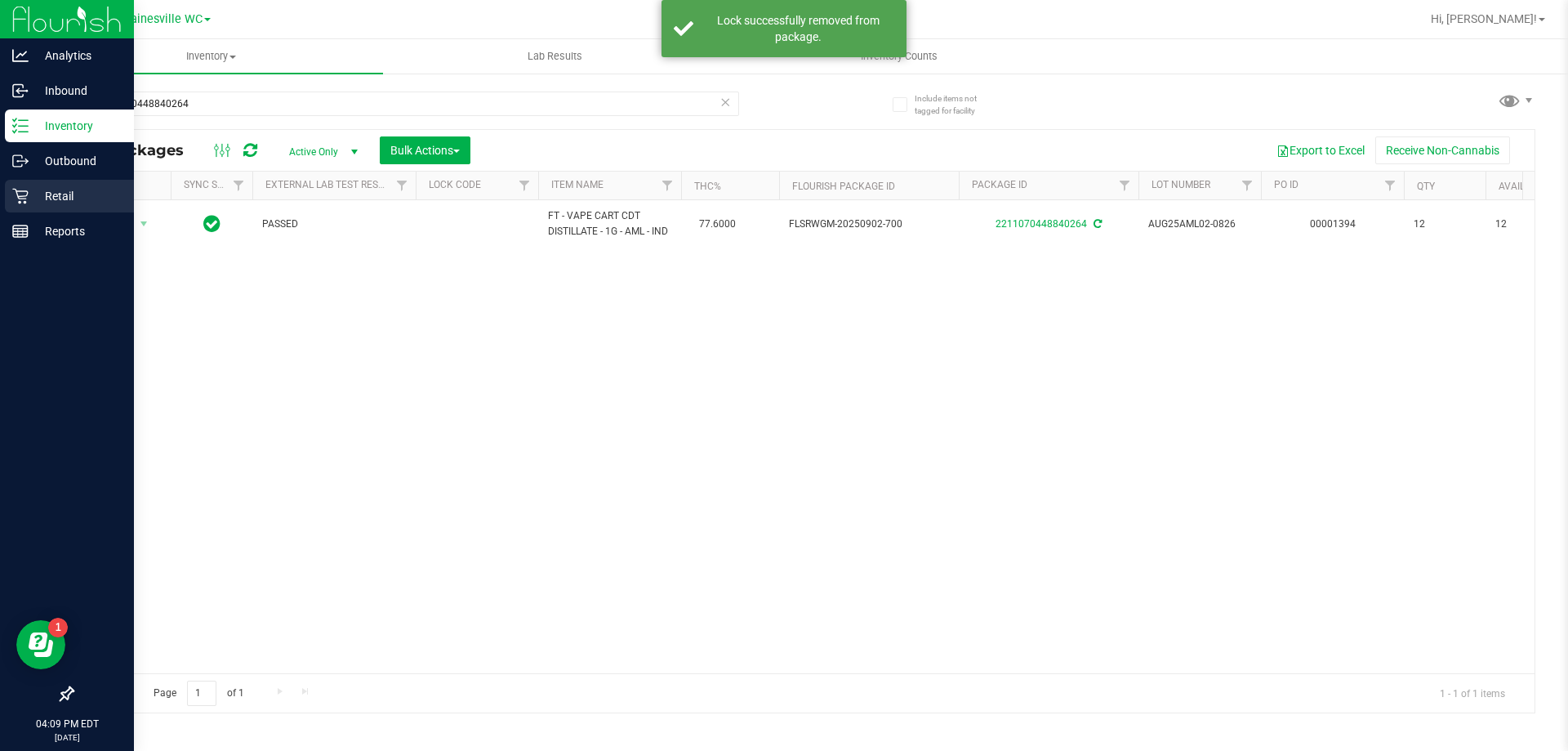
click at [26, 200] on icon at bounding box center [20, 195] width 16 height 16
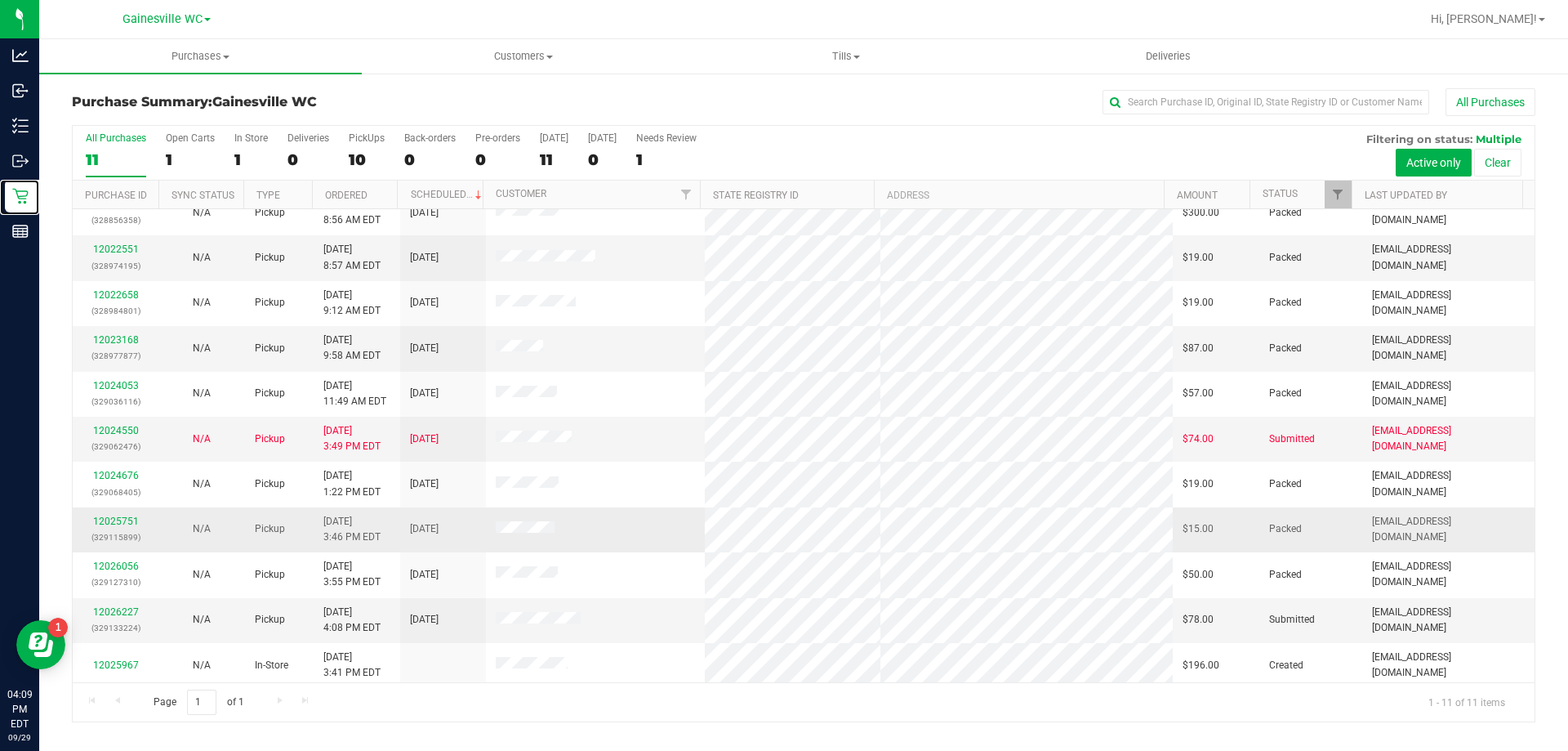
scroll to position [24, 0]
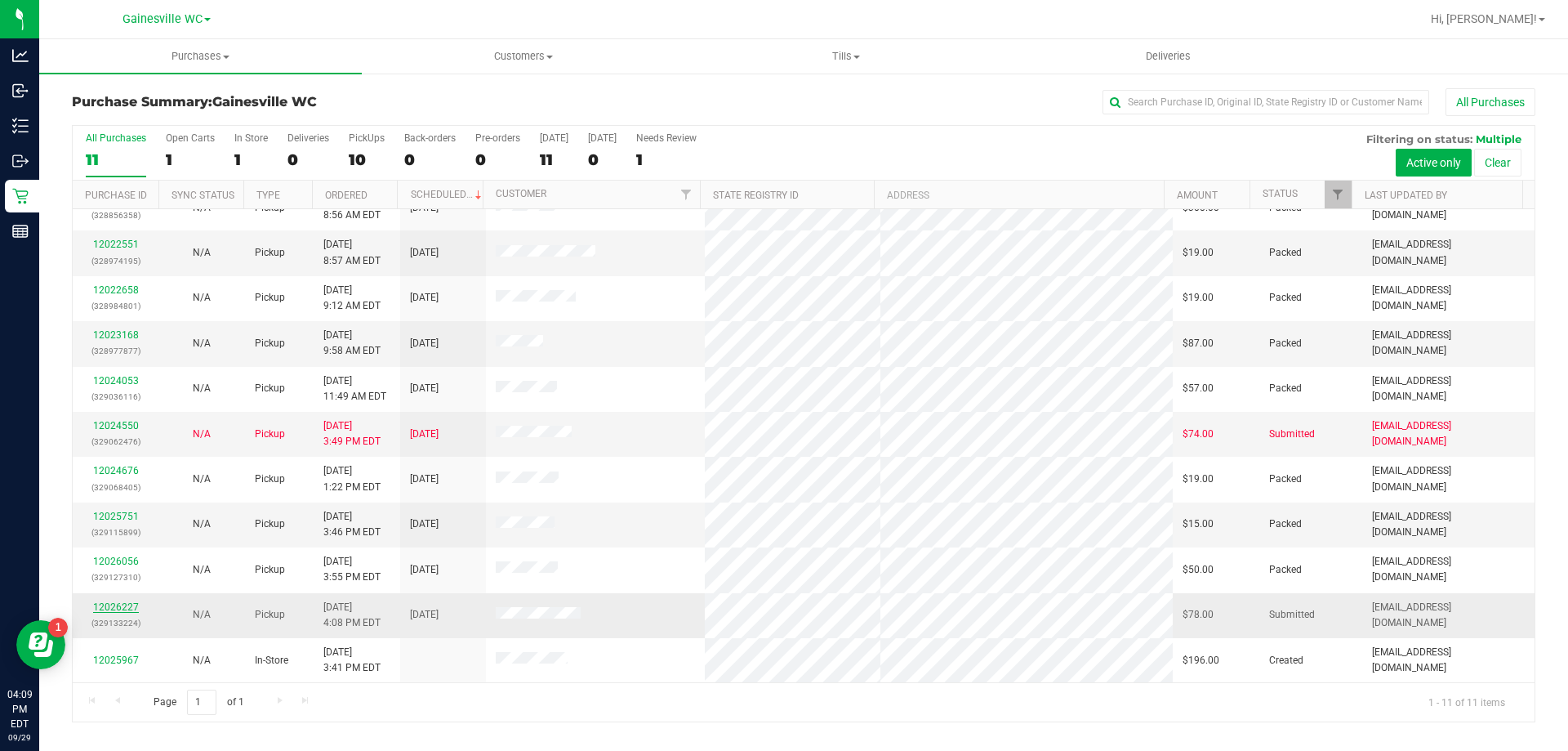
click at [127, 609] on link "12026227" at bounding box center [116, 607] width 46 height 11
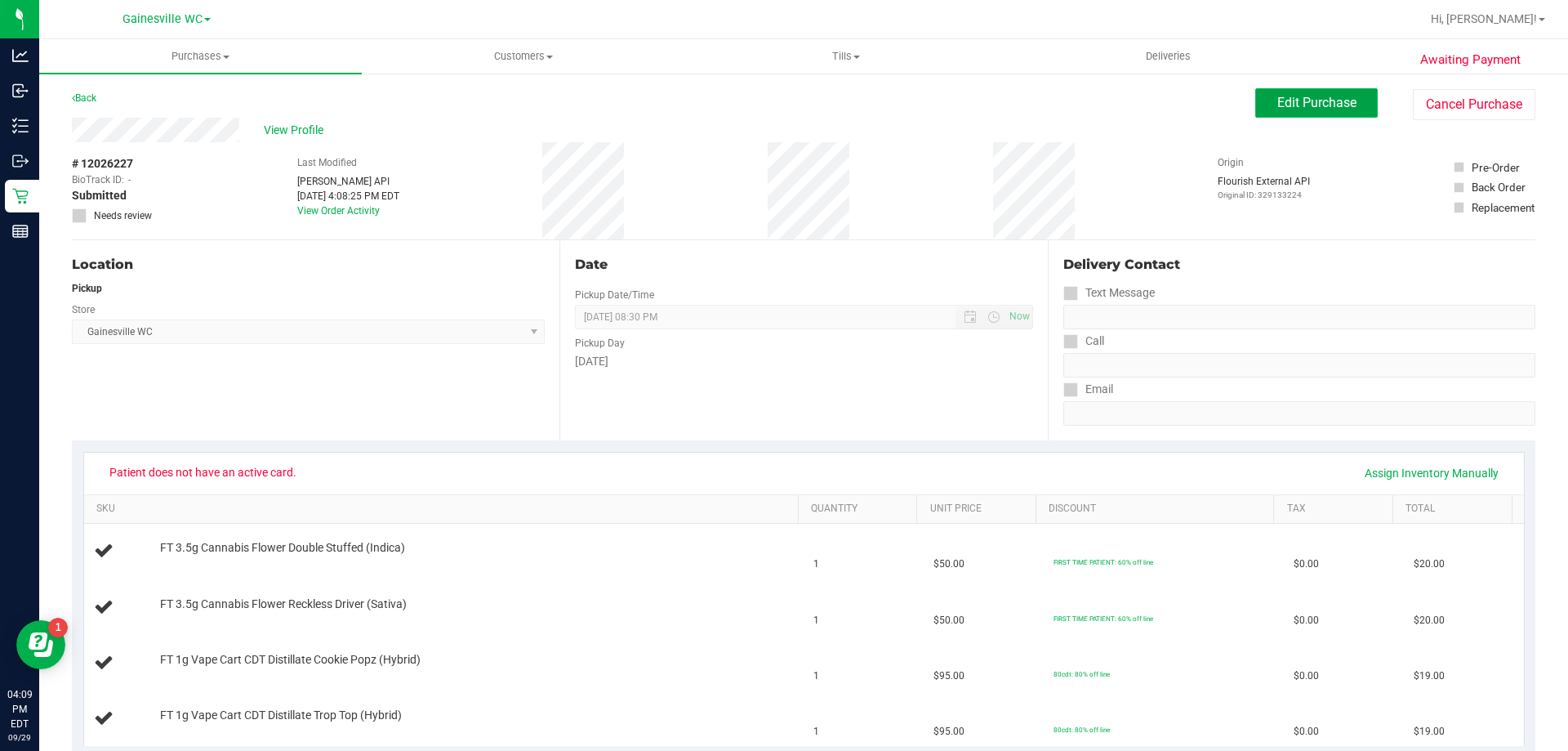
click at [1262, 98] on button "Edit Purchase" at bounding box center [1317, 103] width 123 height 30
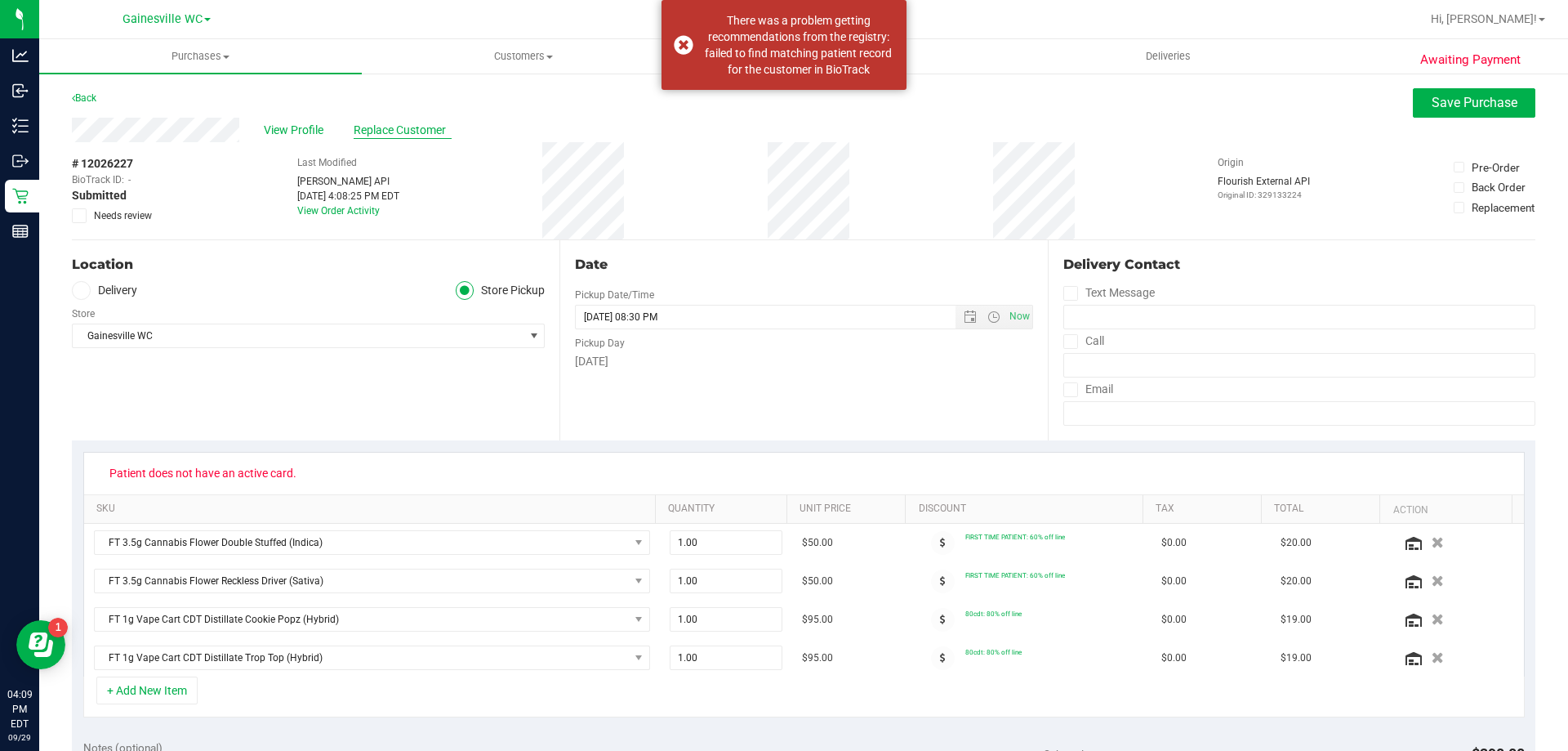
click at [413, 126] on span "Replace Customer" at bounding box center [402, 130] width 98 height 17
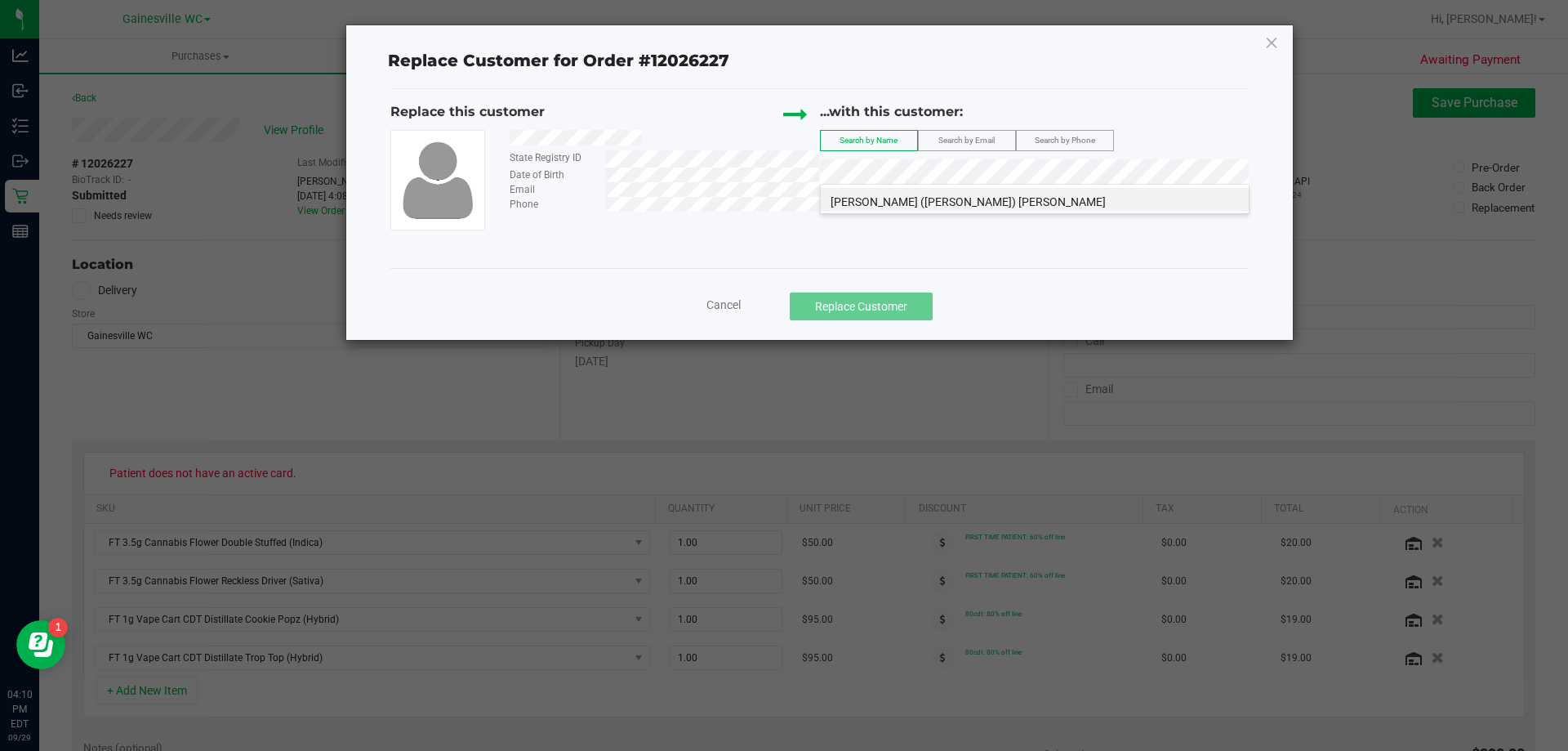
click at [911, 202] on span "Samuel (Sam) McPherson" at bounding box center [968, 202] width 275 height 13
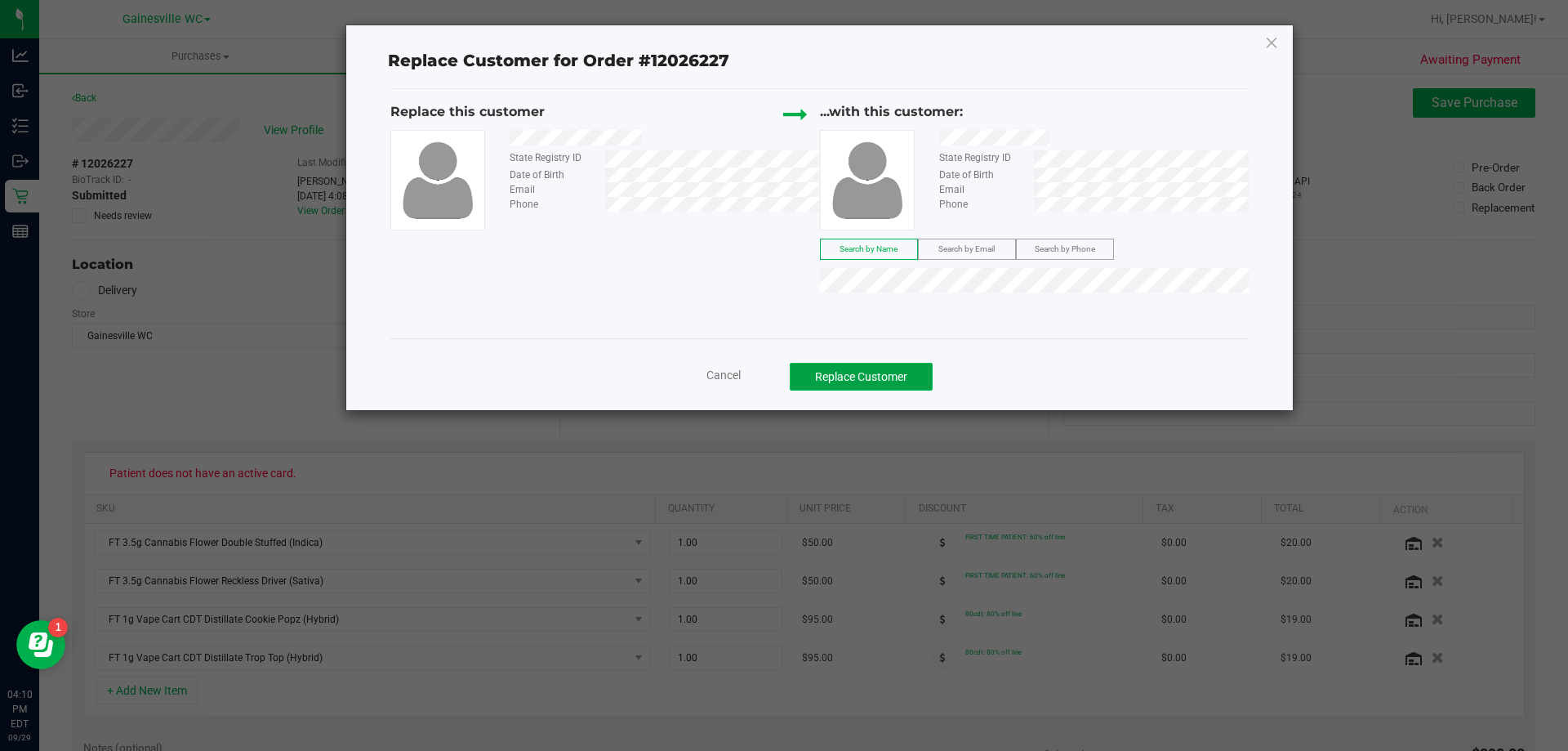
click at [902, 381] on button "Replace Customer" at bounding box center [861, 376] width 143 height 28
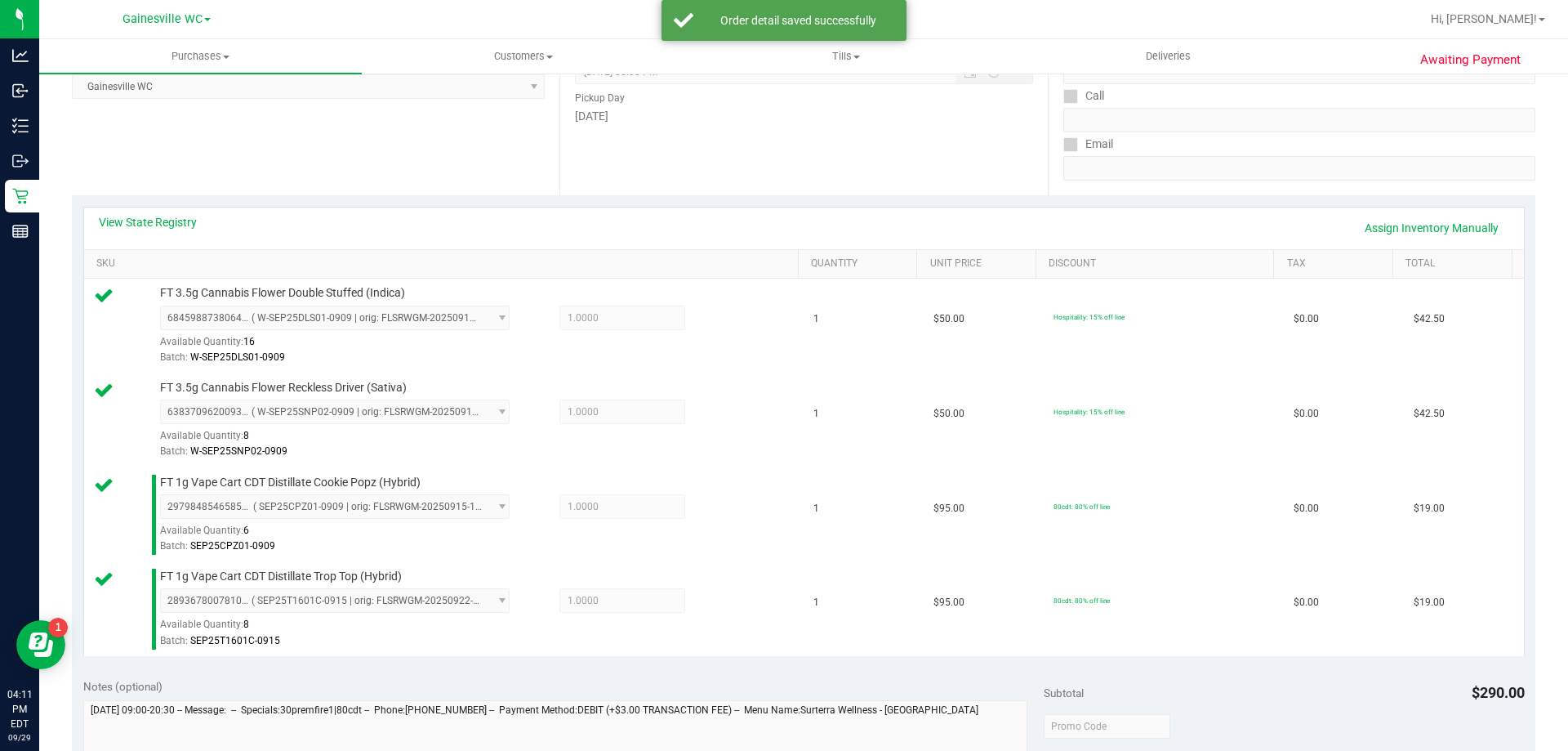
scroll to position [818, 0]
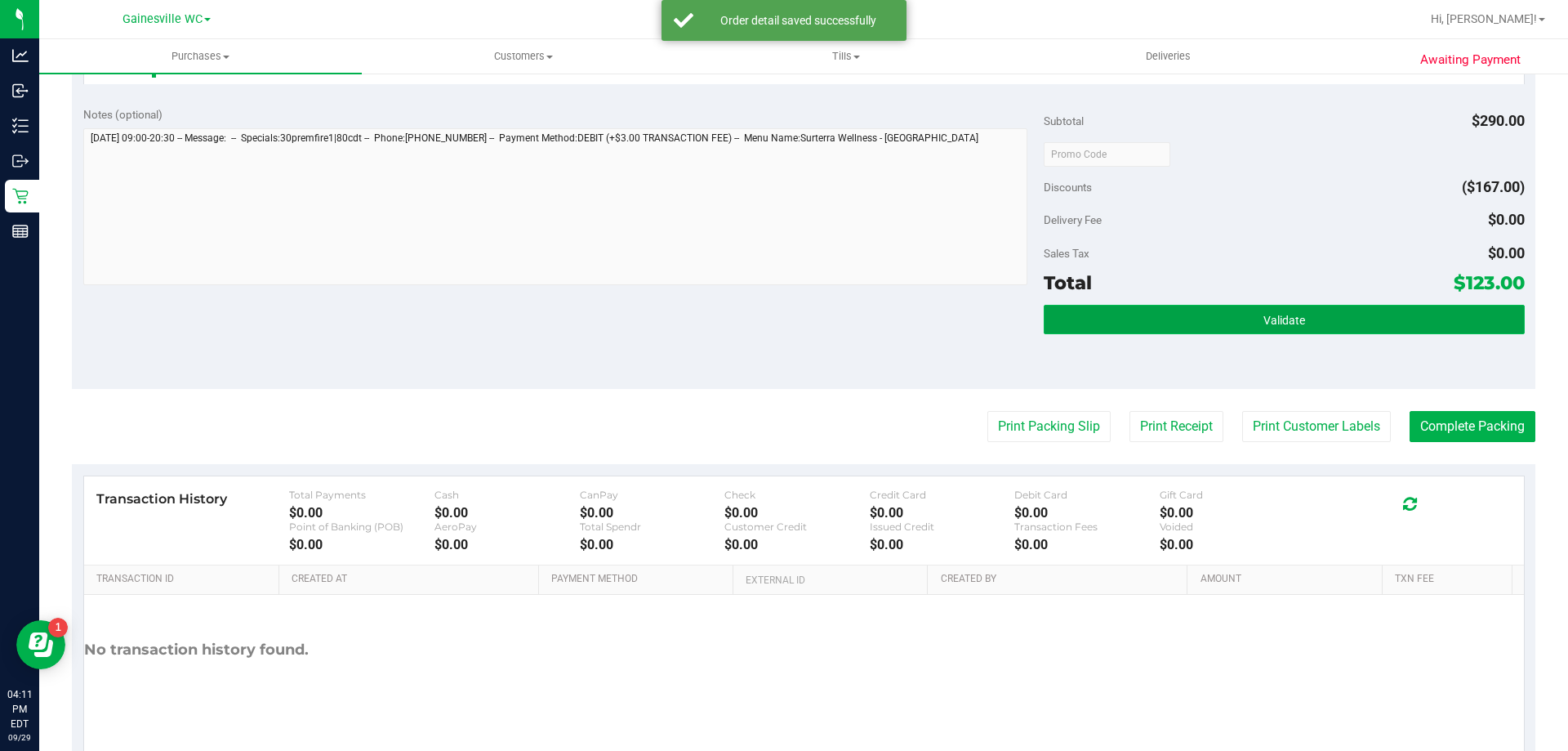
click at [1226, 326] on button "Validate" at bounding box center [1284, 319] width 480 height 30
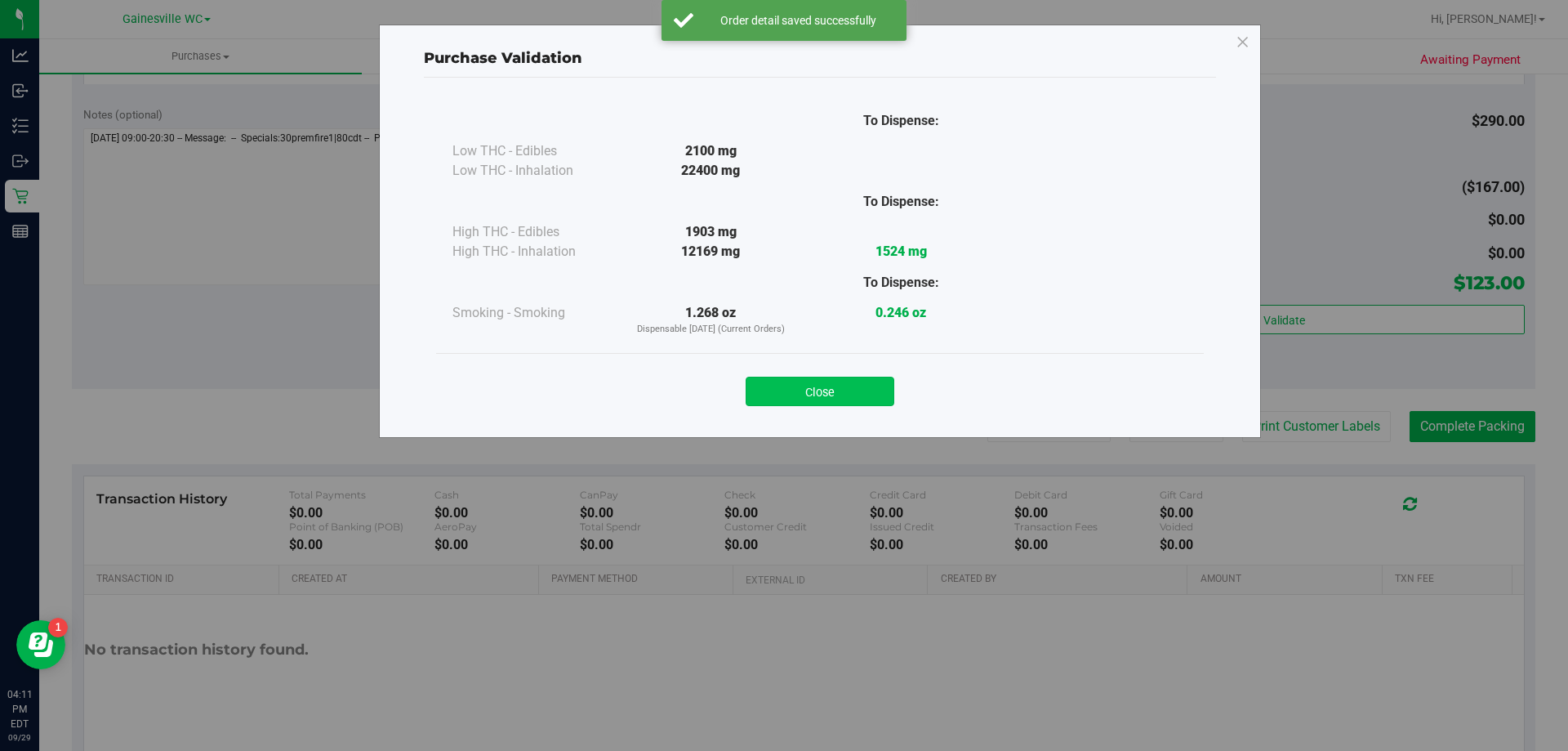
click at [769, 395] on button "Close" at bounding box center [820, 391] width 148 height 30
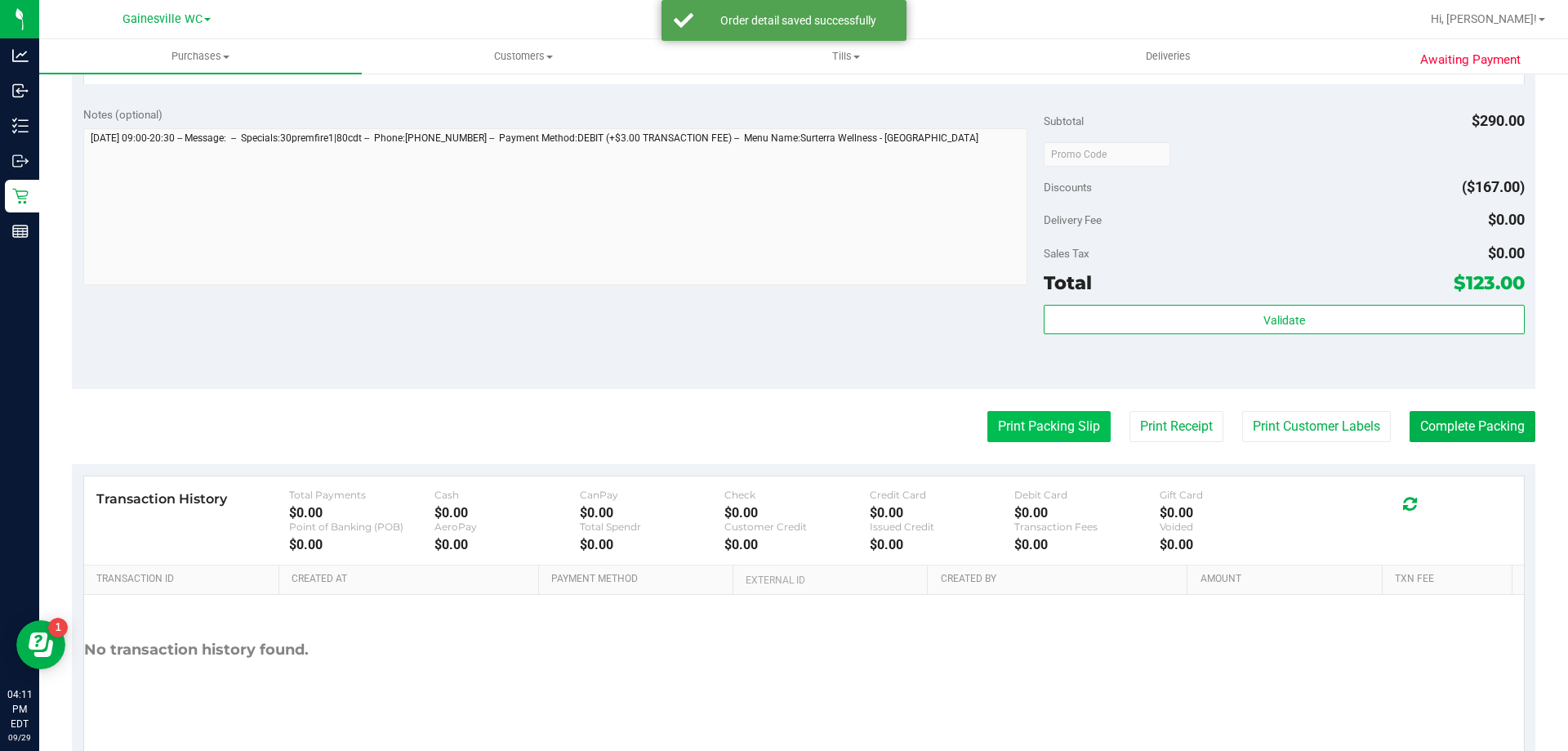
click at [1075, 424] on button "Print Packing Slip" at bounding box center [1049, 426] width 124 height 31
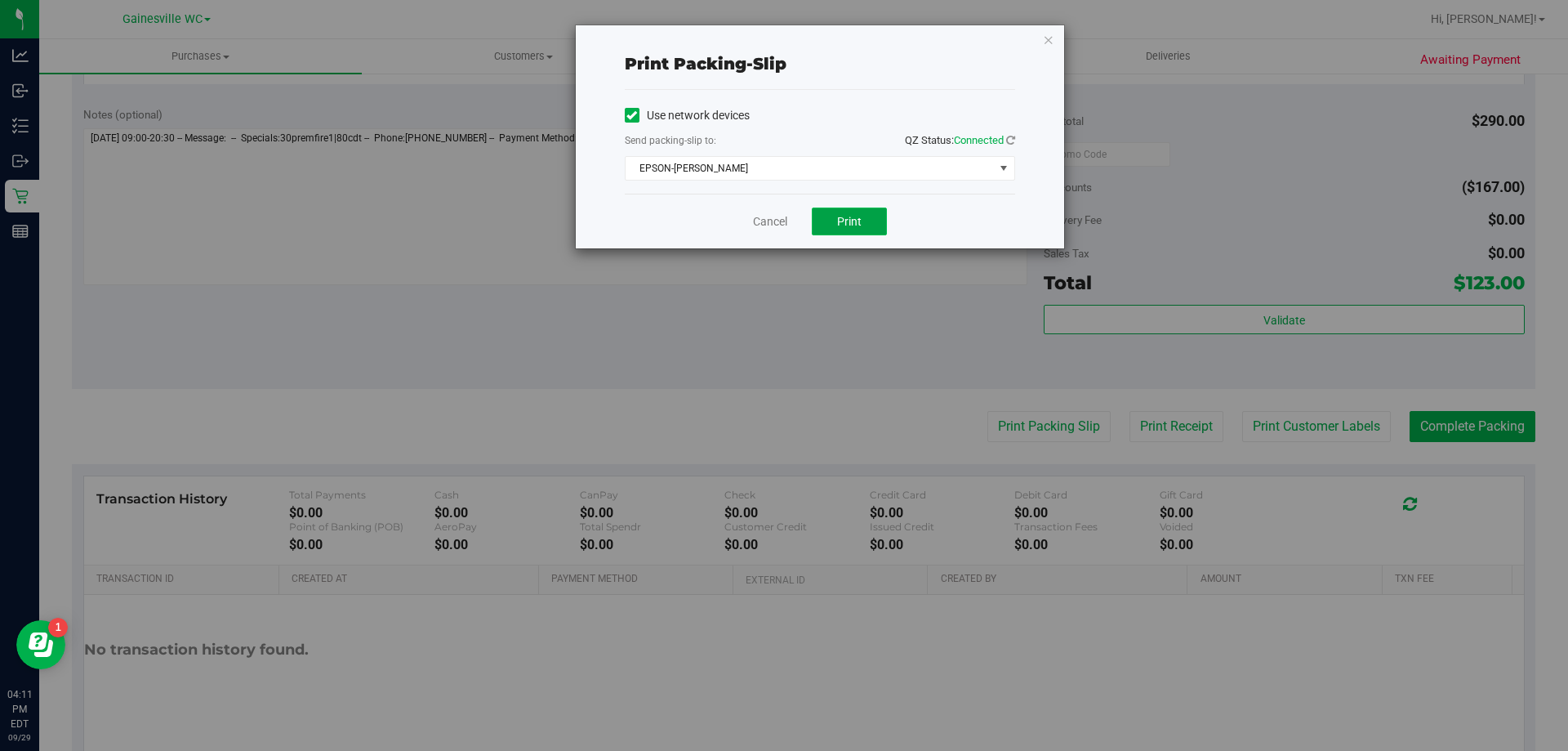
click at [874, 222] on button "Print" at bounding box center [849, 221] width 75 height 28
click at [778, 217] on link "Cancel" at bounding box center [771, 222] width 34 height 17
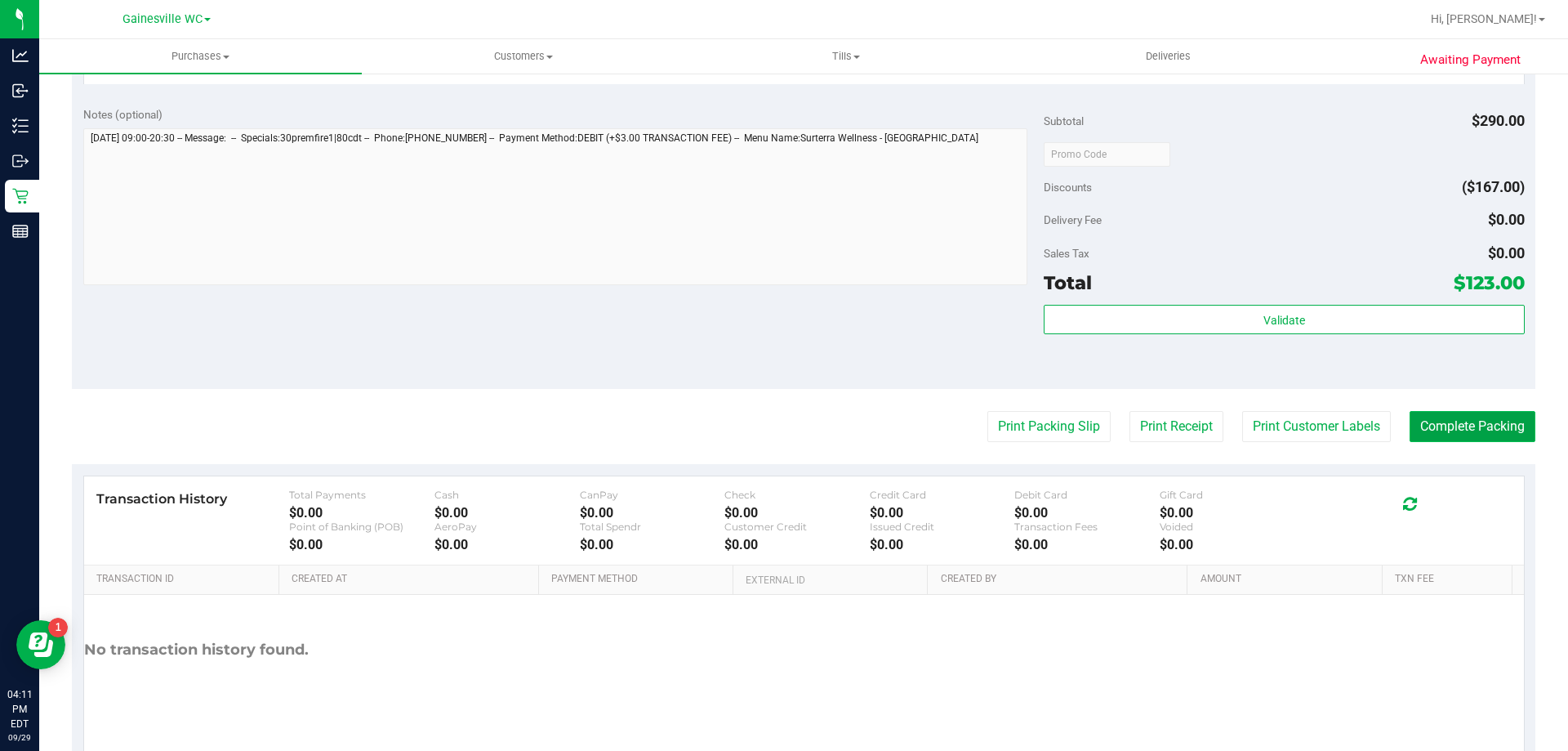
click at [1435, 419] on button "Complete Packing" at bounding box center [1473, 426] width 126 height 31
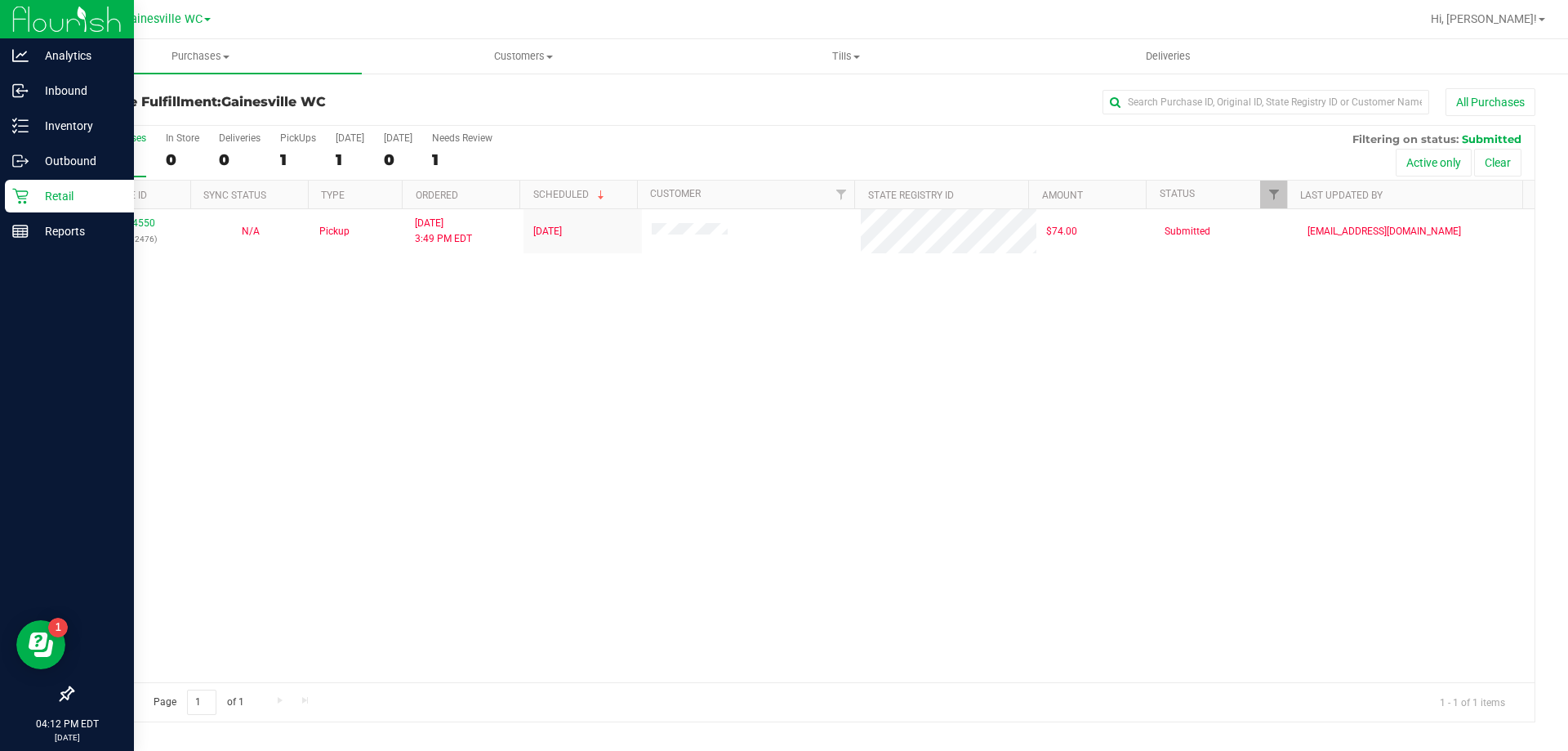
click at [27, 199] on icon at bounding box center [20, 195] width 16 height 16
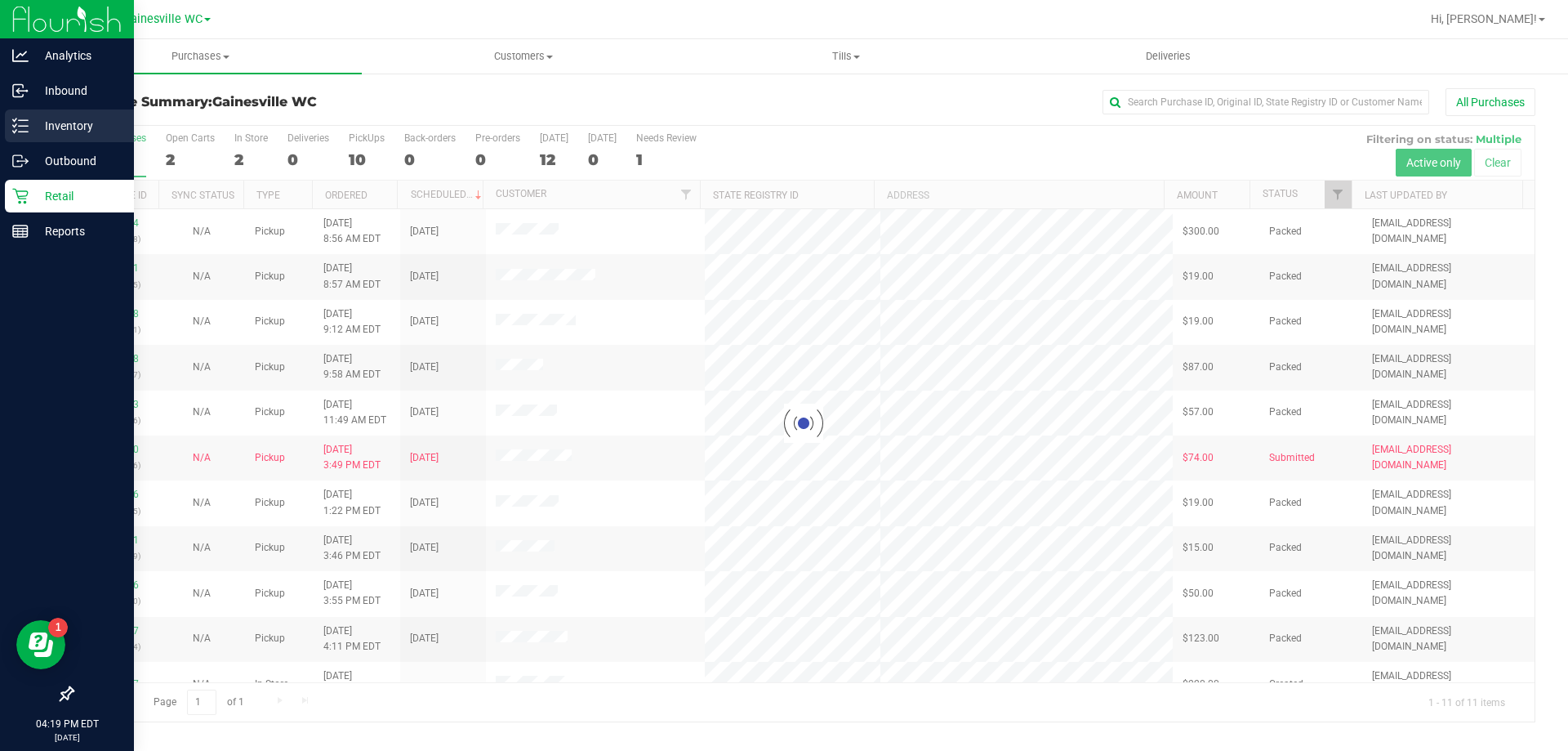
click at [25, 142] on div "Inventory" at bounding box center [69, 126] width 129 height 32
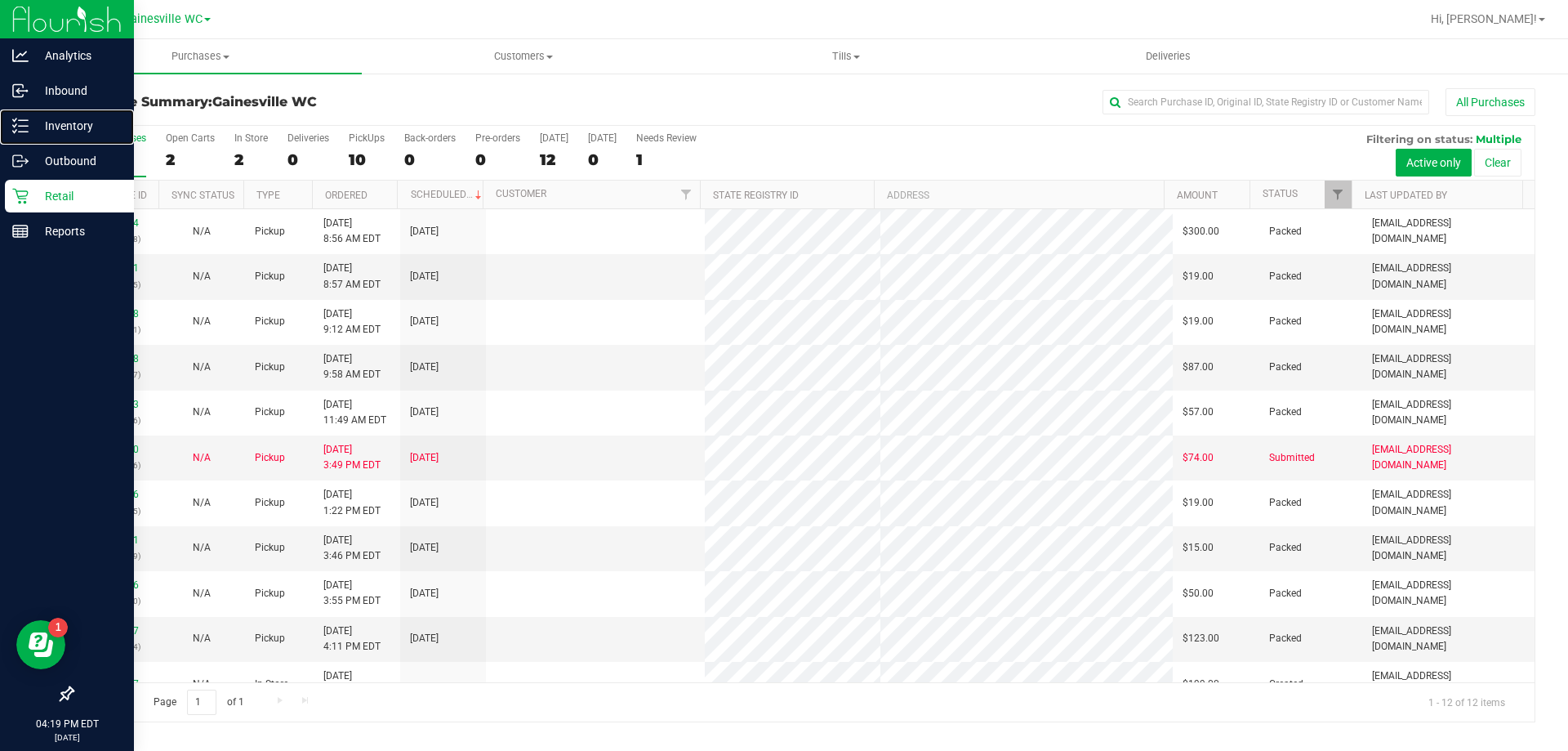
click at [49, 118] on p "Inventory" at bounding box center [77, 126] width 98 height 20
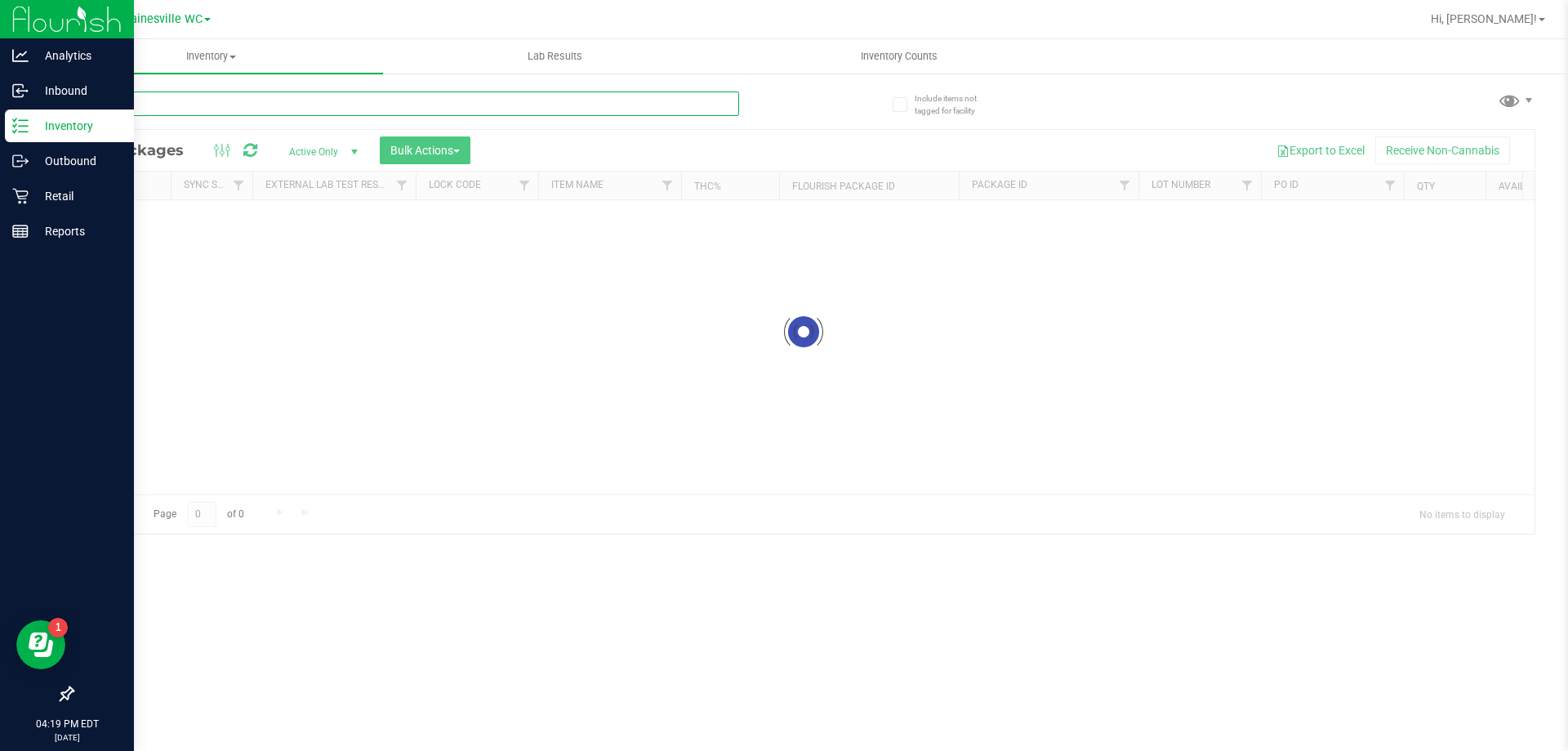
click at [281, 105] on input "text" at bounding box center [405, 104] width 667 height 25
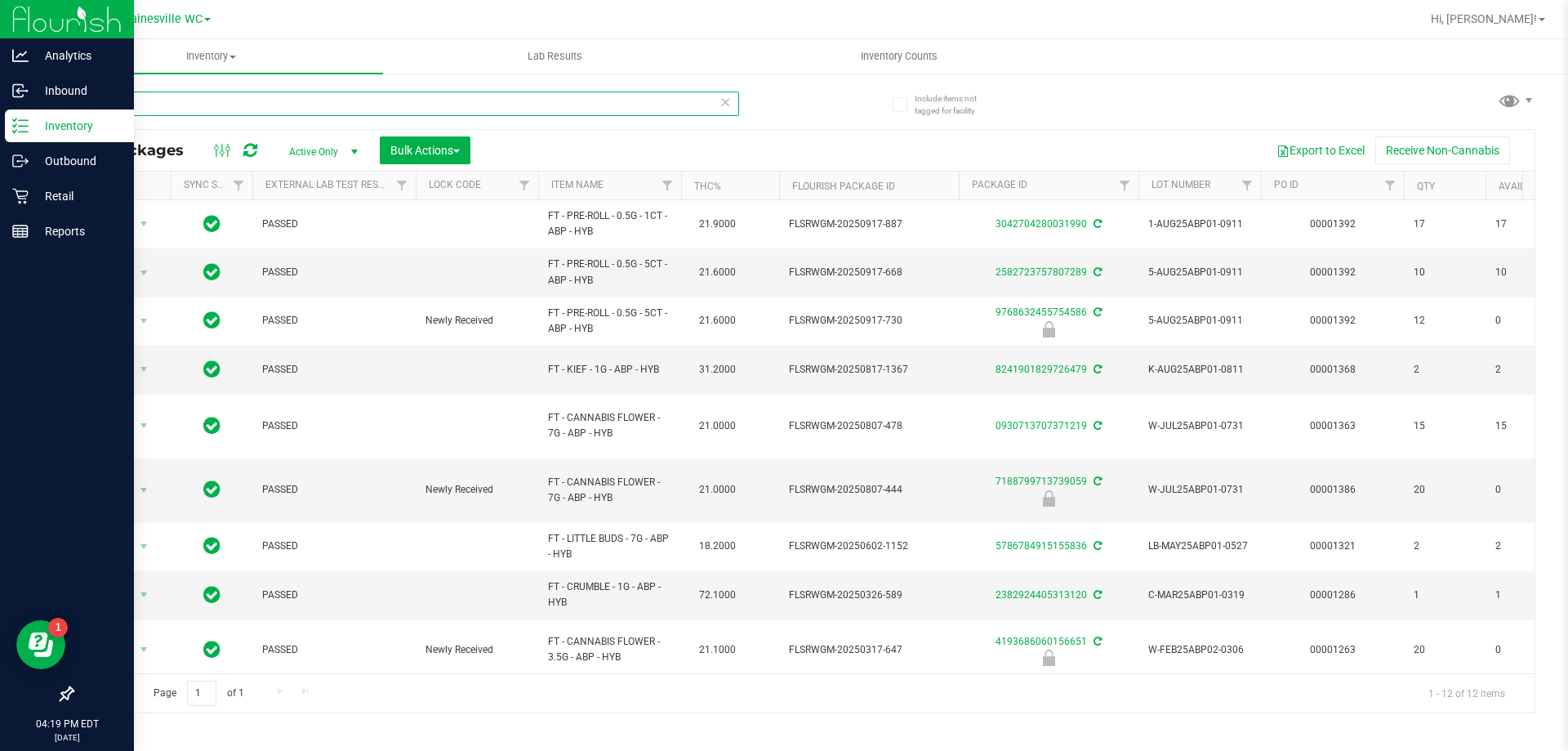
type input "abp"
click at [31, 197] on p "Retail" at bounding box center [77, 196] width 98 height 20
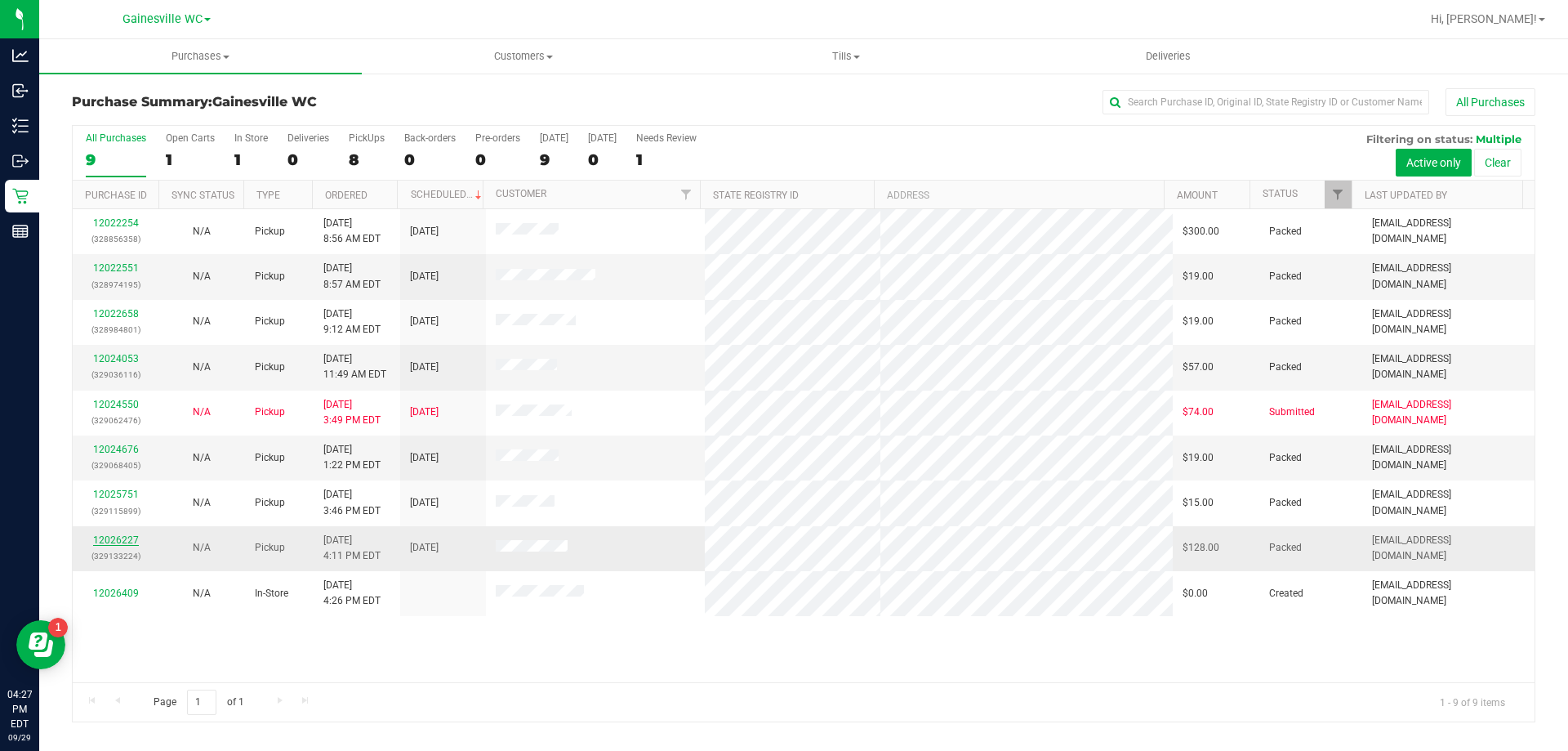
click at [112, 540] on link "12026227" at bounding box center [116, 540] width 46 height 11
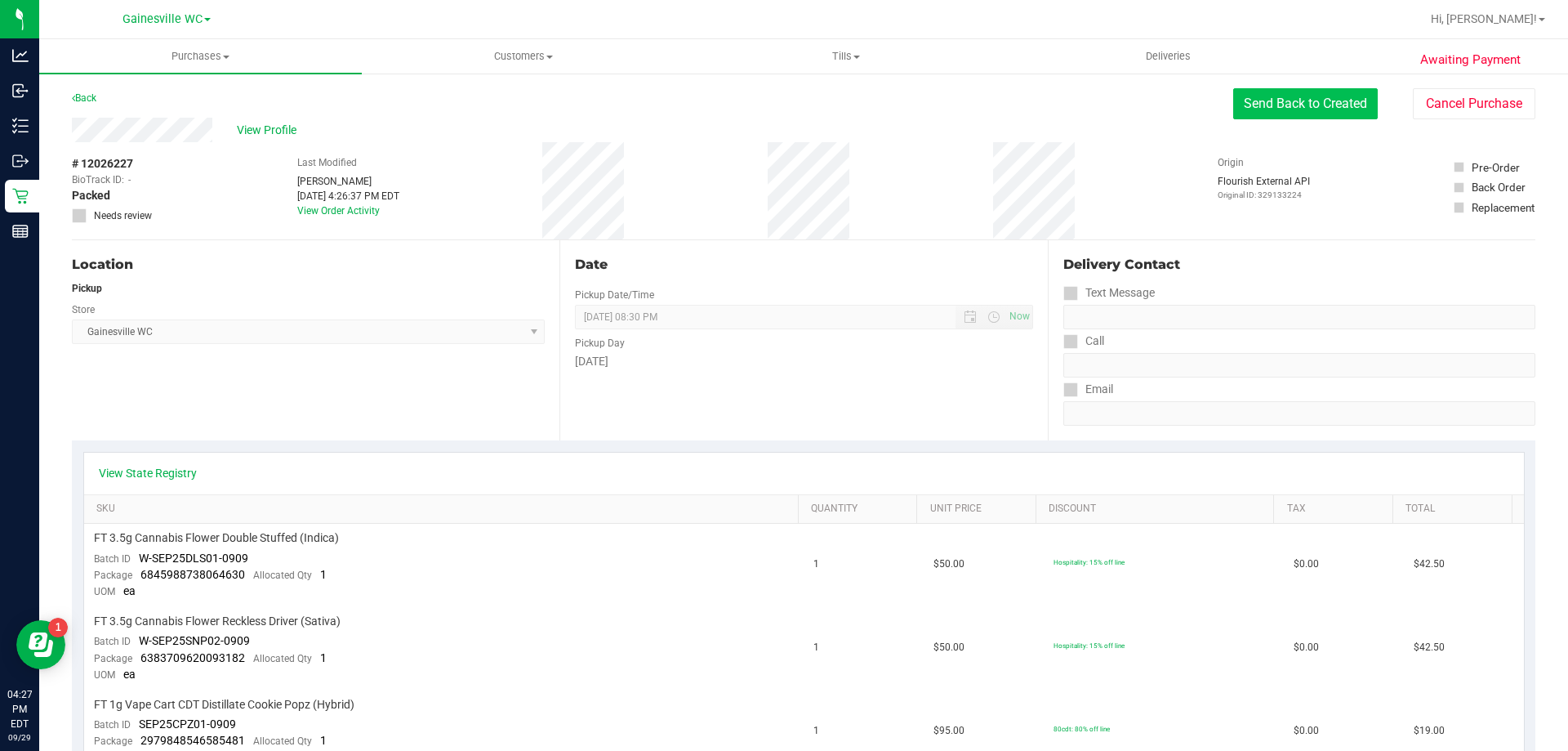
click at [1302, 94] on button "Send Back to Created" at bounding box center [1305, 104] width 145 height 31
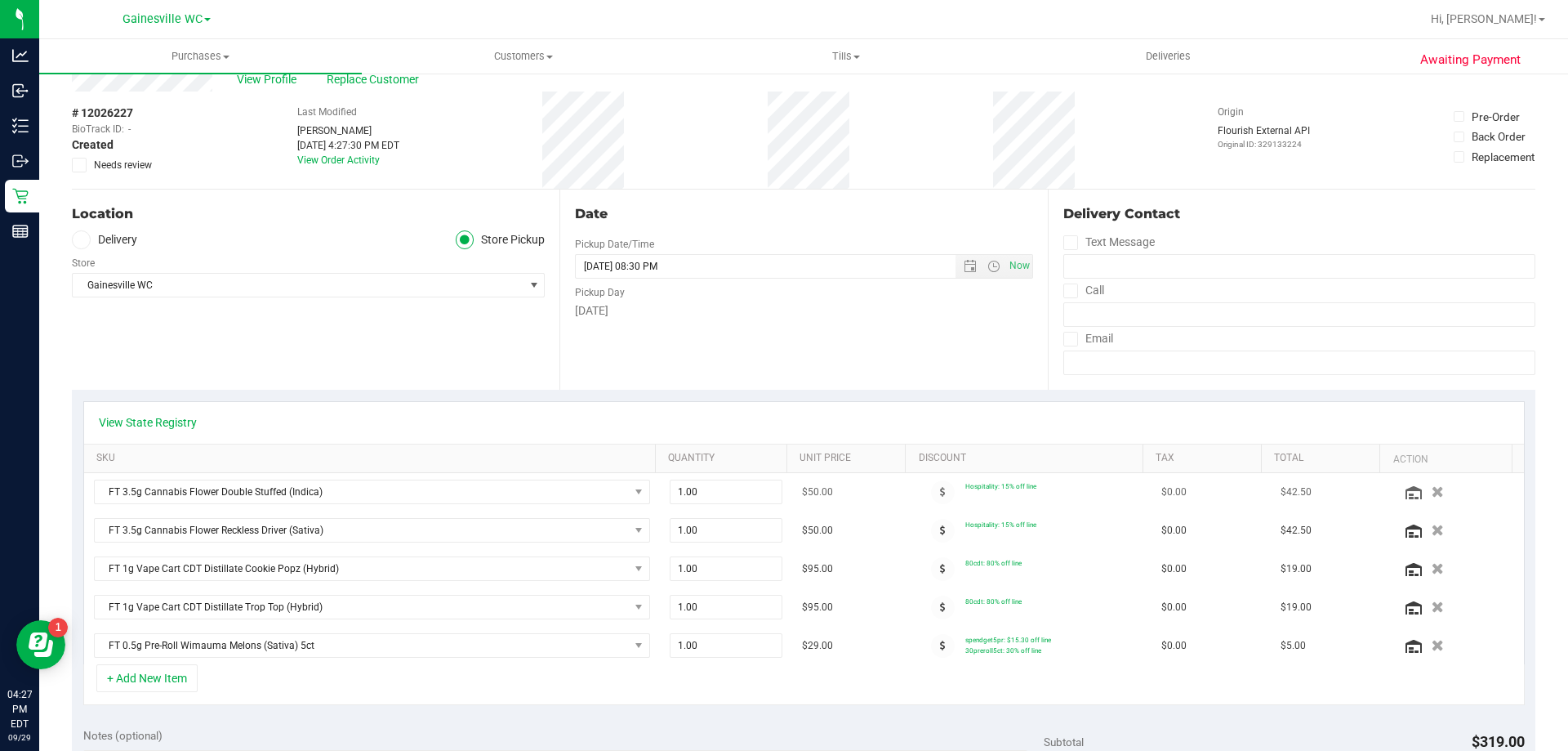
scroll to position [246, 0]
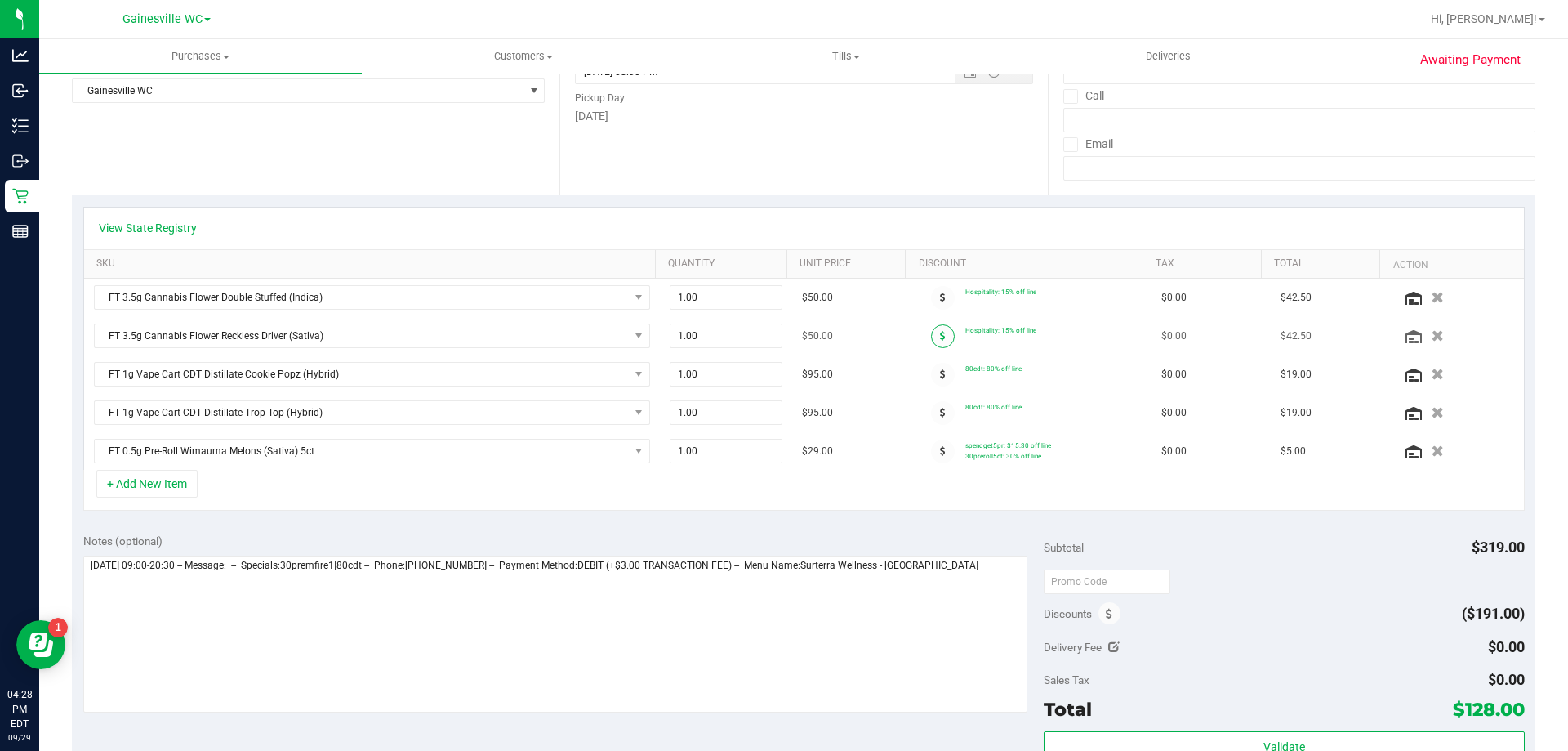
click at [940, 337] on icon at bounding box center [943, 336] width 6 height 10
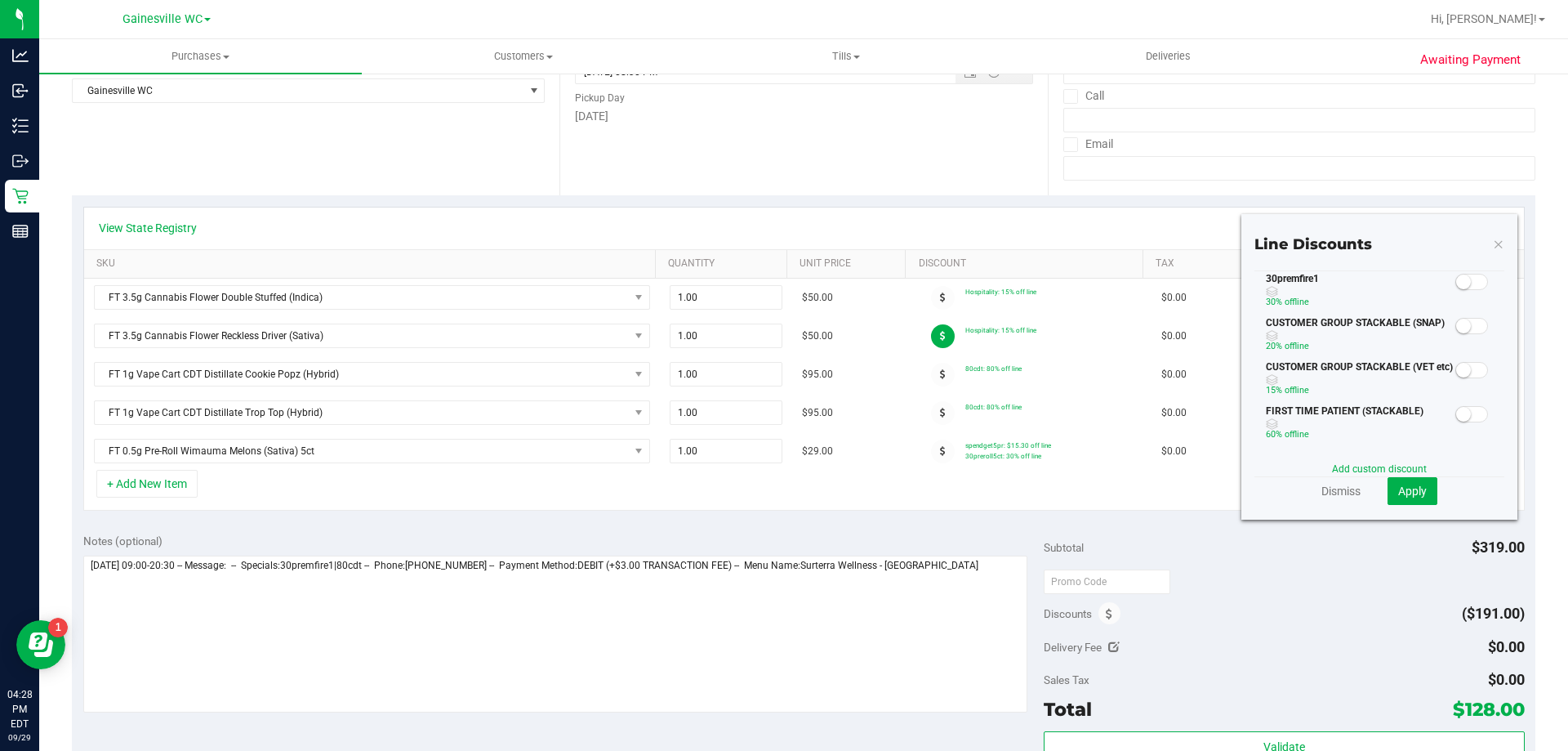
click at [1460, 273] on div at bounding box center [1472, 281] width 33 height 20
click at [1457, 278] on small at bounding box center [1463, 281] width 14 height 14
click at [1399, 487] on span "Apply" at bounding box center [1413, 491] width 29 height 13
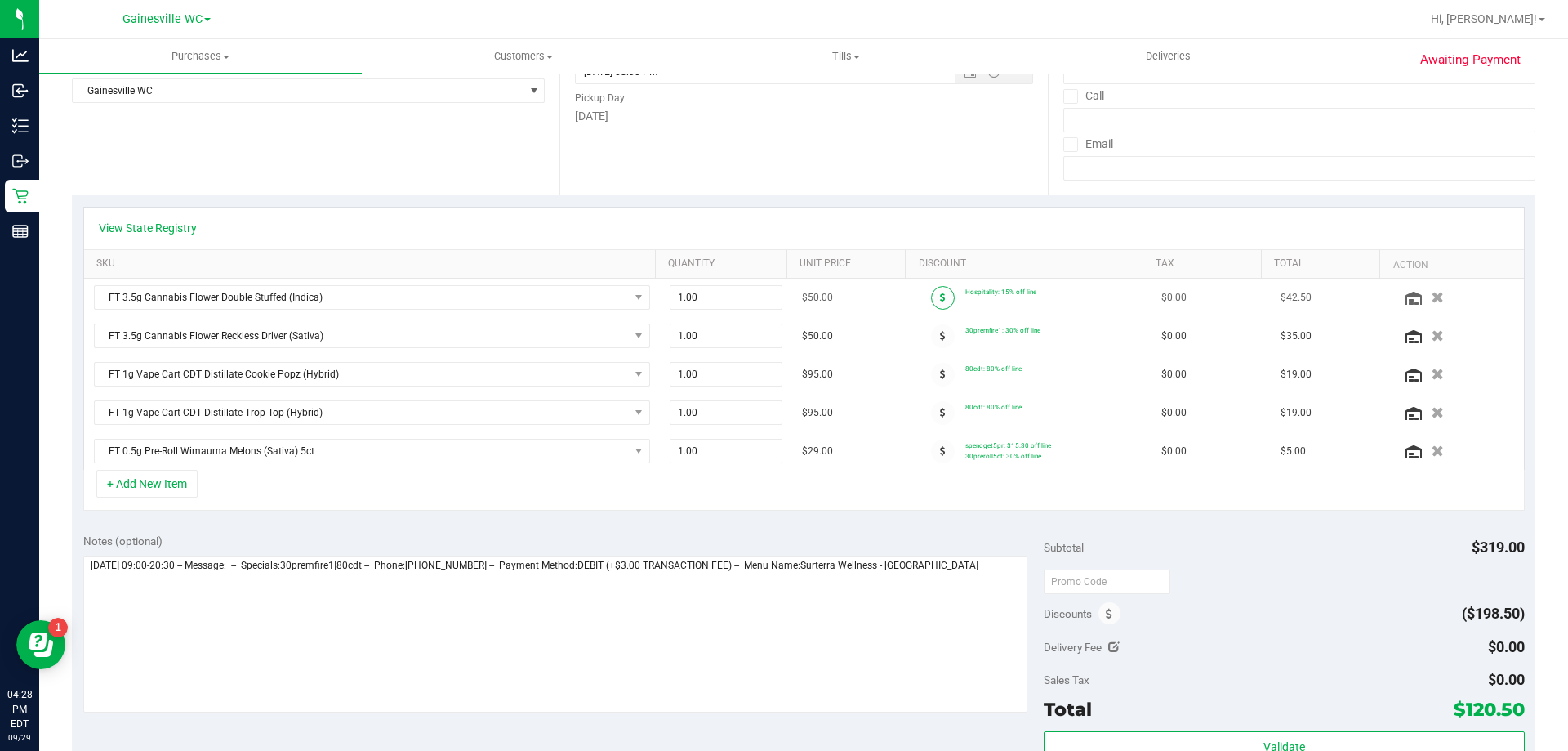
click at [940, 297] on icon at bounding box center [943, 297] width 6 height 10
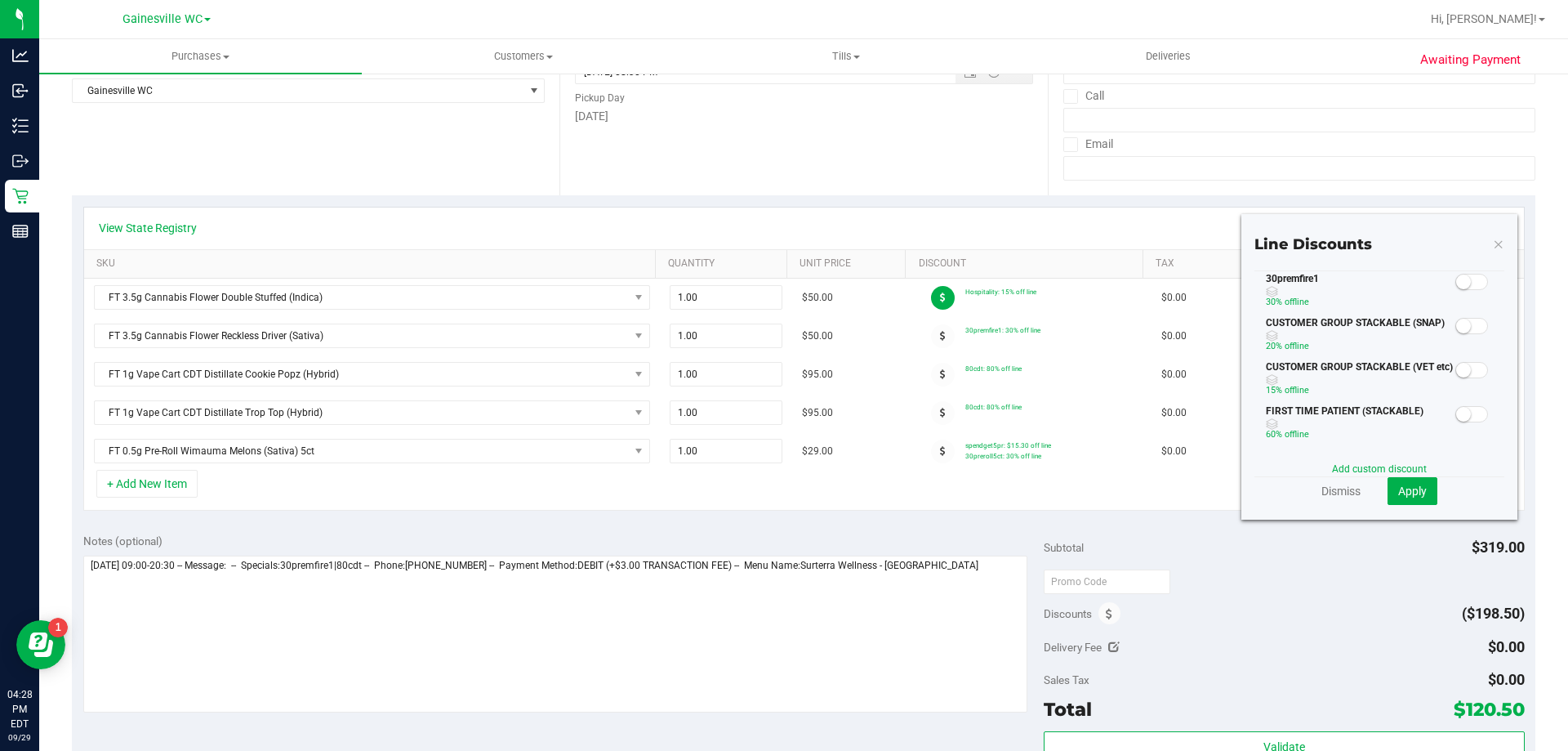
click at [1462, 289] on span at bounding box center [1472, 282] width 32 height 16
click at [1400, 488] on span "Apply" at bounding box center [1413, 491] width 29 height 13
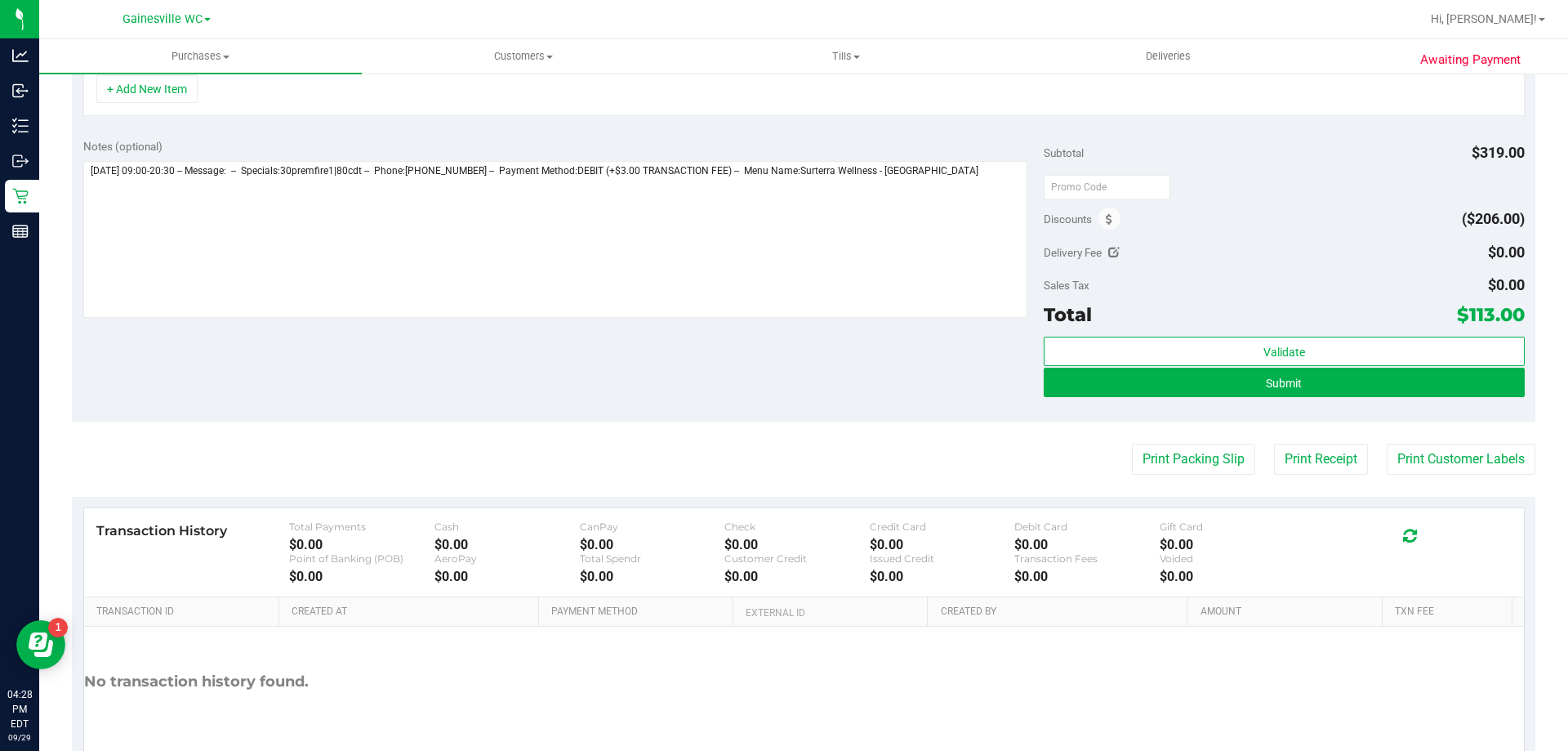
scroll to position [654, 0]
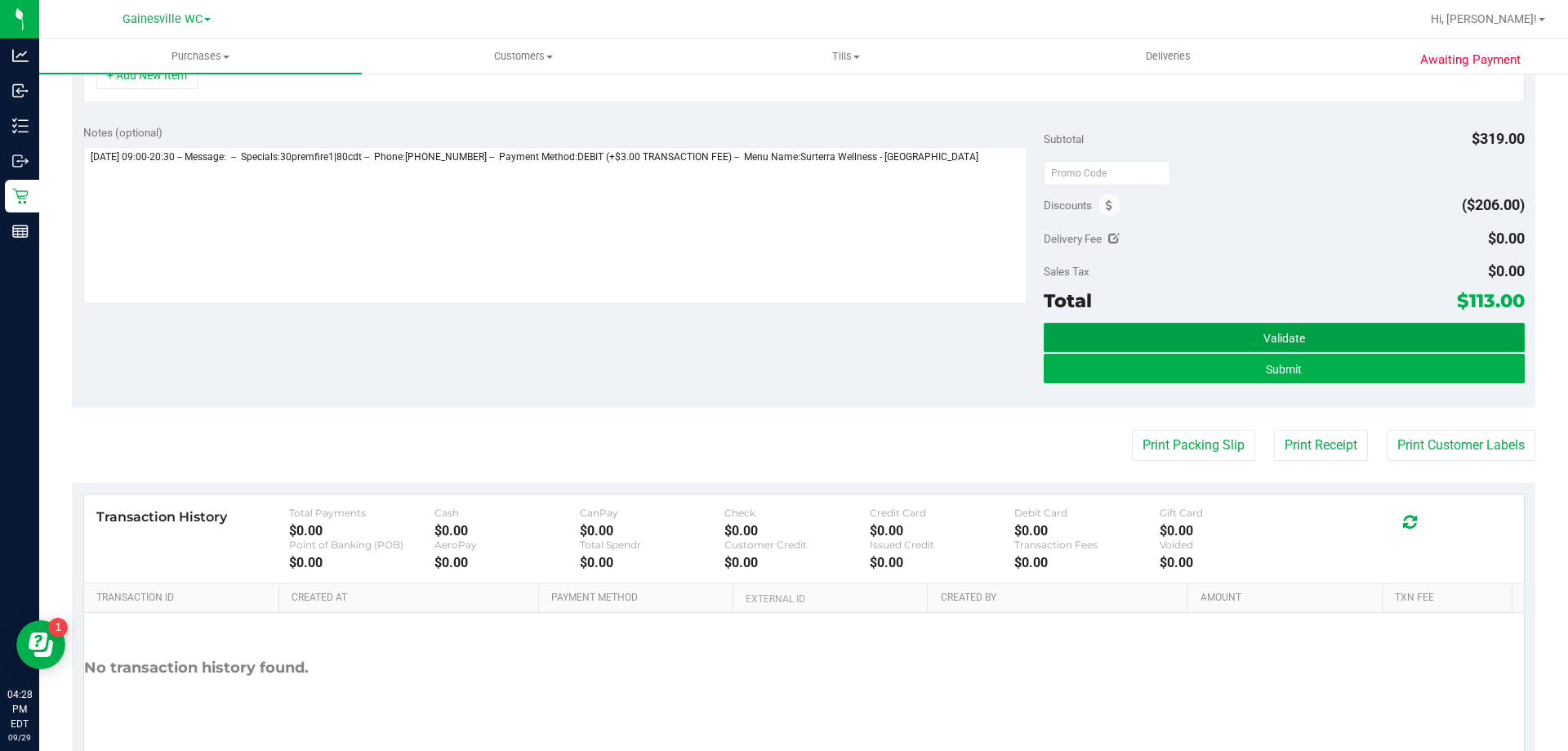
click at [1271, 338] on span "Validate" at bounding box center [1284, 339] width 42 height 13
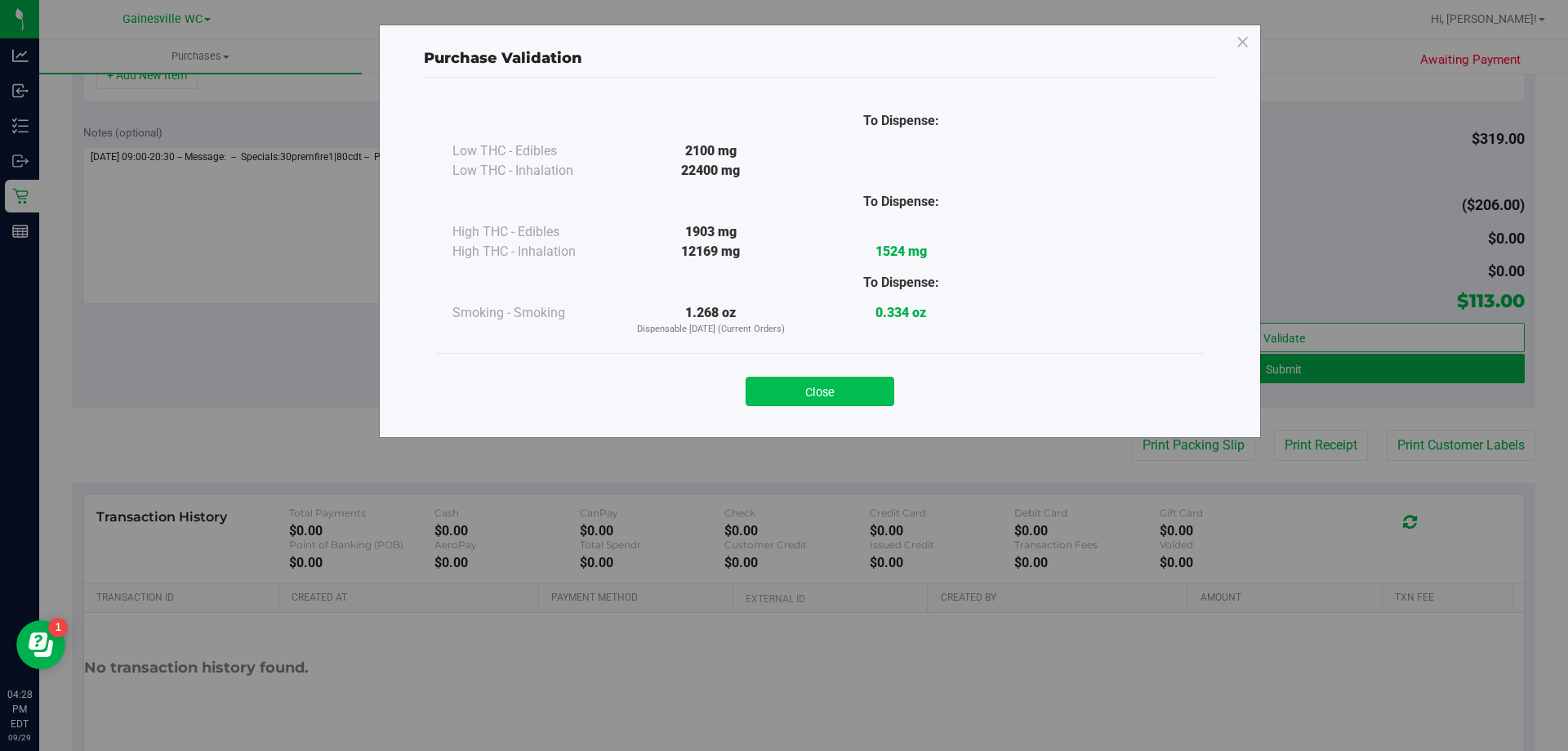
click at [863, 389] on button "Close" at bounding box center [820, 391] width 148 height 30
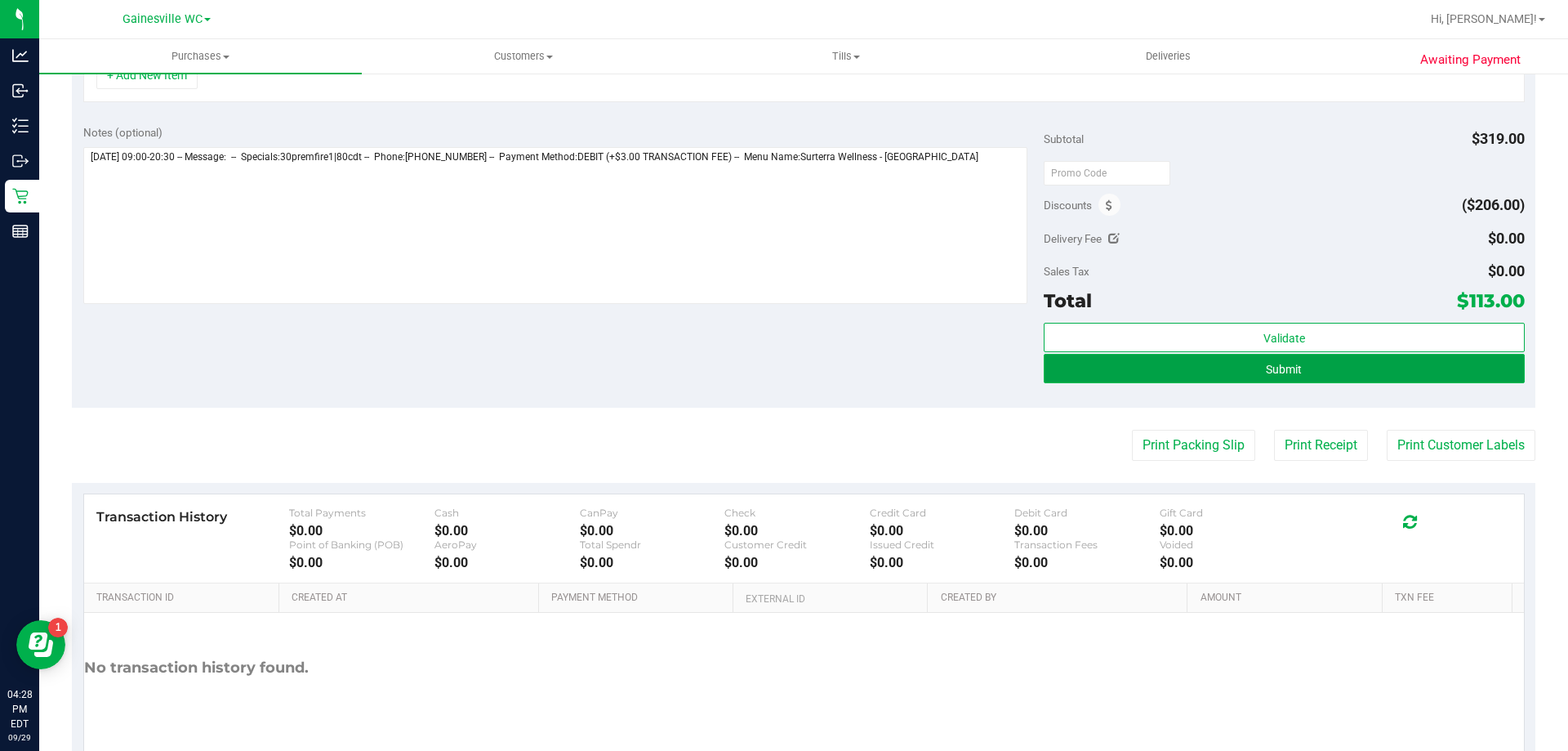
click at [1121, 369] on button "Submit" at bounding box center [1284, 368] width 480 height 30
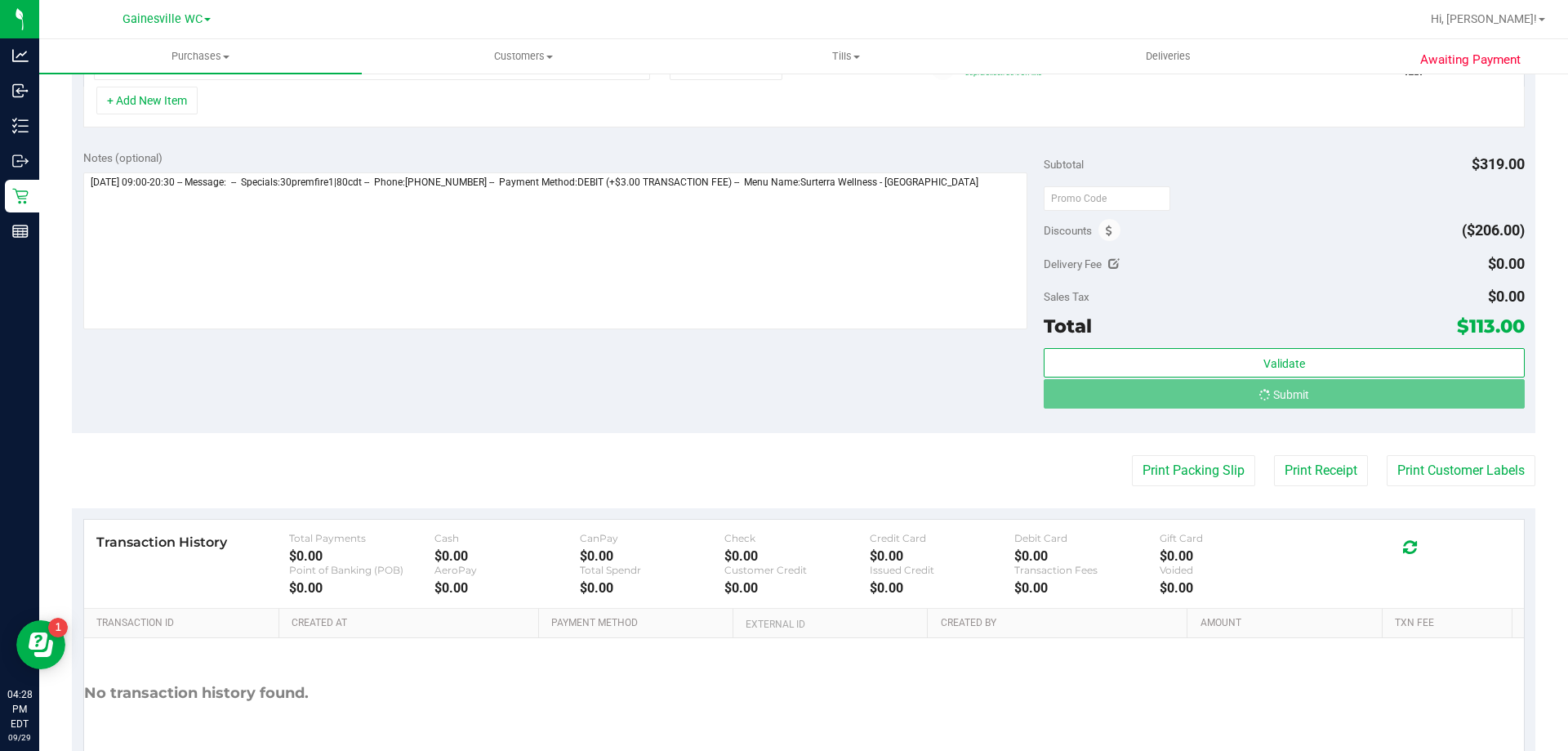
scroll to position [603, 0]
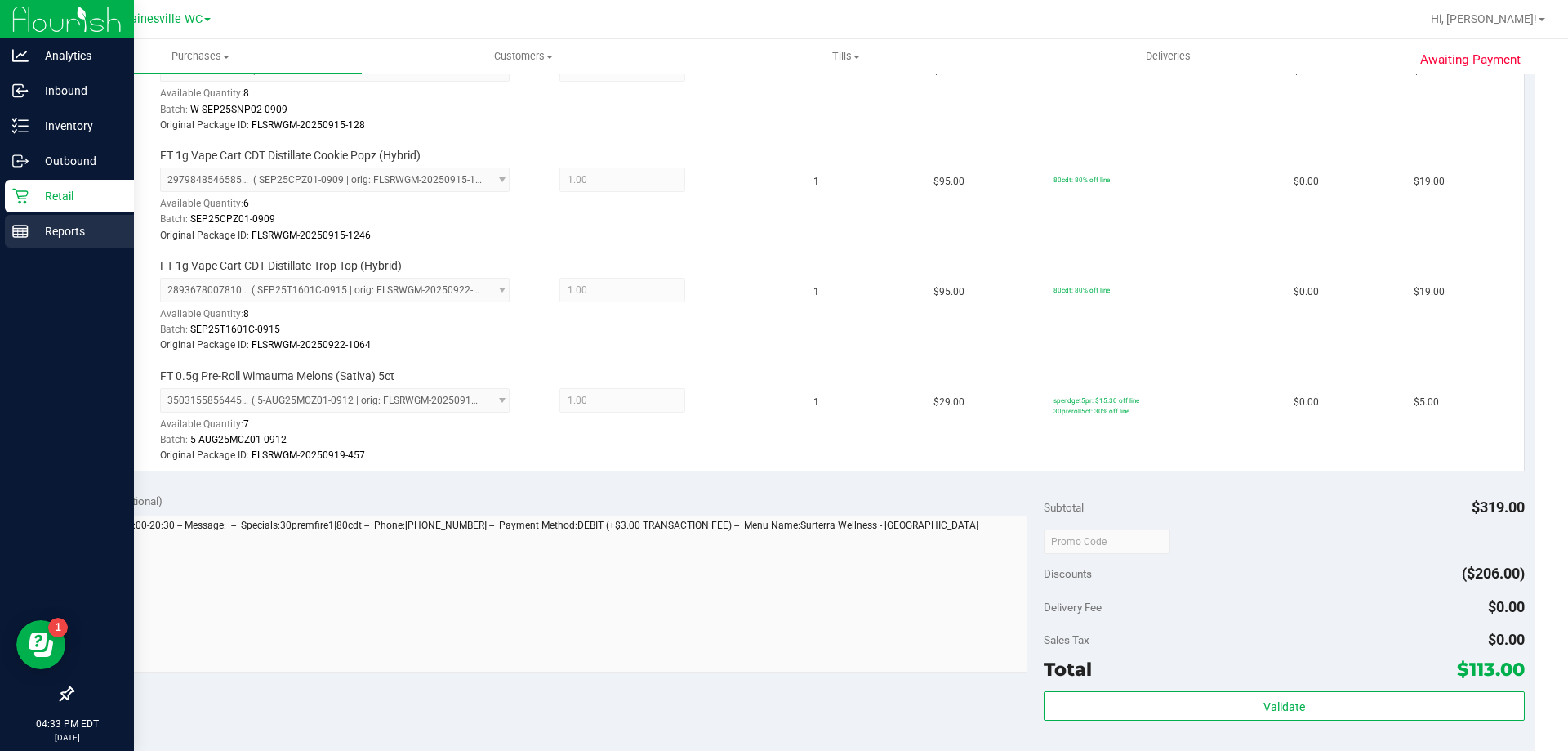
click at [16, 235] on icon at bounding box center [20, 230] width 16 height 16
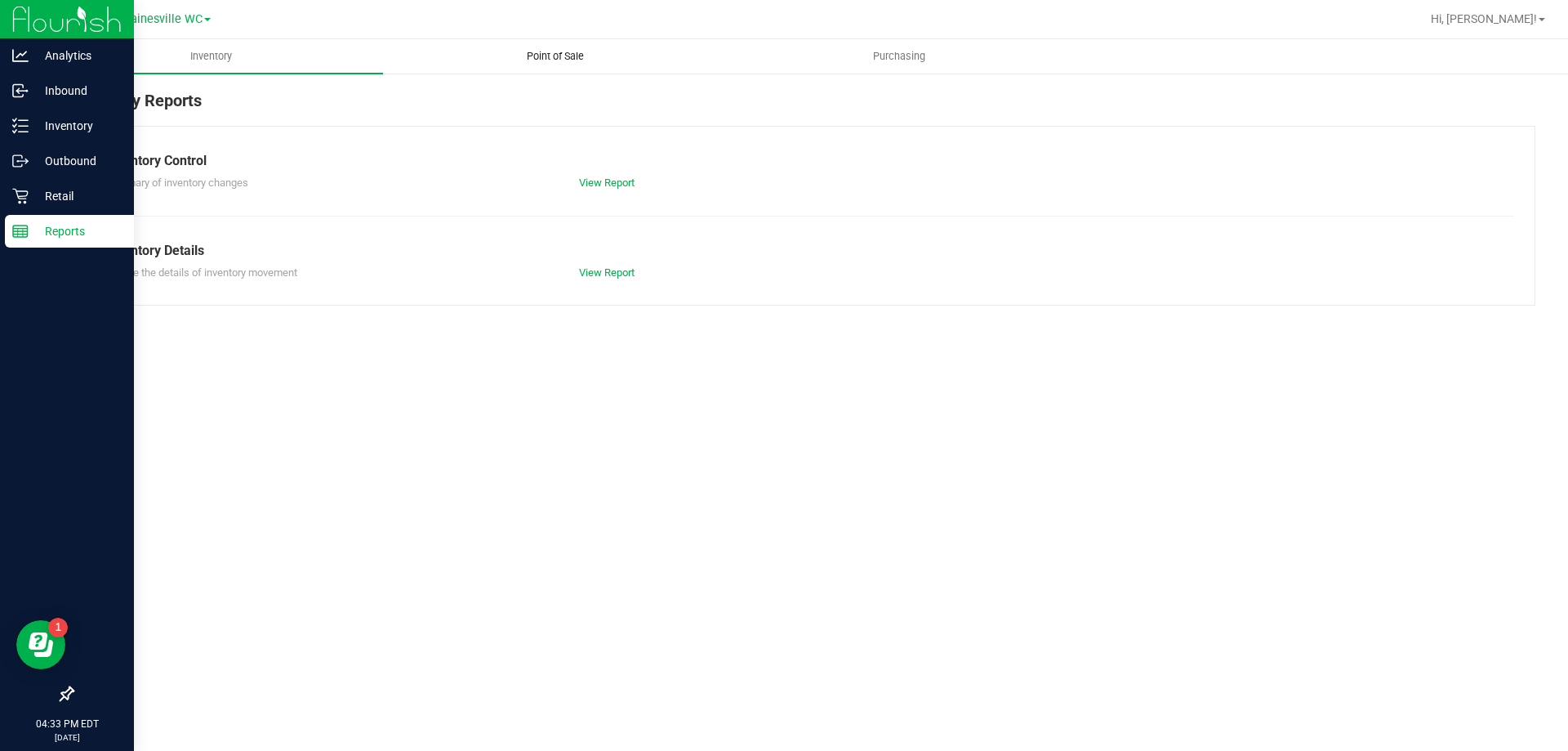
click at [540, 57] on span "Point of Sale" at bounding box center [556, 56] width 101 height 14
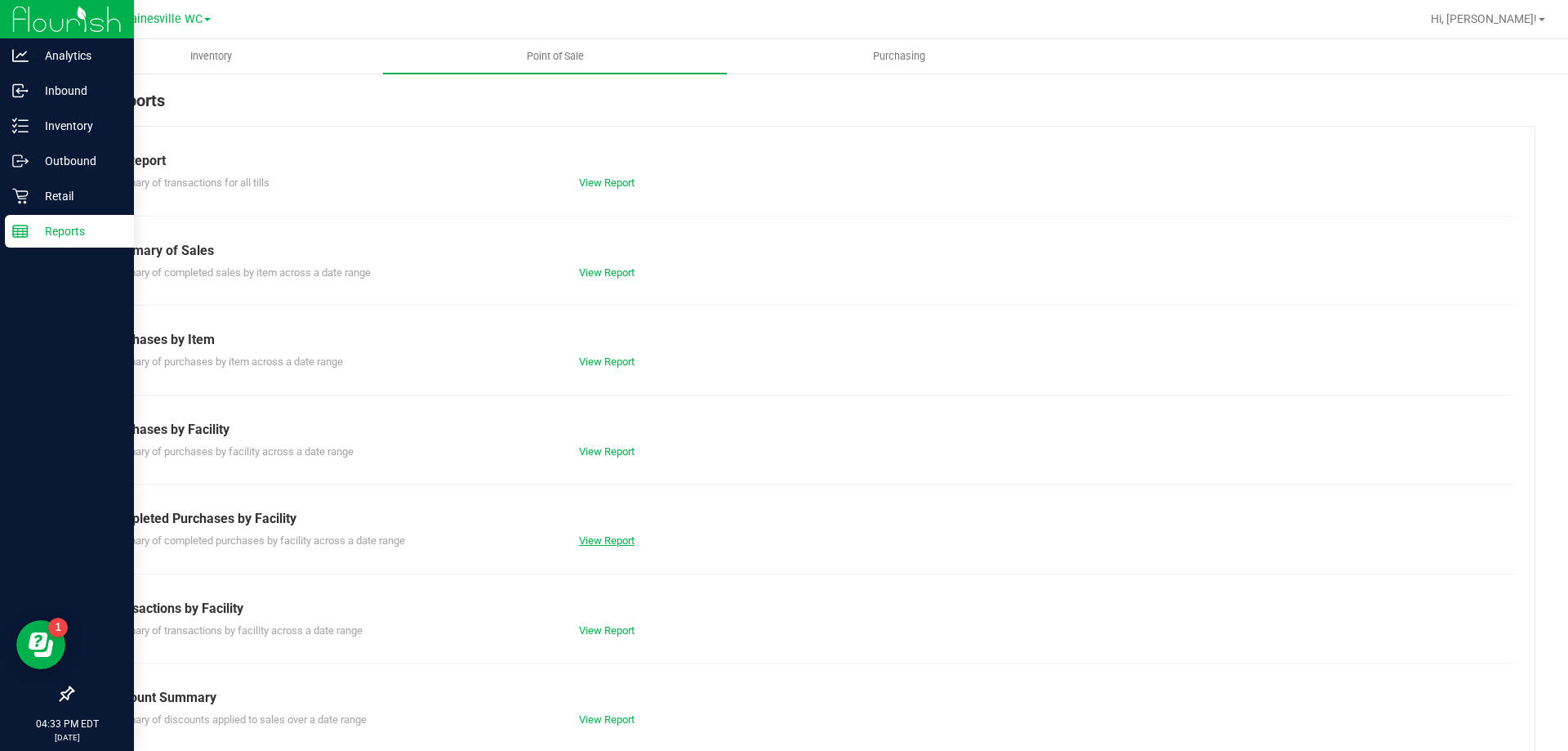
click at [598, 543] on link "View Report" at bounding box center [607, 540] width 55 height 12
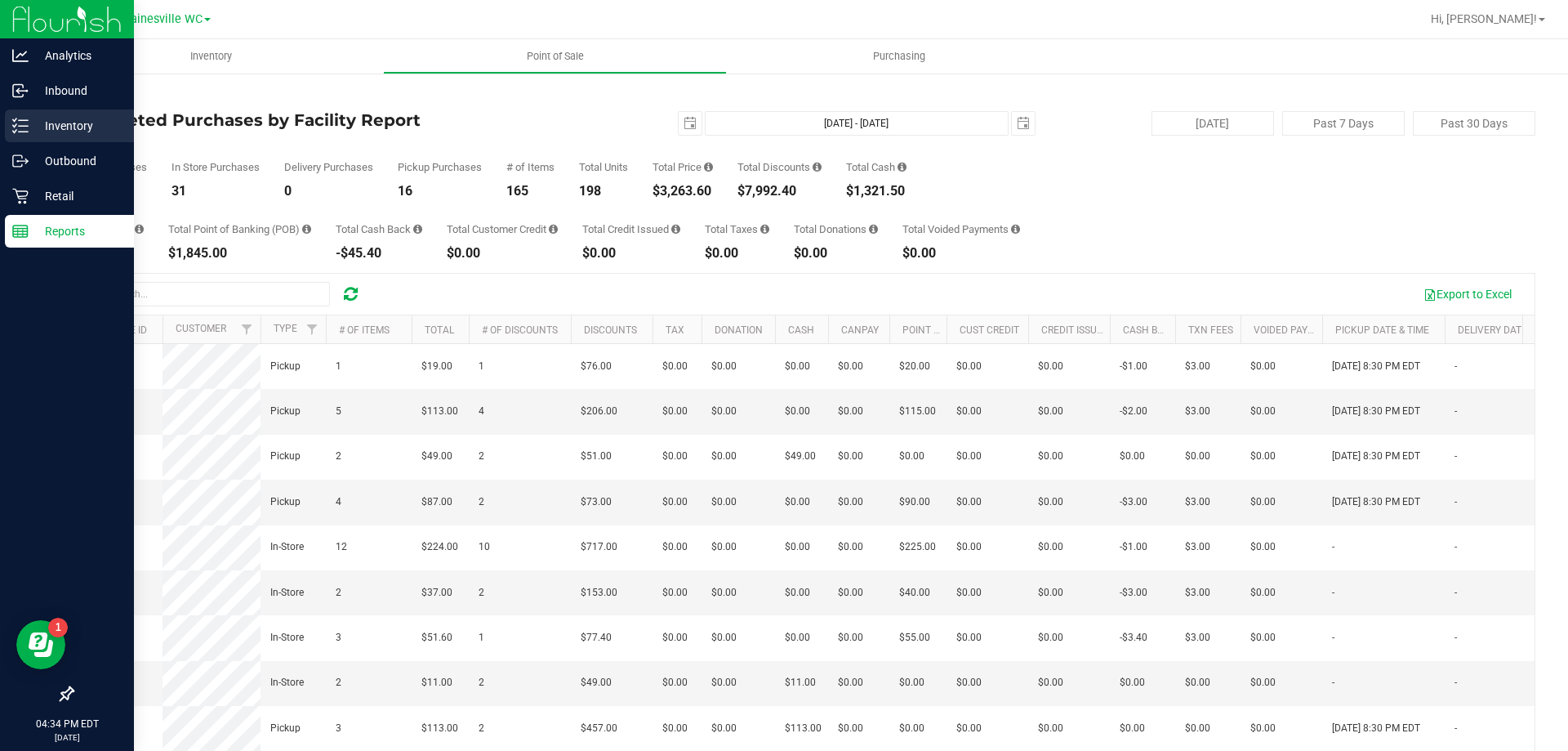
click at [58, 125] on p "Inventory" at bounding box center [77, 126] width 98 height 20
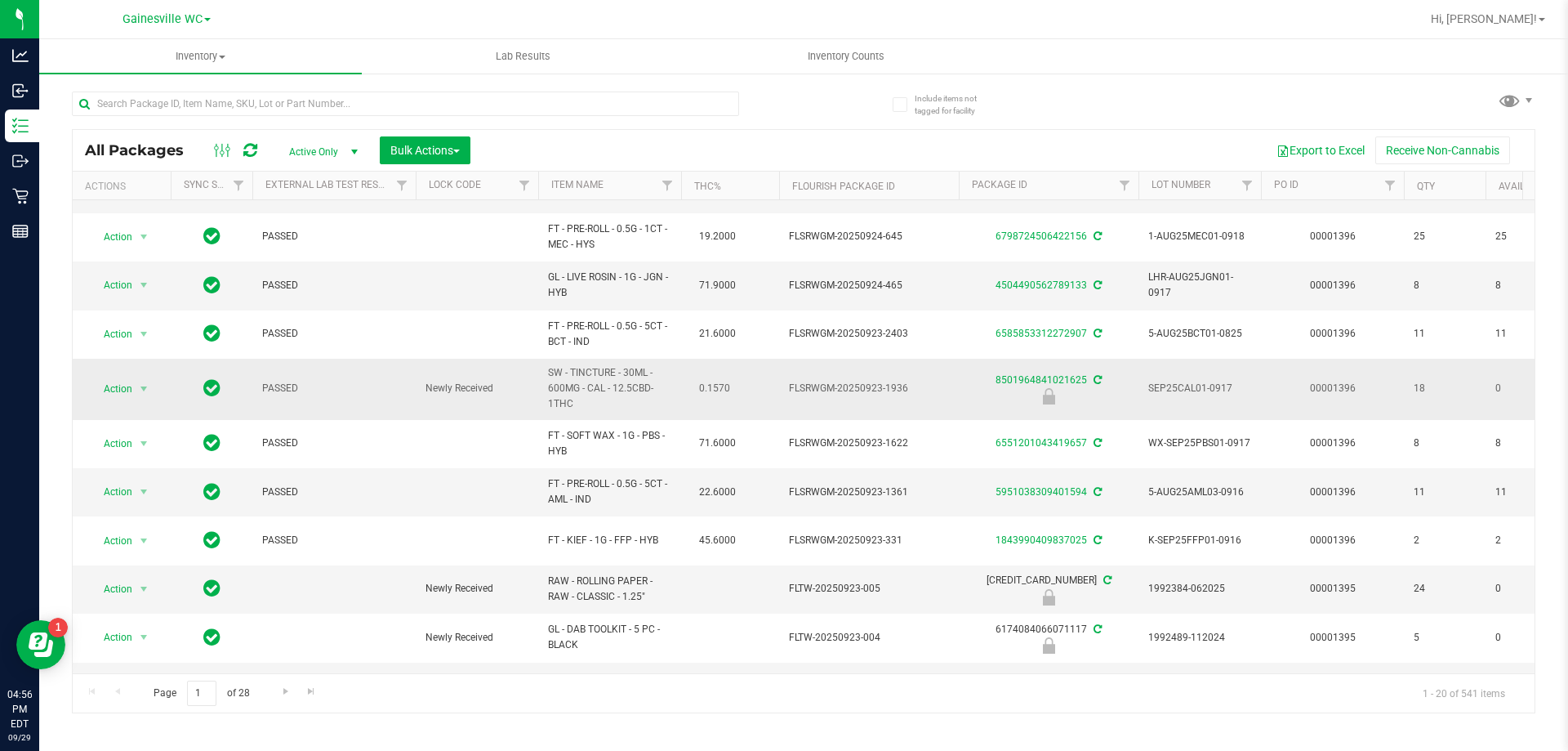
scroll to position [164, 0]
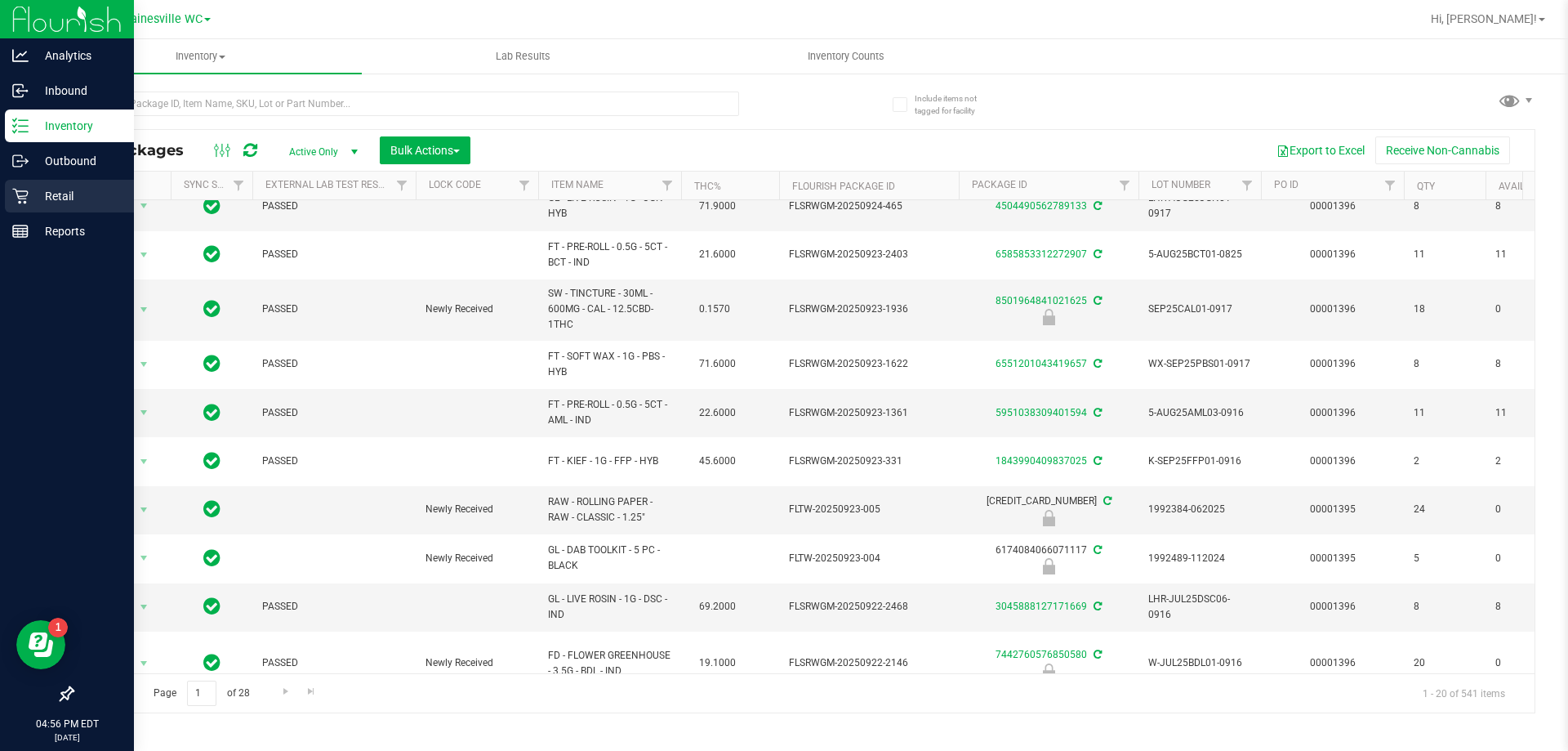
click at [14, 184] on div "Retail" at bounding box center [69, 196] width 129 height 32
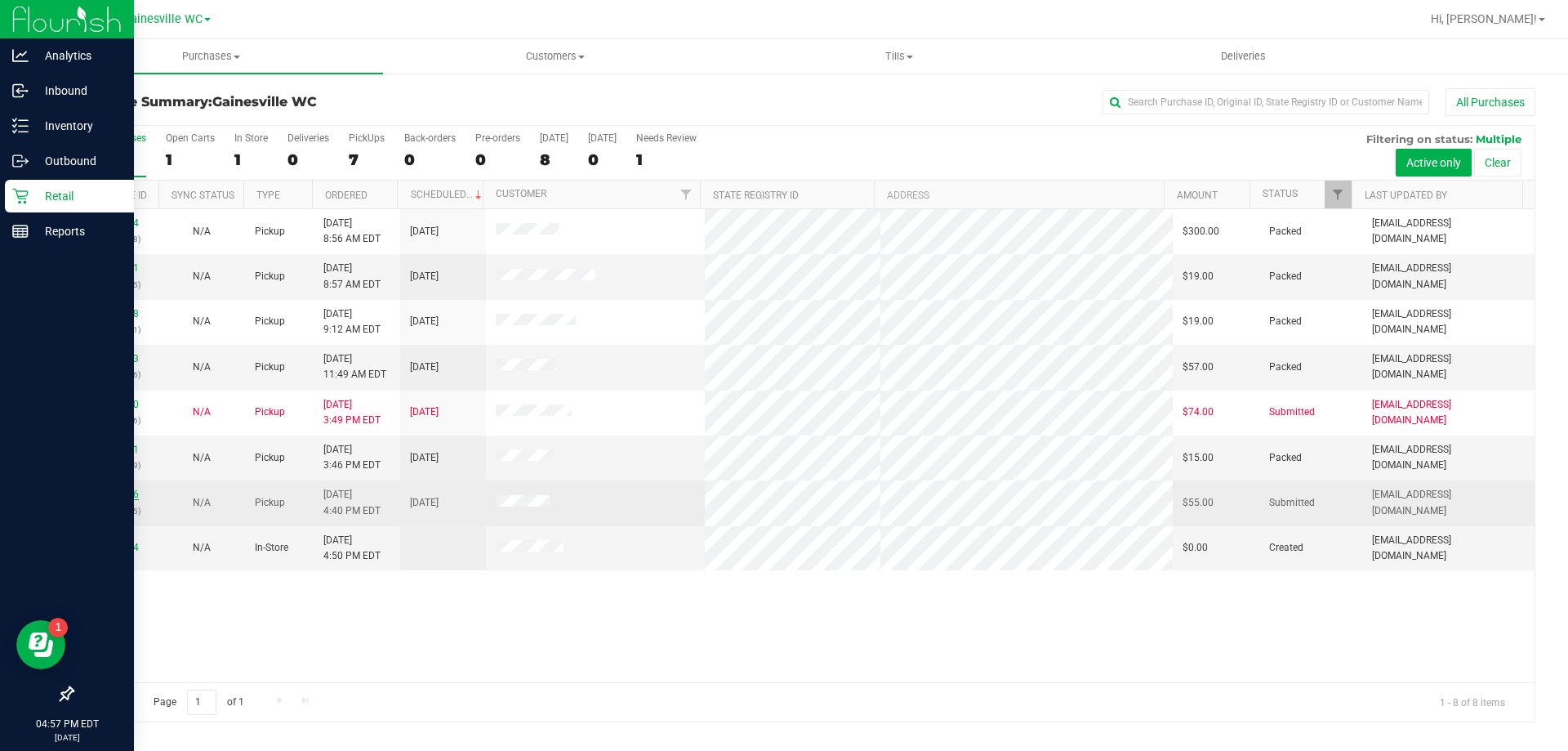
click at [124, 494] on link "12026516" at bounding box center [116, 494] width 46 height 11
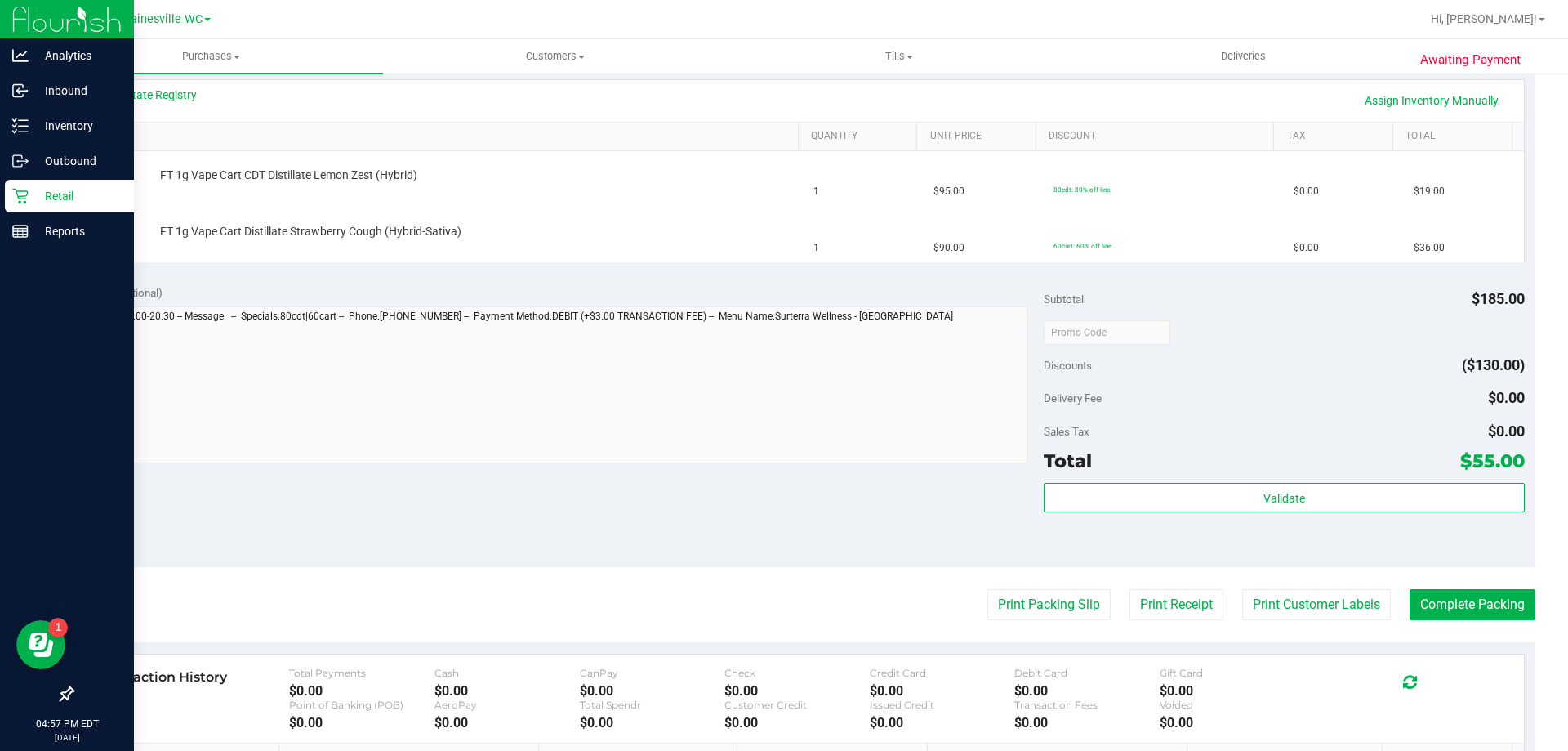
scroll to position [408, 0]
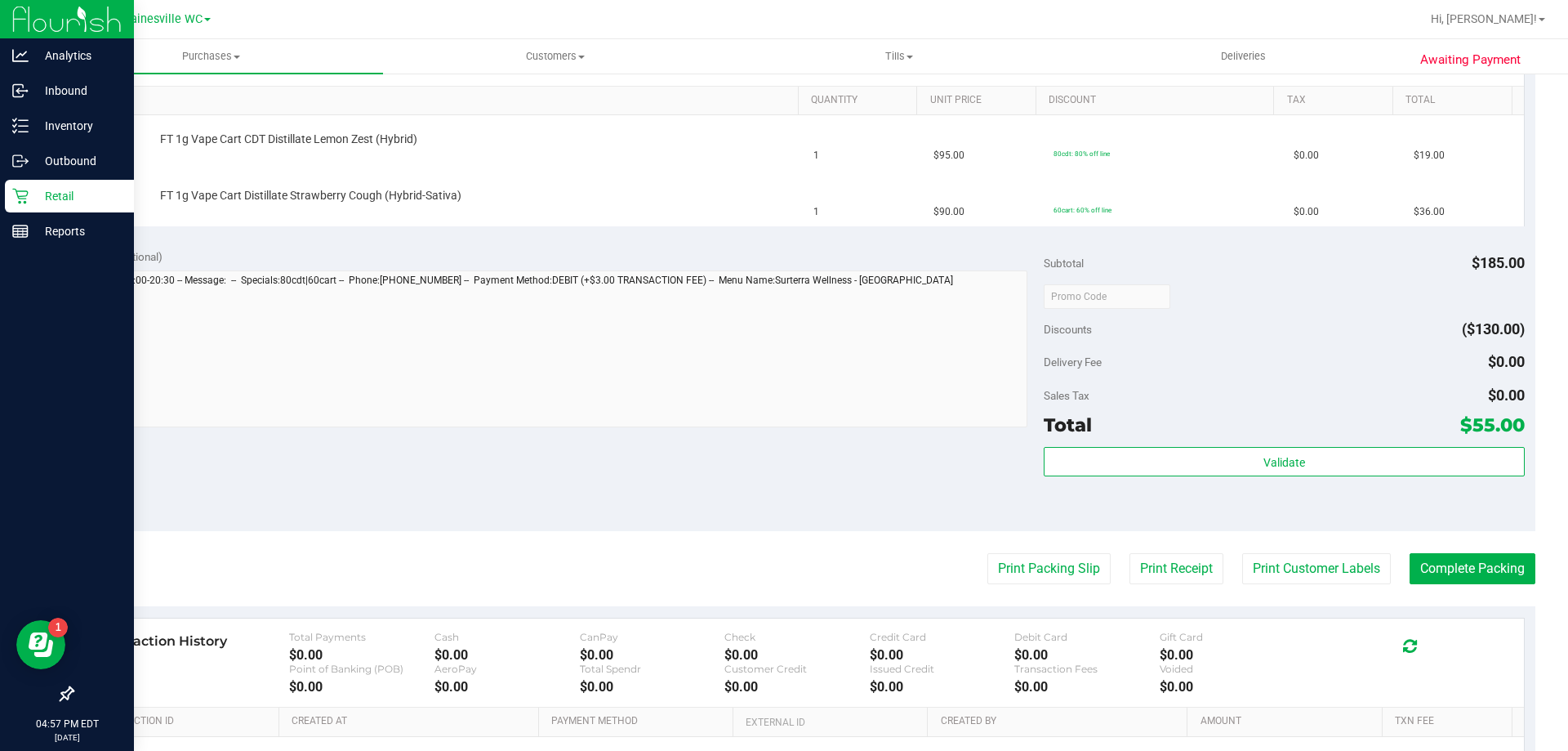
click at [1266, 587] on purchase-details "Back Edit Purchase Cancel Purchase View Profile # 12026516 BioTrack ID: - Submi…" at bounding box center [804, 295] width 1463 height 1233
click at [1278, 576] on button "Print Customer Labels" at bounding box center [1317, 568] width 148 height 31
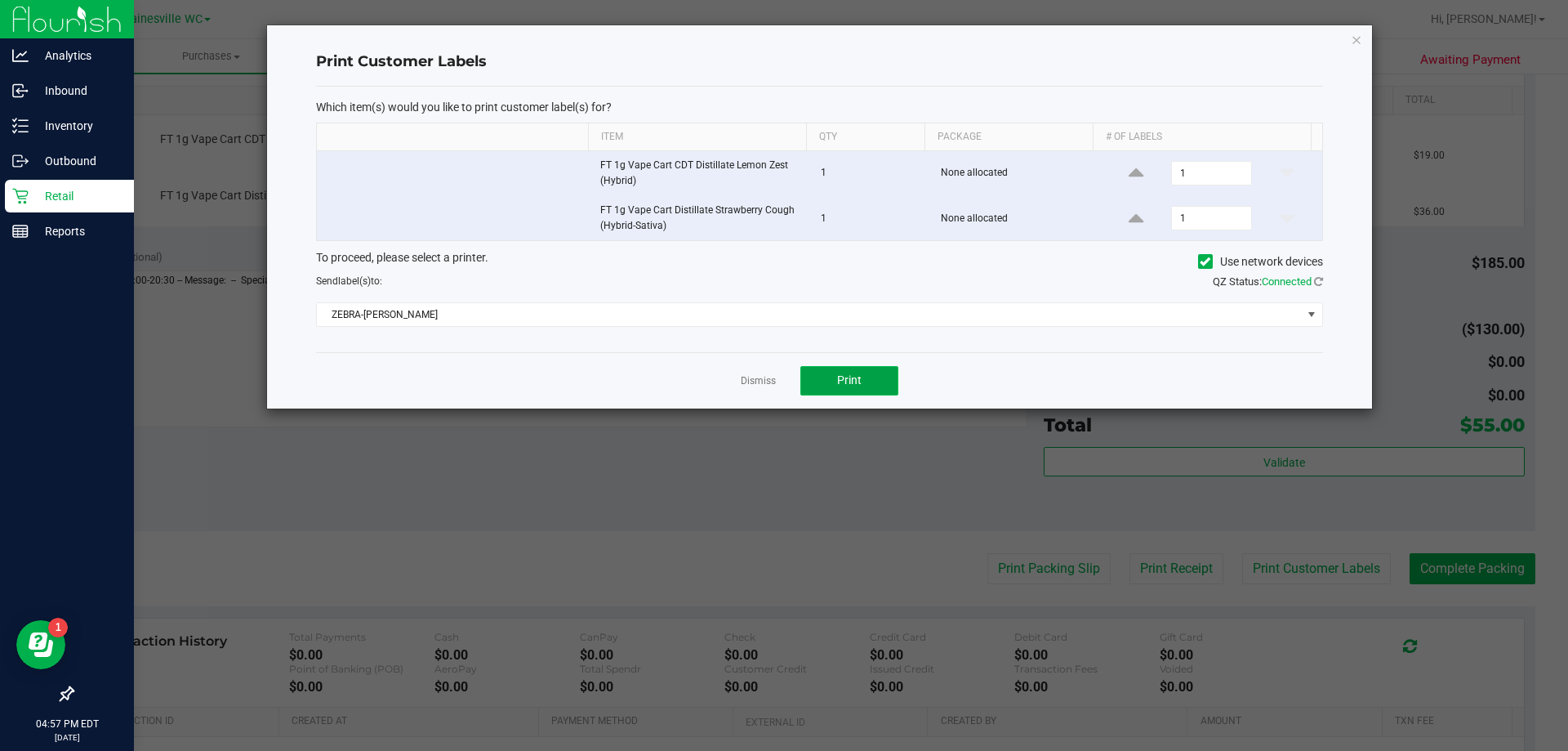
click at [873, 390] on button "Print" at bounding box center [849, 381] width 98 height 30
click at [744, 376] on link "Dismiss" at bounding box center [758, 381] width 35 height 14
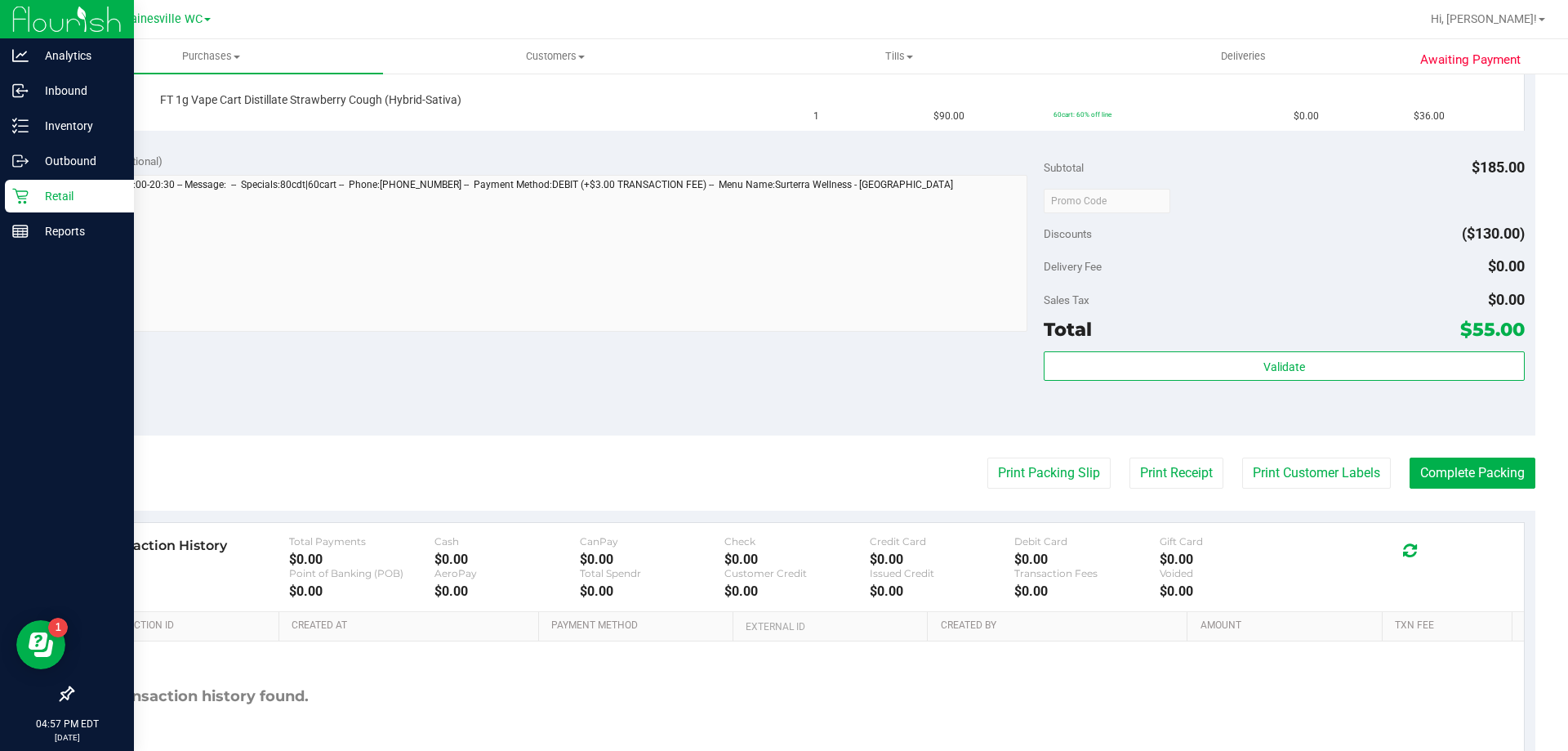
scroll to position [603, 0]
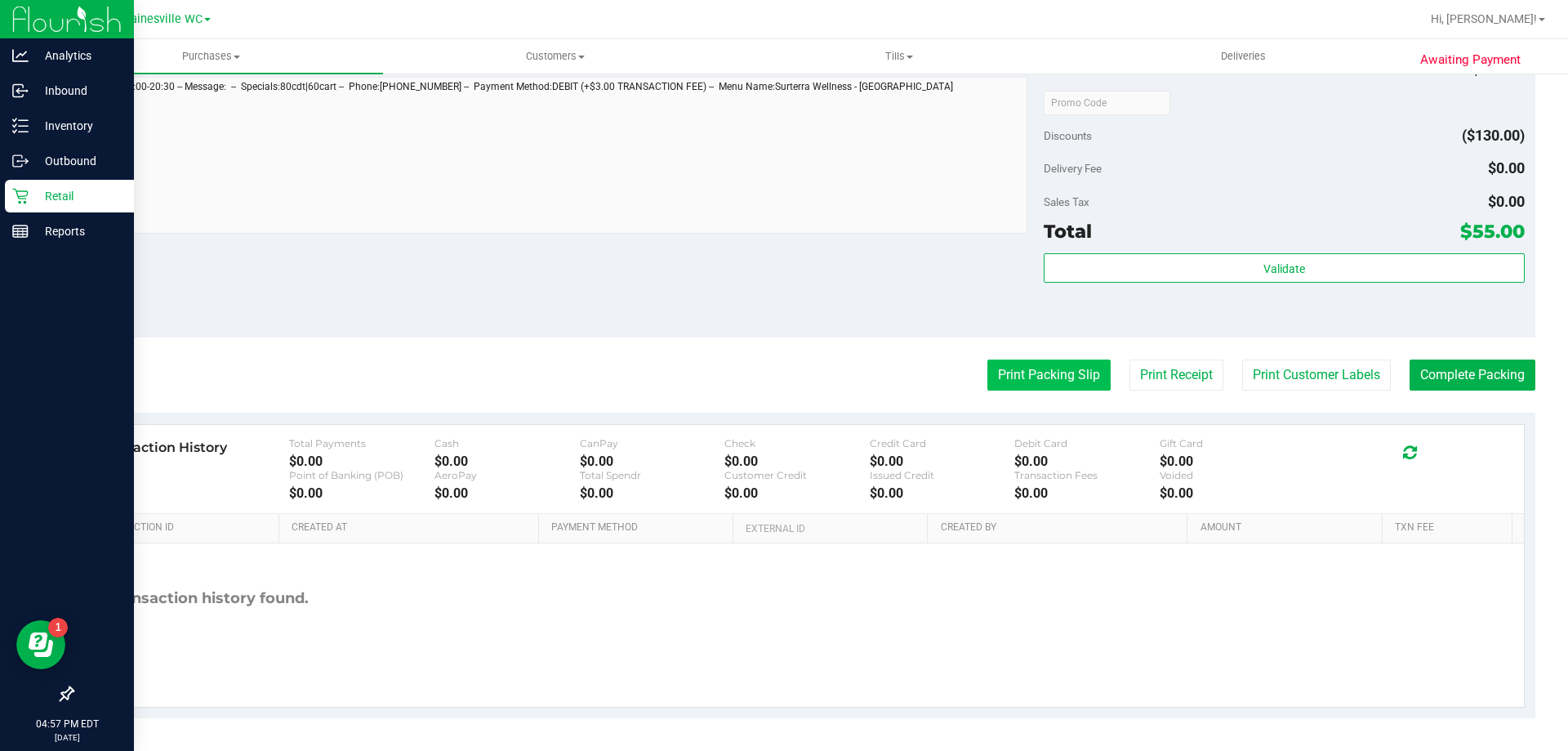
click at [1046, 381] on button "Print Packing Slip" at bounding box center [1049, 375] width 124 height 31
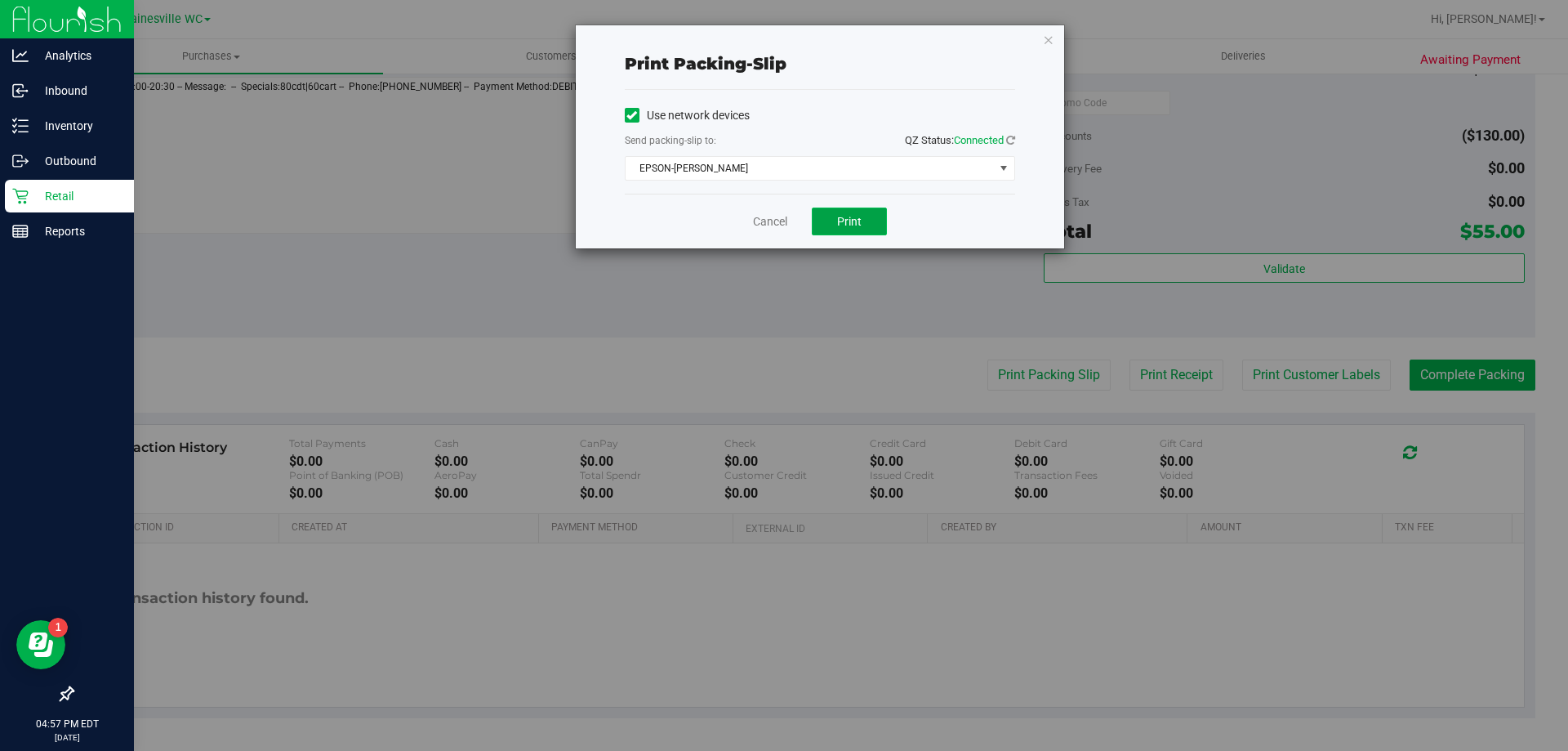
click at [860, 219] on span "Print" at bounding box center [850, 222] width 25 height 13
click at [750, 219] on div "Cancel Print" at bounding box center [820, 221] width 390 height 55
click at [755, 228] on link "Cancel" at bounding box center [771, 222] width 34 height 17
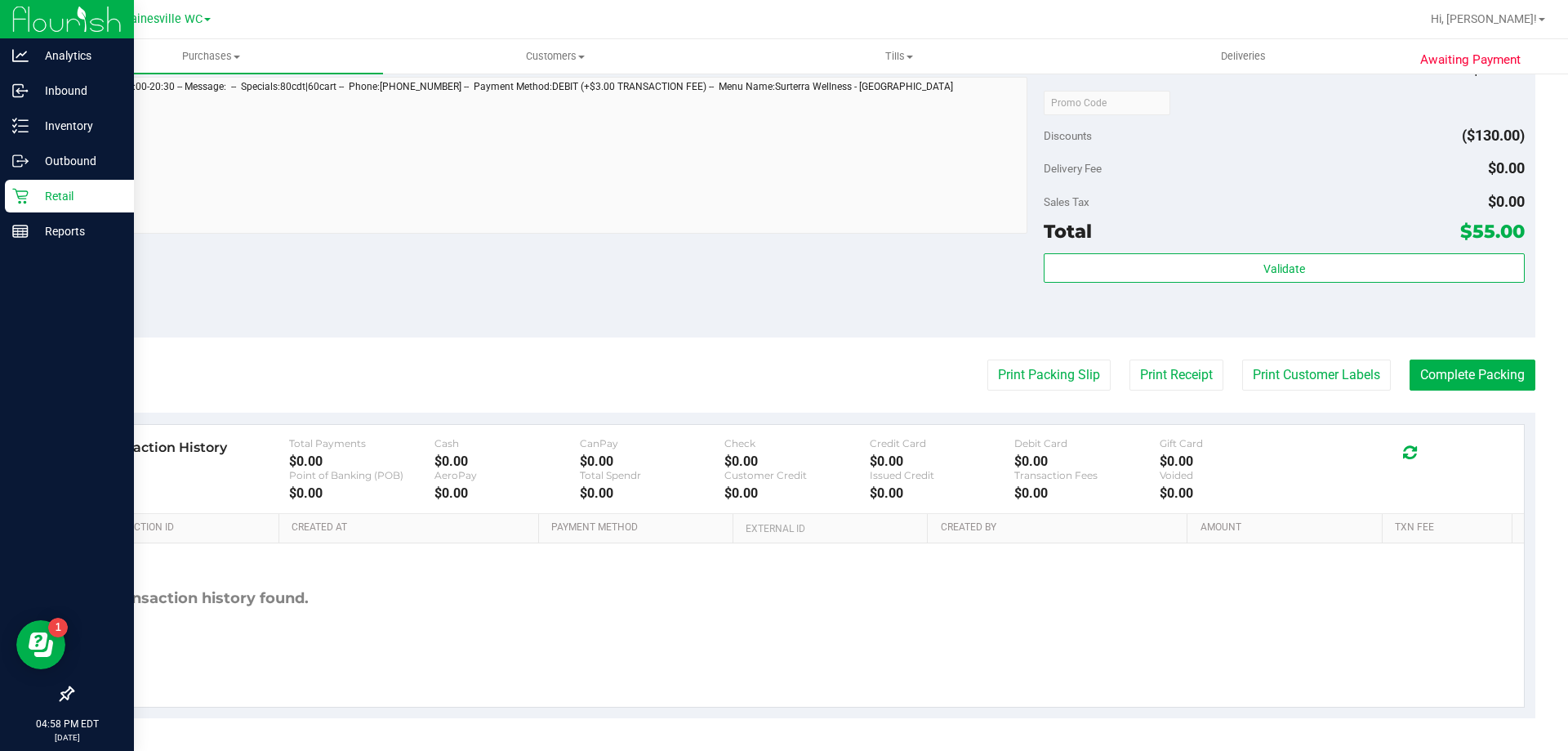
click at [728, 277] on div "Notes (optional) Subtotal $185.00 Discounts ($130.00) Delivery Fee $0.00 Sales …" at bounding box center [804, 190] width 1463 height 294
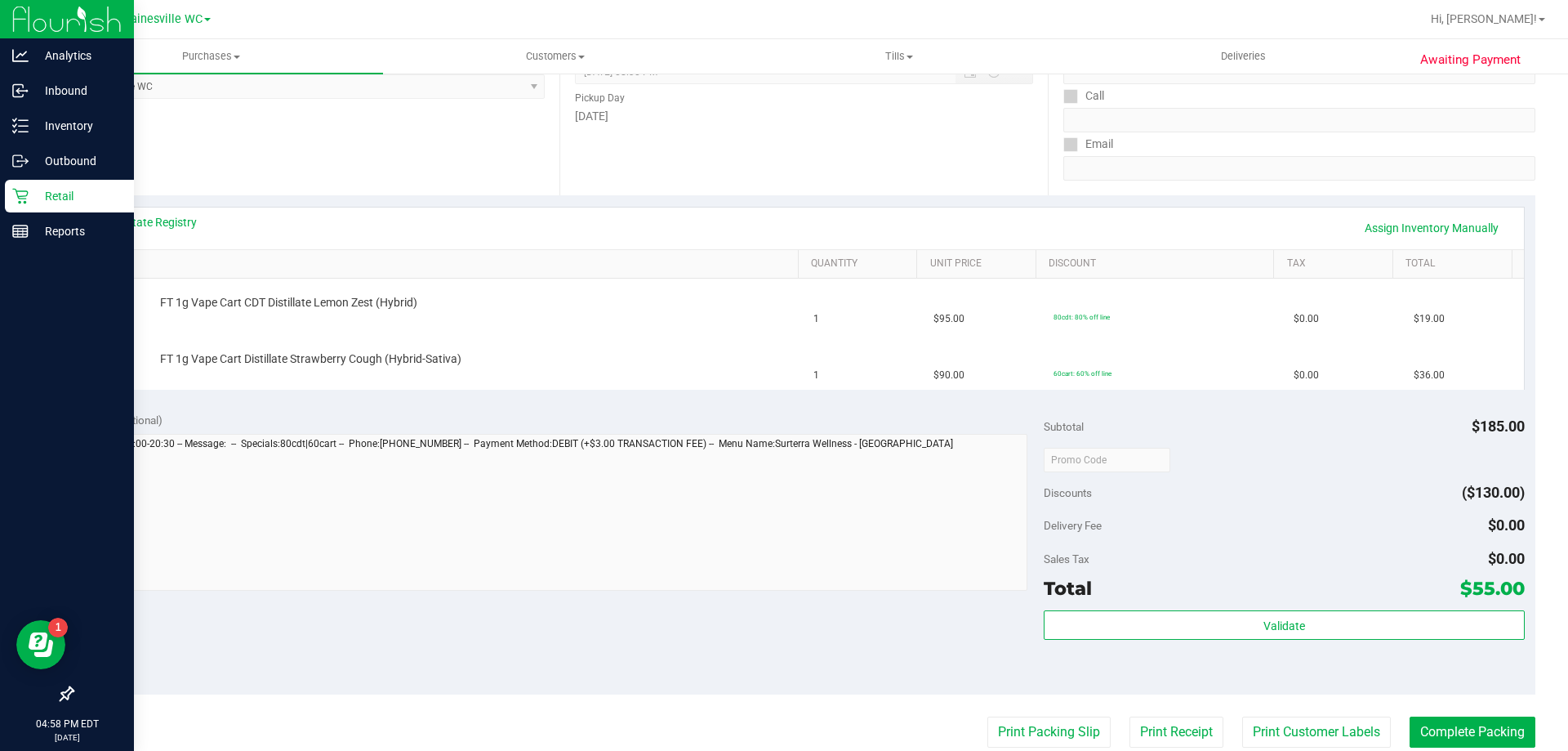
scroll to position [0, 0]
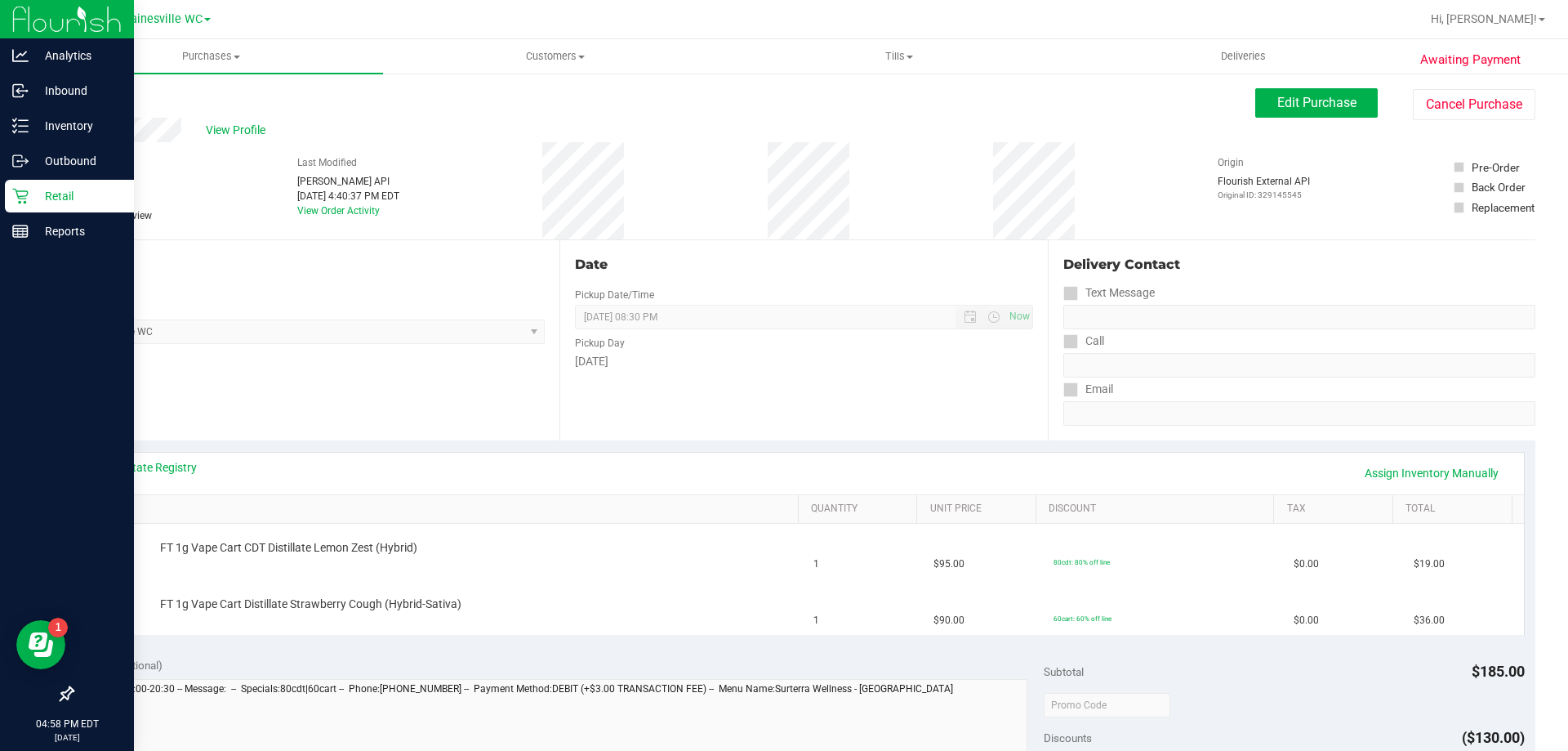
click at [794, 286] on div "Date Pickup Date/Time [DATE] Now [DATE] 08:30 PM Now Pickup Day [DATE]" at bounding box center [803, 340] width 488 height 200
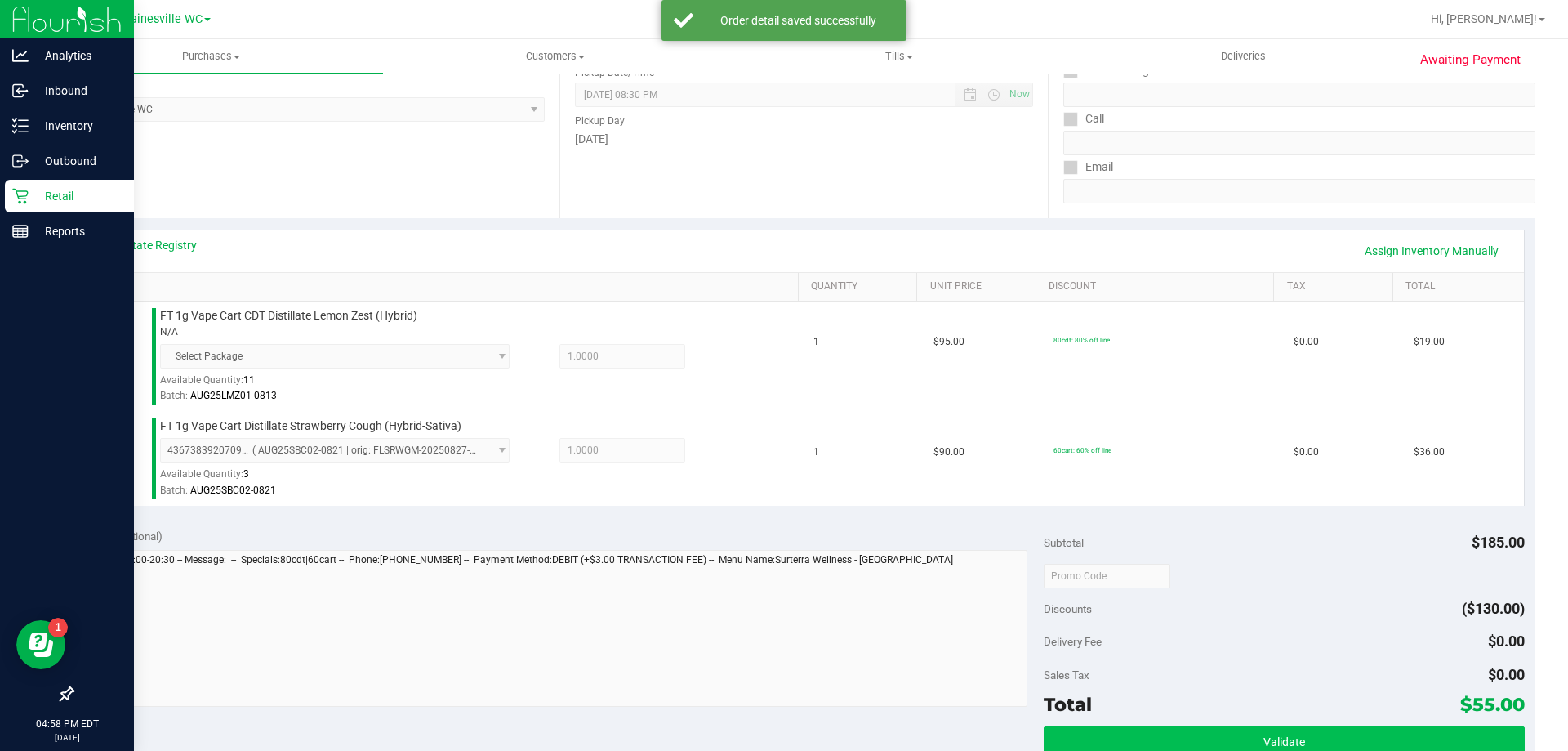
scroll to position [490, 0]
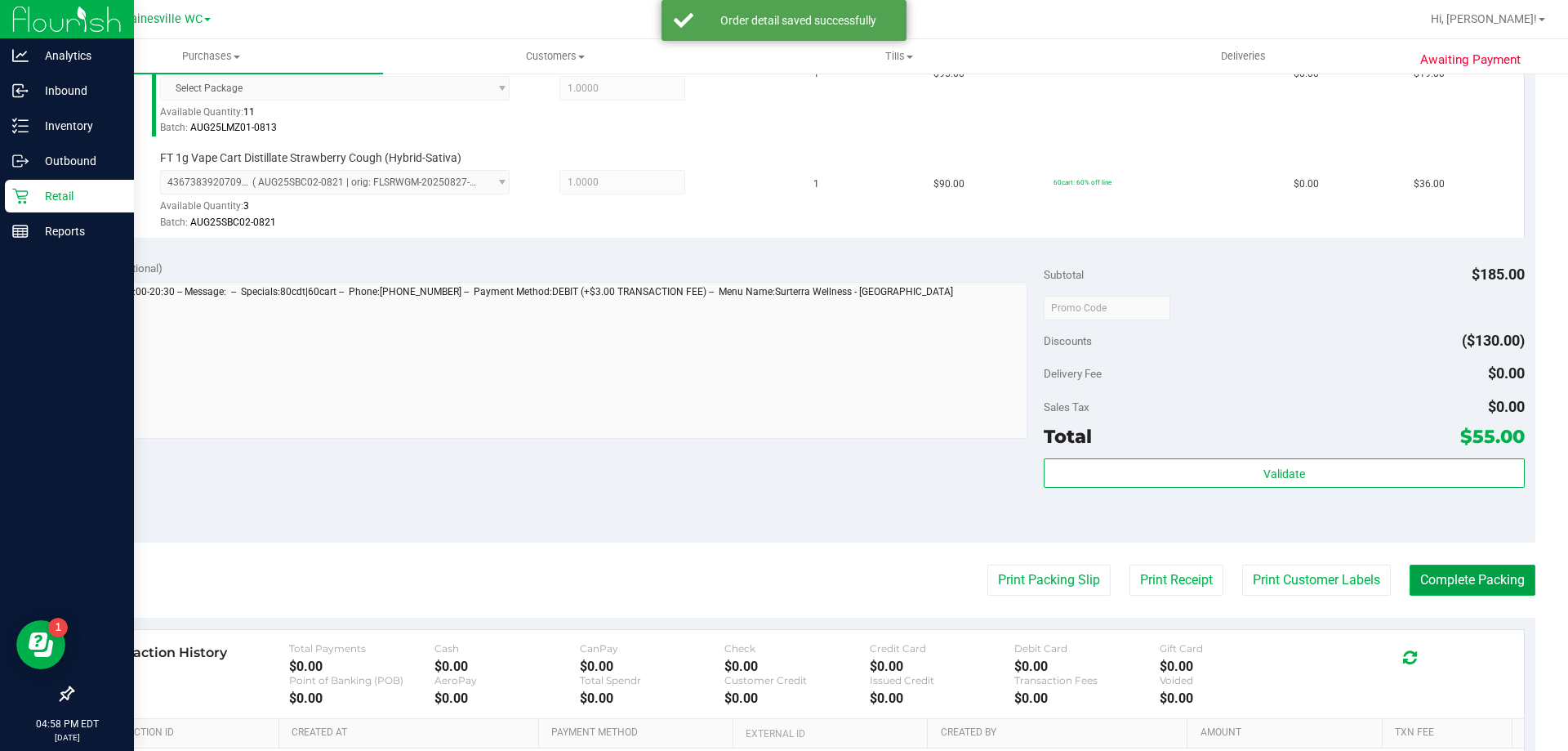
click at [1439, 584] on button "Complete Packing" at bounding box center [1473, 580] width 126 height 31
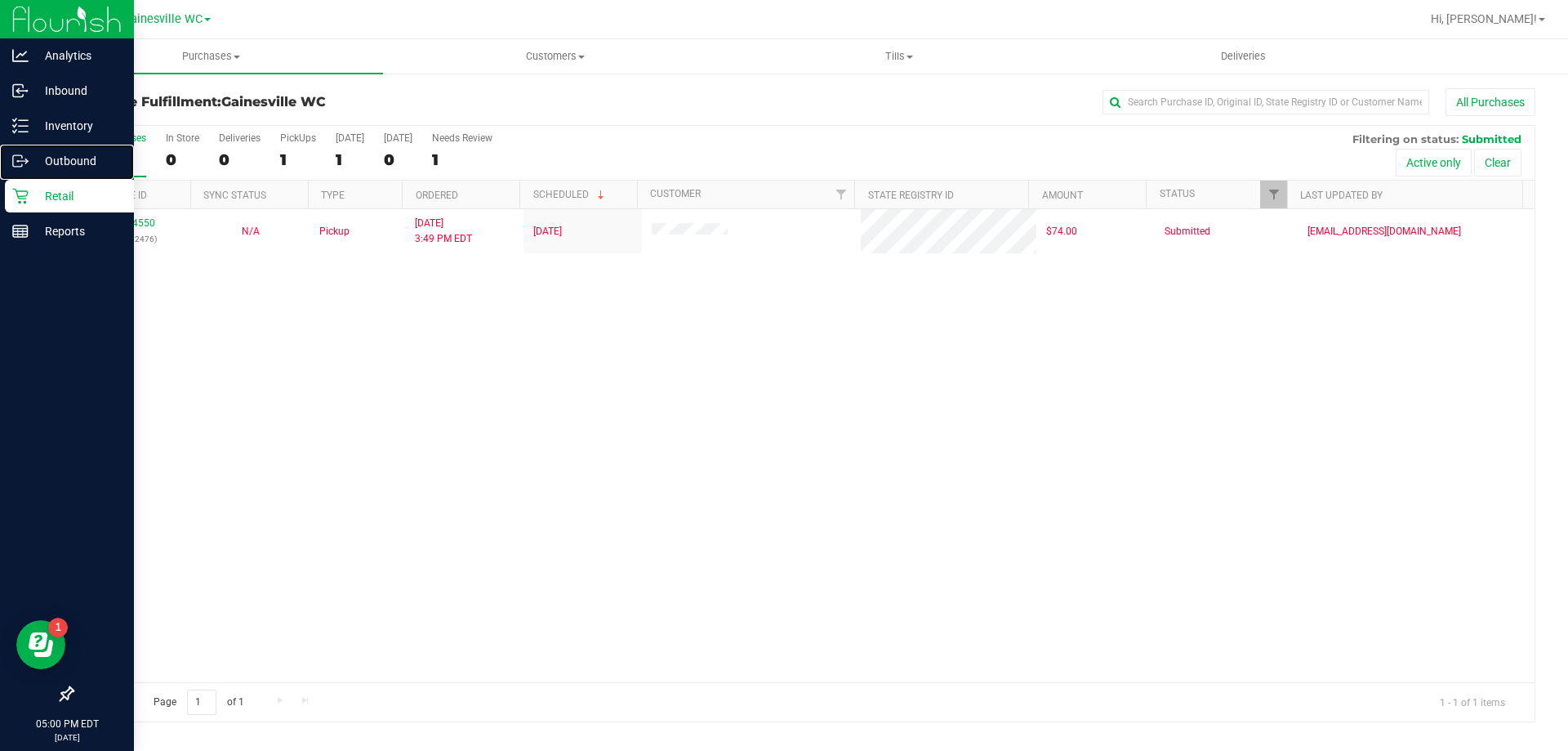
click at [90, 181] on nav "Analytics Inbound Inventory Outbound Retail Reports 05:00 PM EDT [DATE] 09/29" at bounding box center [67, 375] width 134 height 751
click at [89, 183] on div "Retail" at bounding box center [69, 196] width 129 height 32
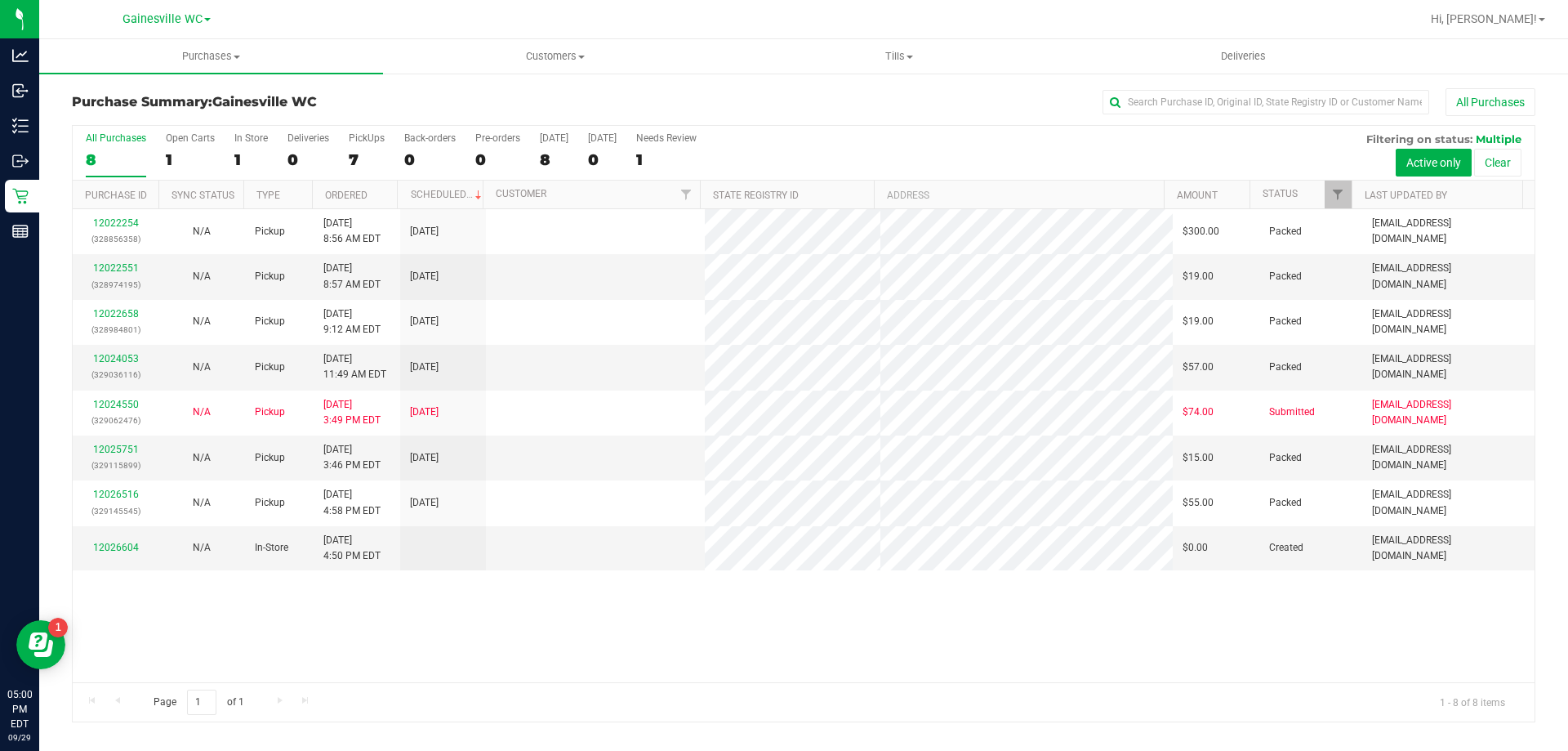
click at [907, 590] on div "12022254 (328856358) N/A Pickup [DATE] 8:56 AM EDT 9/29/2025 $300.00 Packed [EM…" at bounding box center [803, 445] width 1462 height 473
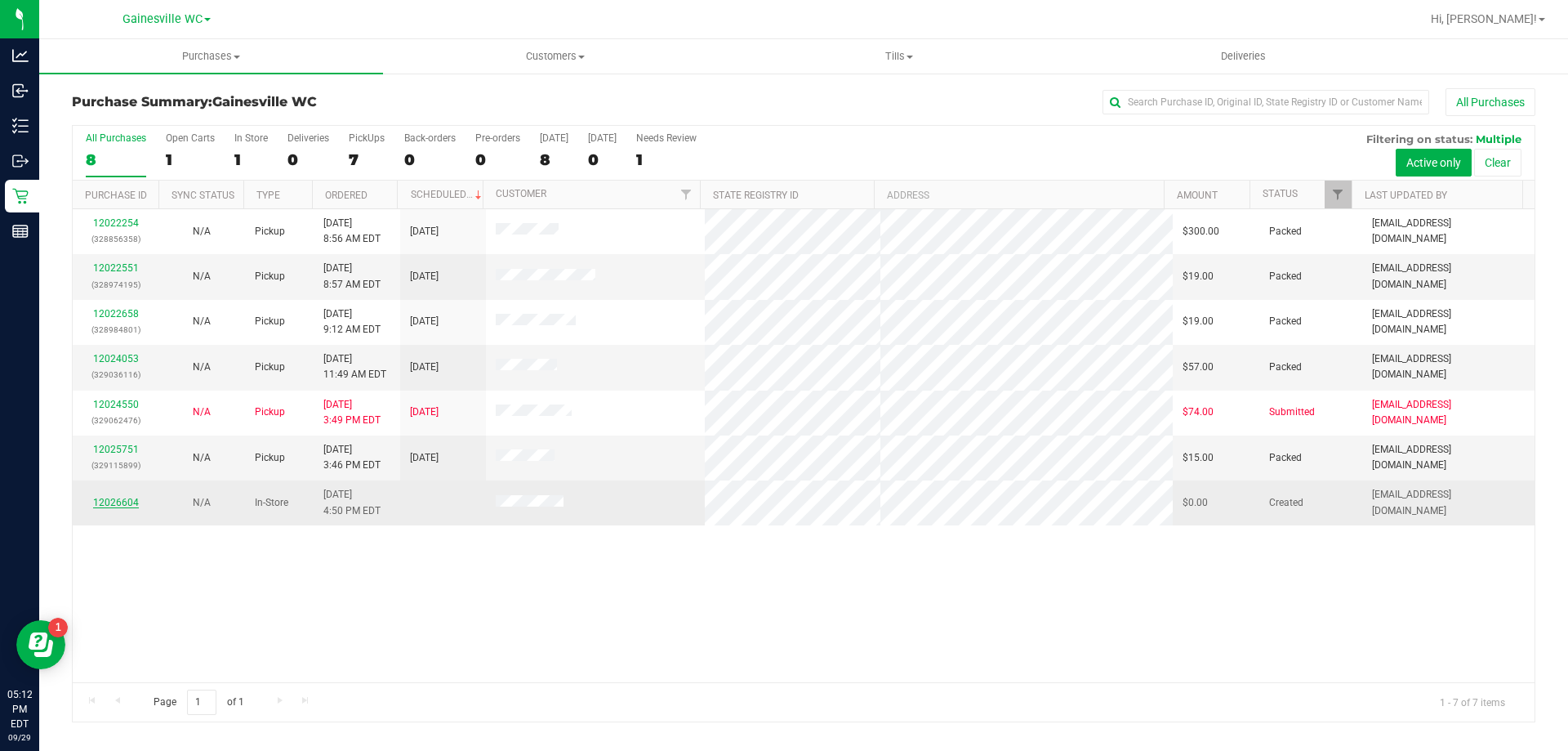
click at [101, 499] on link "12026604" at bounding box center [116, 503] width 46 height 11
